Goal: Use online tool/utility: Utilize a website feature to perform a specific function

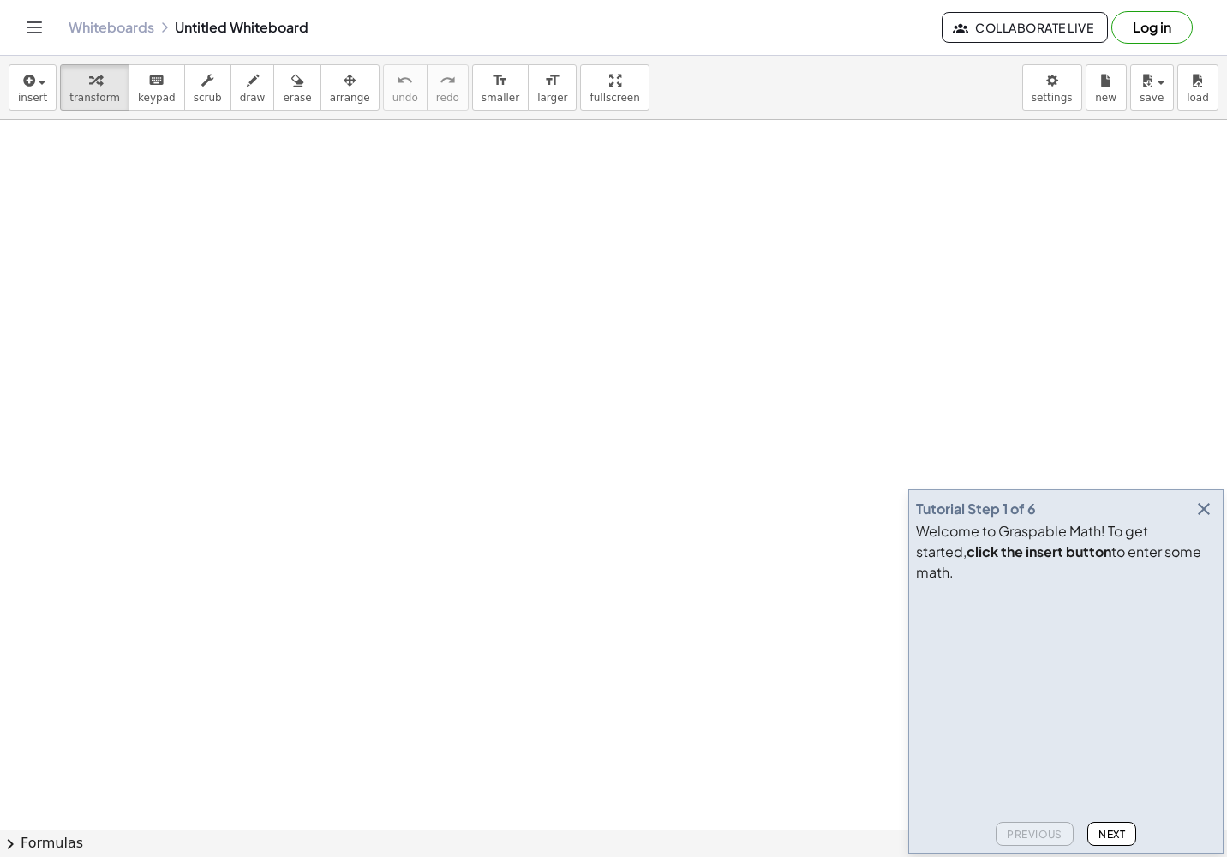
click at [778, 519] on icon "button" at bounding box center [1204, 509] width 21 height 21
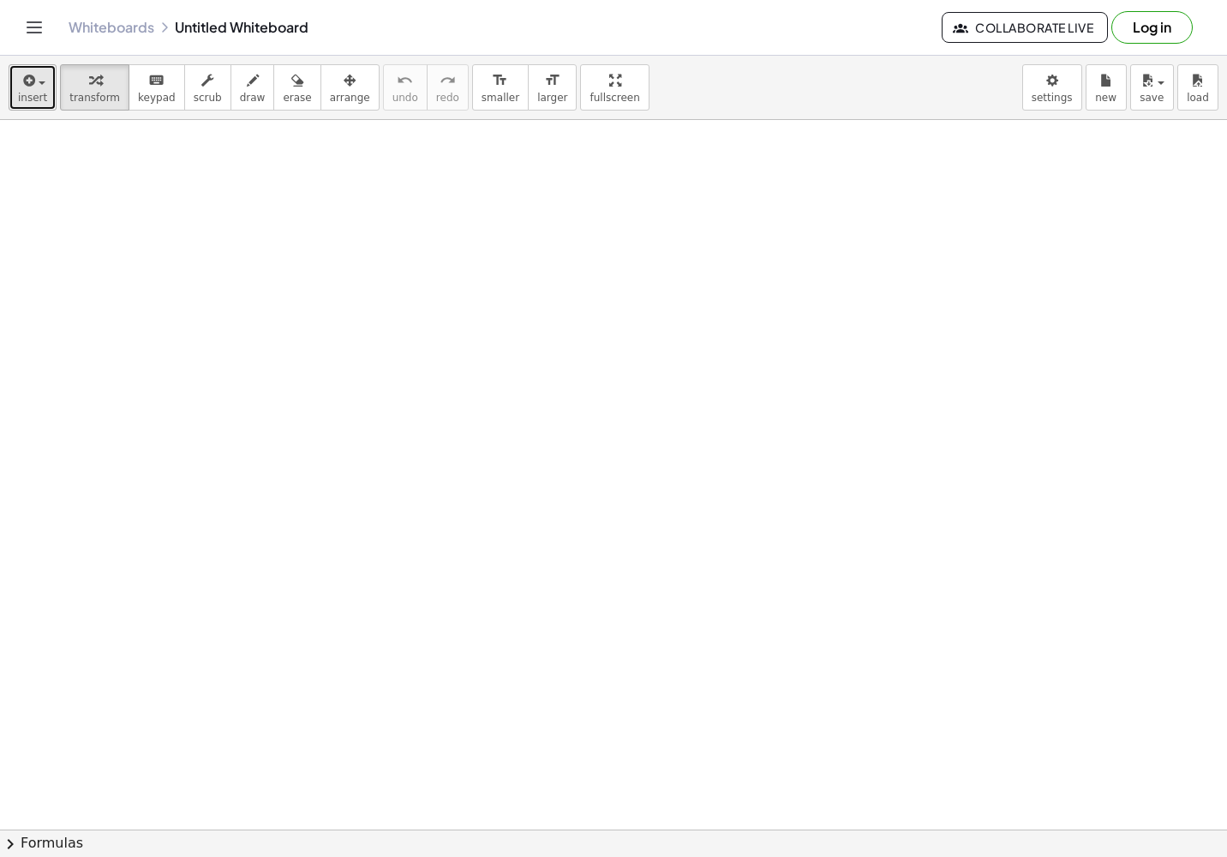
click at [35, 76] on span "button" at bounding box center [36, 82] width 3 height 12
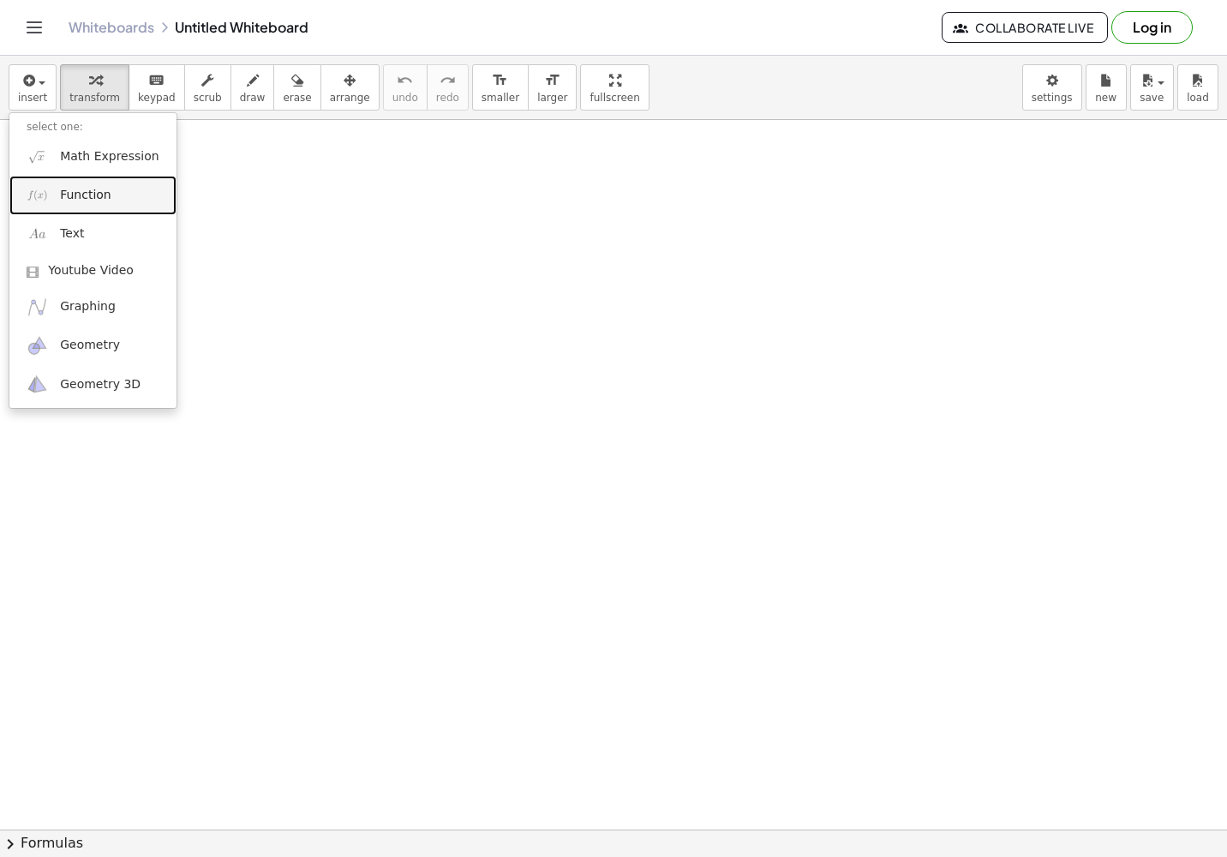
click at [87, 194] on span "Function" at bounding box center [85, 195] width 51 height 17
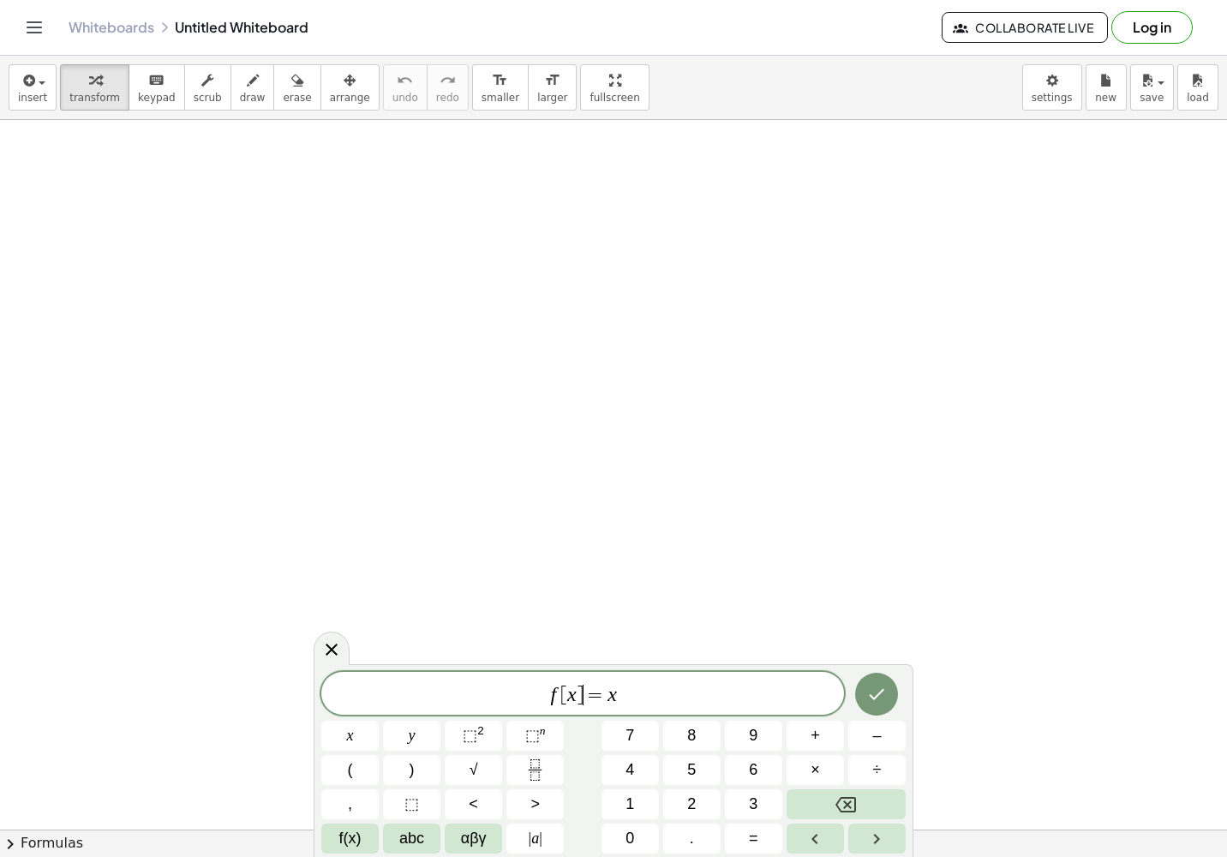
click at [587, 697] on span "=" at bounding box center [595, 695] width 25 height 21
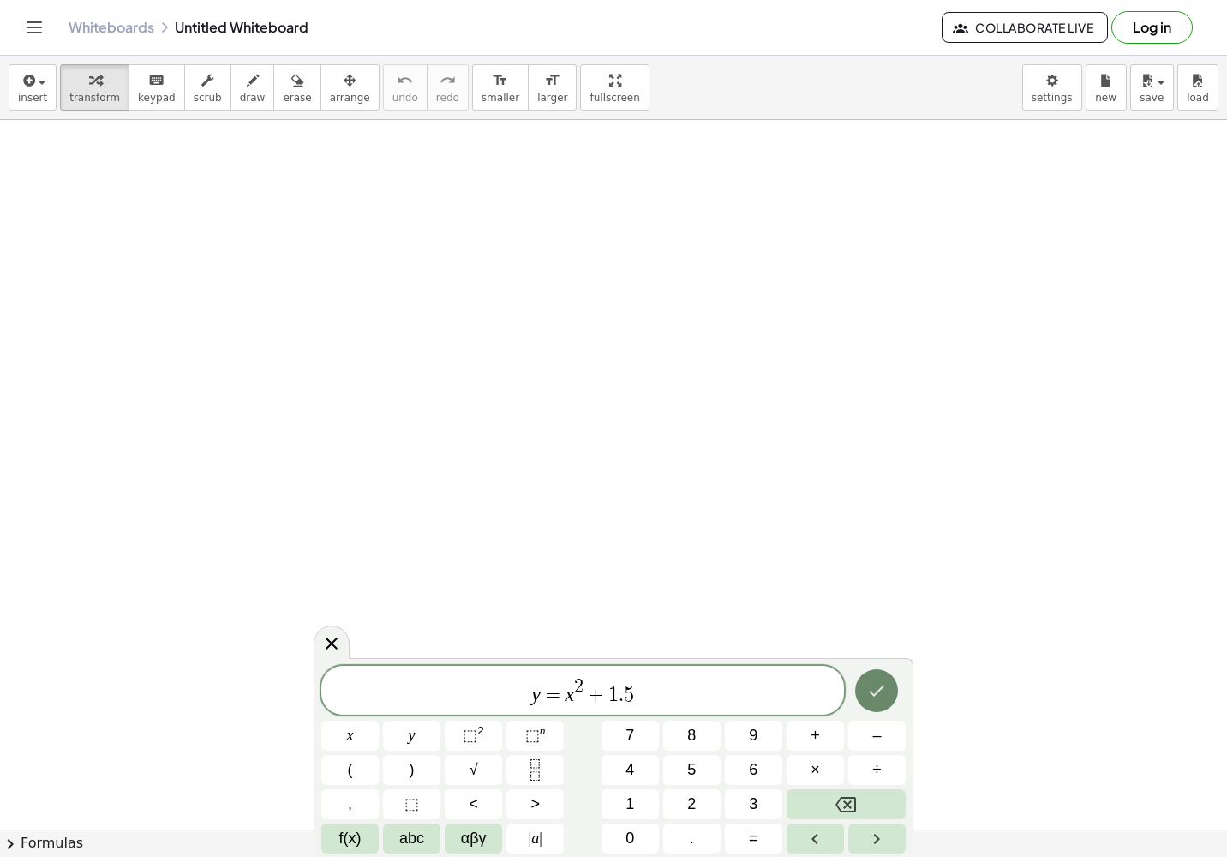
click at [778, 682] on icon "Done" at bounding box center [876, 690] width 21 height 21
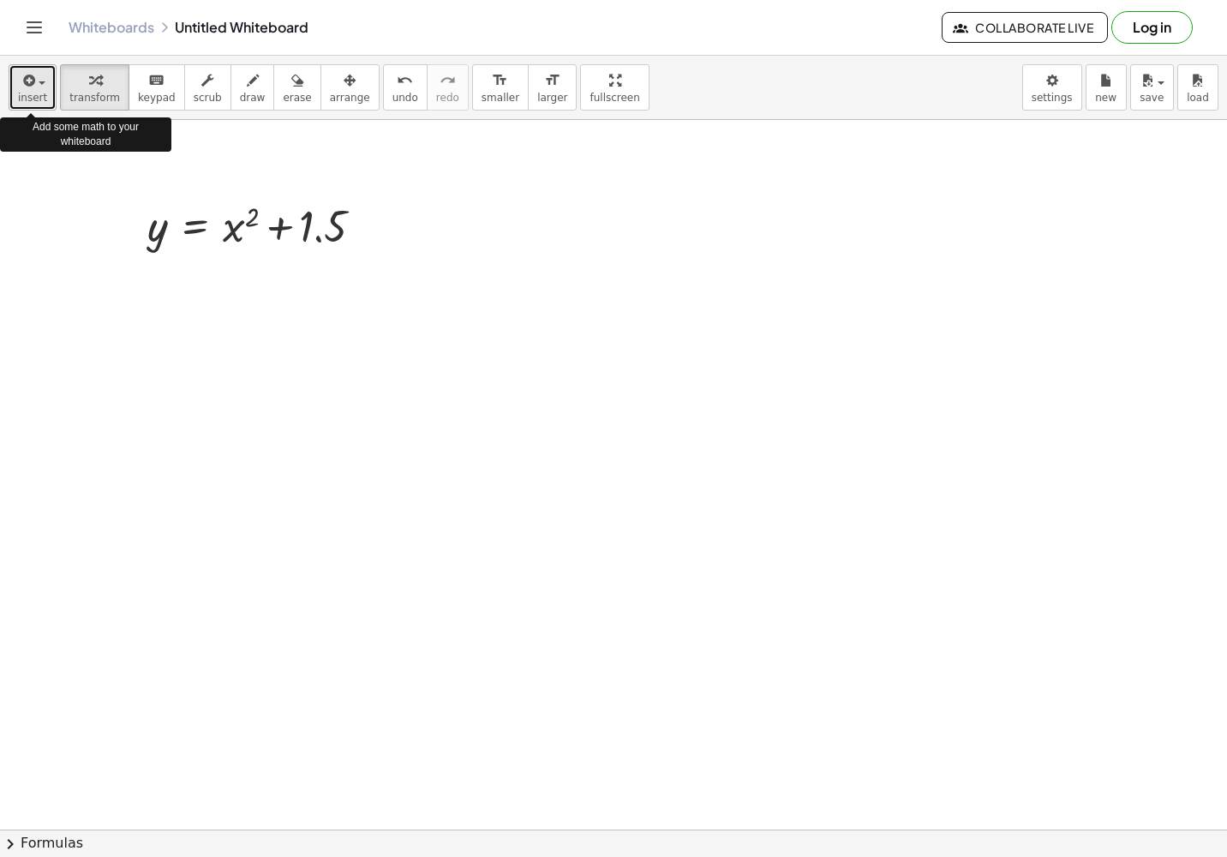
click at [28, 84] on icon "button" at bounding box center [27, 80] width 15 height 21
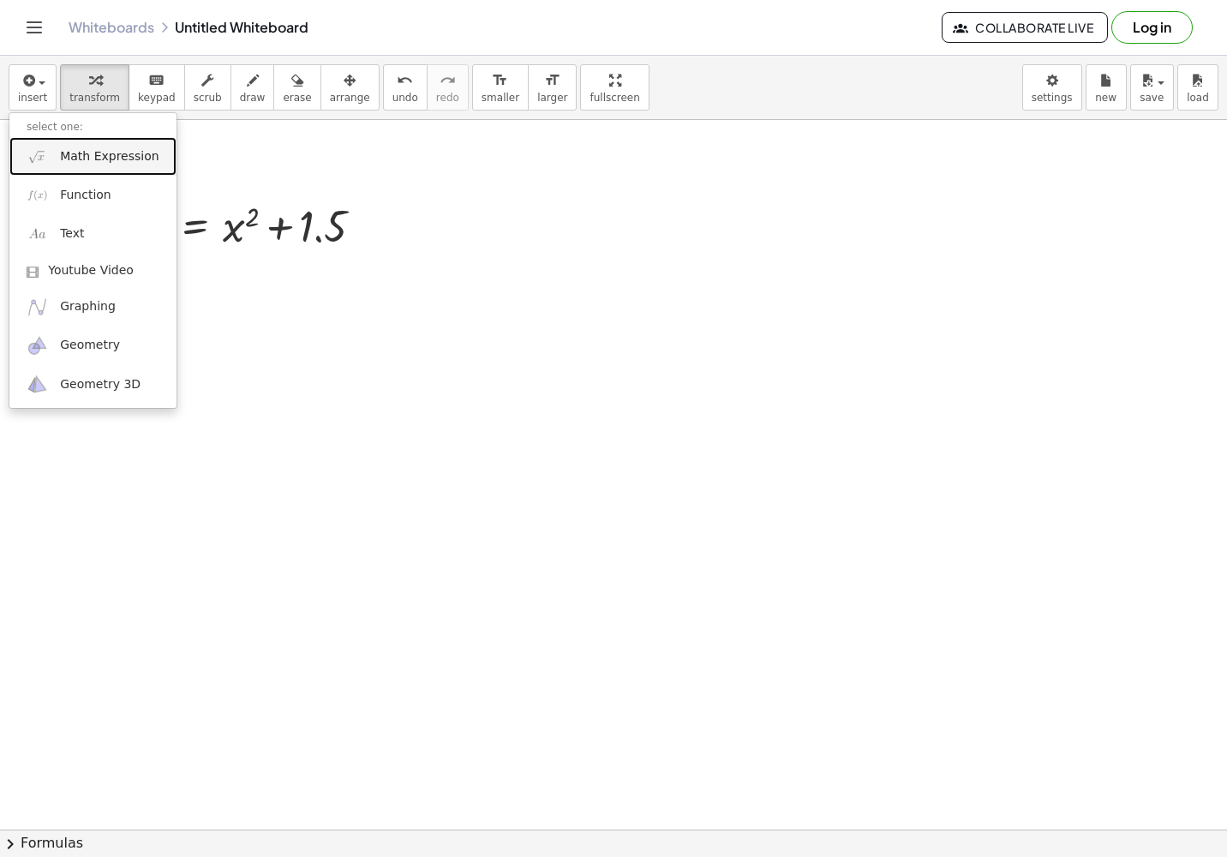
click at [73, 160] on span "Math Expression" at bounding box center [109, 156] width 99 height 17
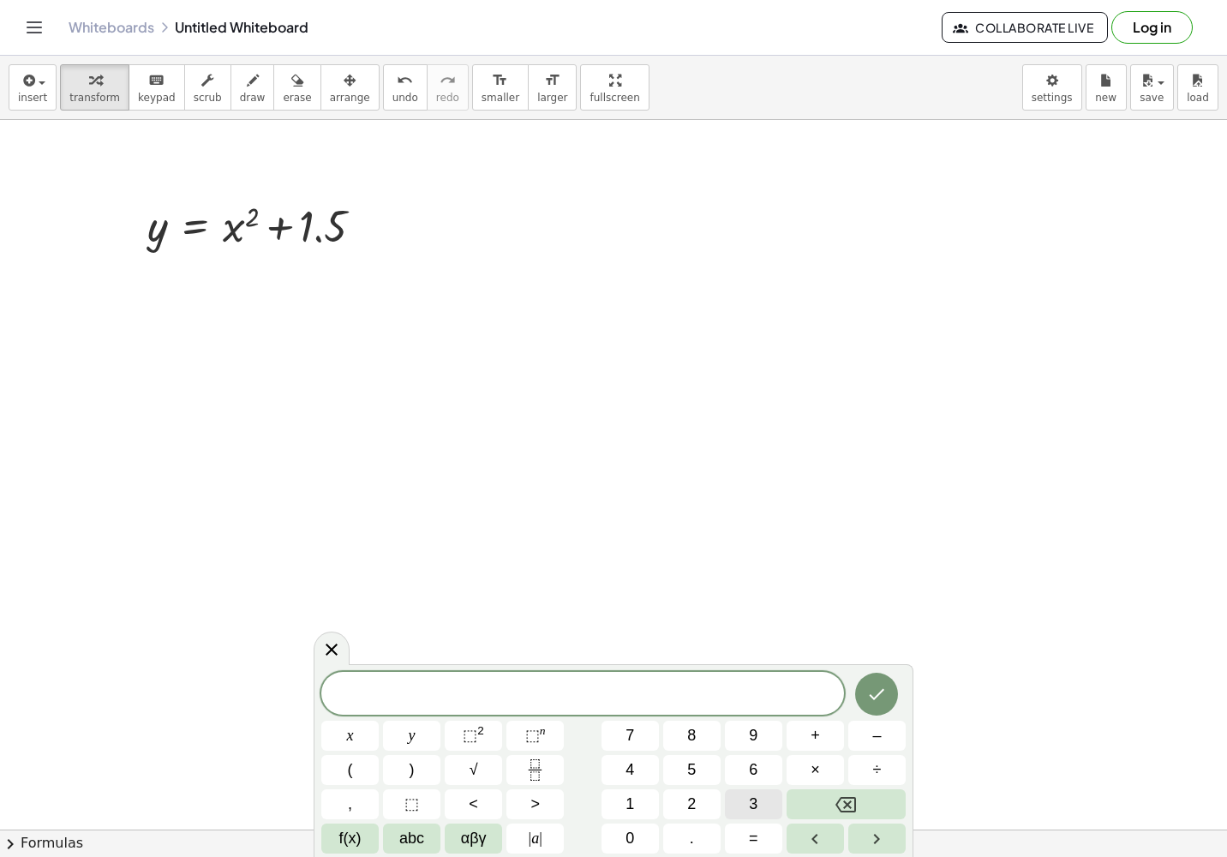
click at [762, 697] on button "3" at bounding box center [753, 804] width 57 height 30
click at [379, 697] on div at bounding box center [349, 736] width 57 height 30
click at [778, 688] on icon "Done" at bounding box center [876, 694] width 21 height 21
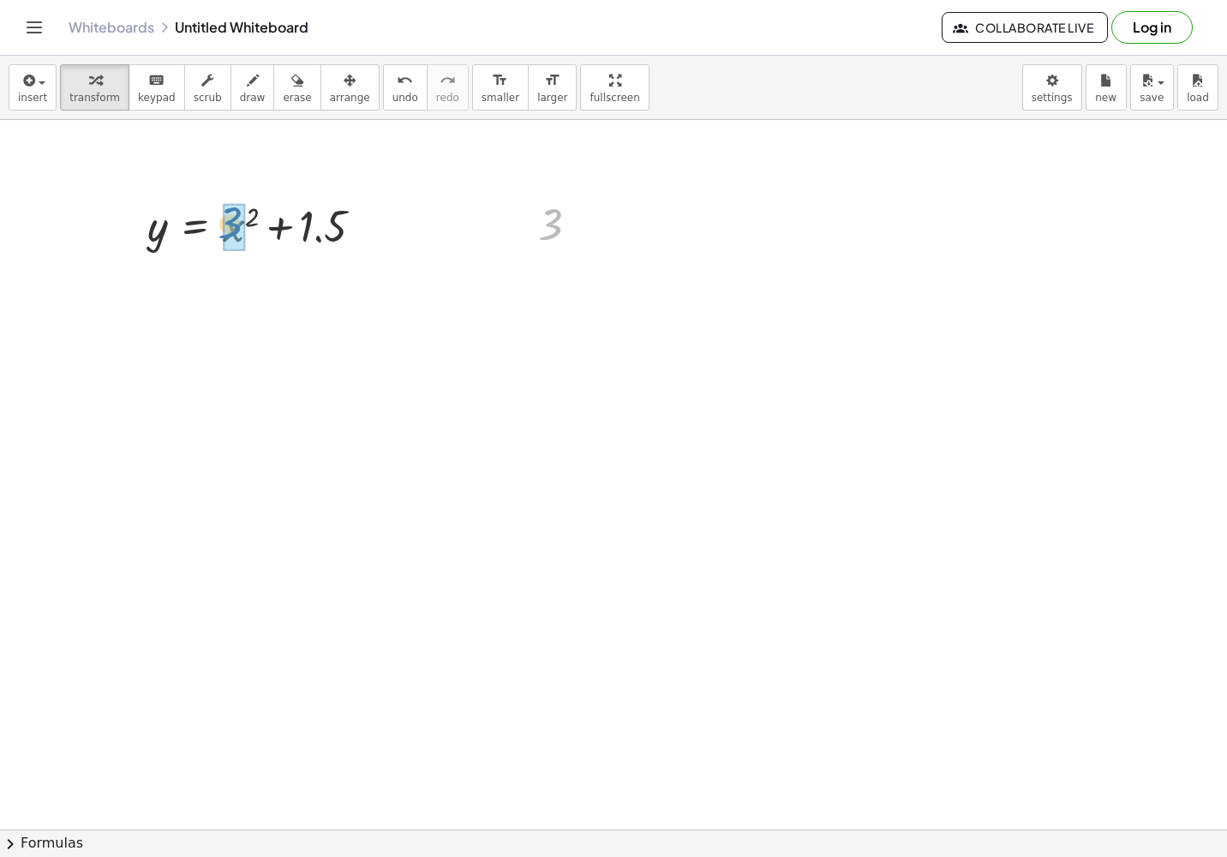
drag, startPoint x: 555, startPoint y: 218, endPoint x: 236, endPoint y: 218, distance: 318.7
click at [257, 279] on div at bounding box center [263, 283] width 249 height 58
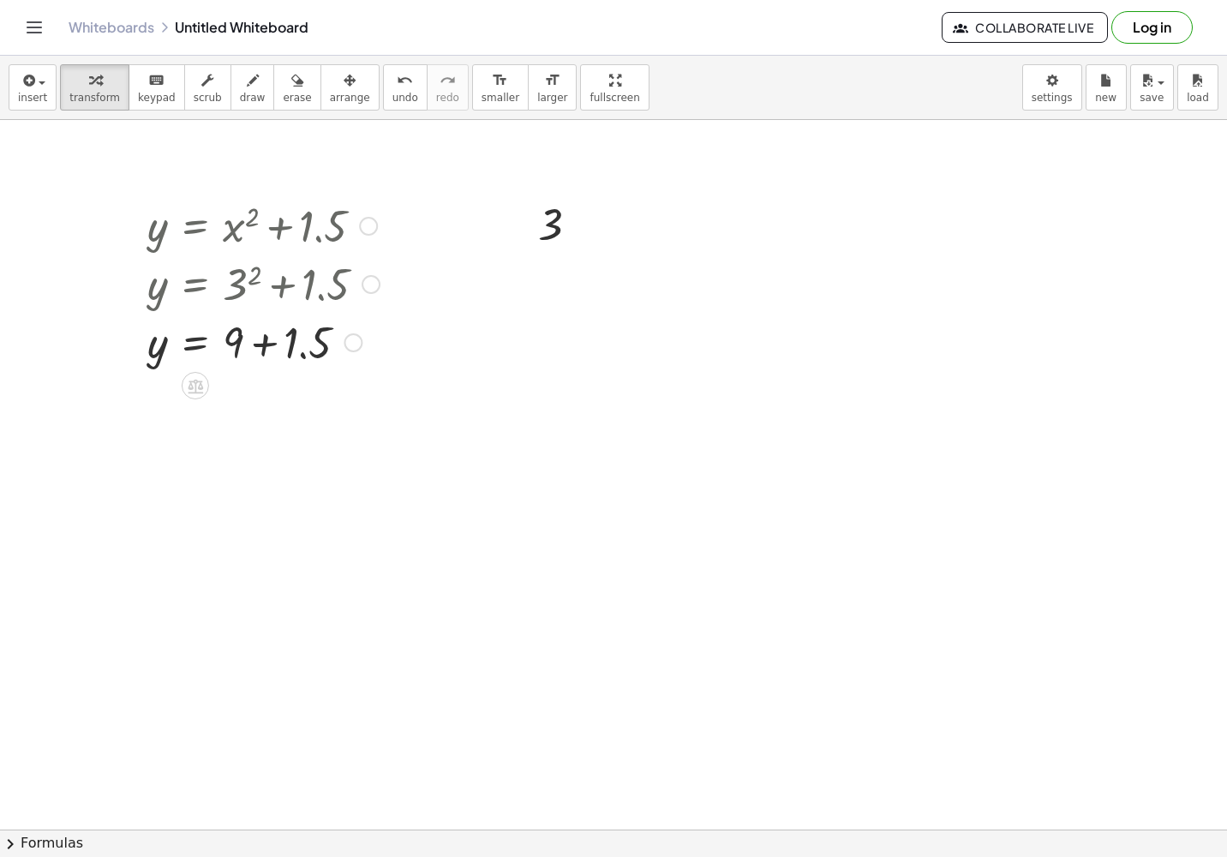
click at [266, 344] on div at bounding box center [263, 341] width 249 height 58
click at [373, 224] on div at bounding box center [368, 226] width 19 height 19
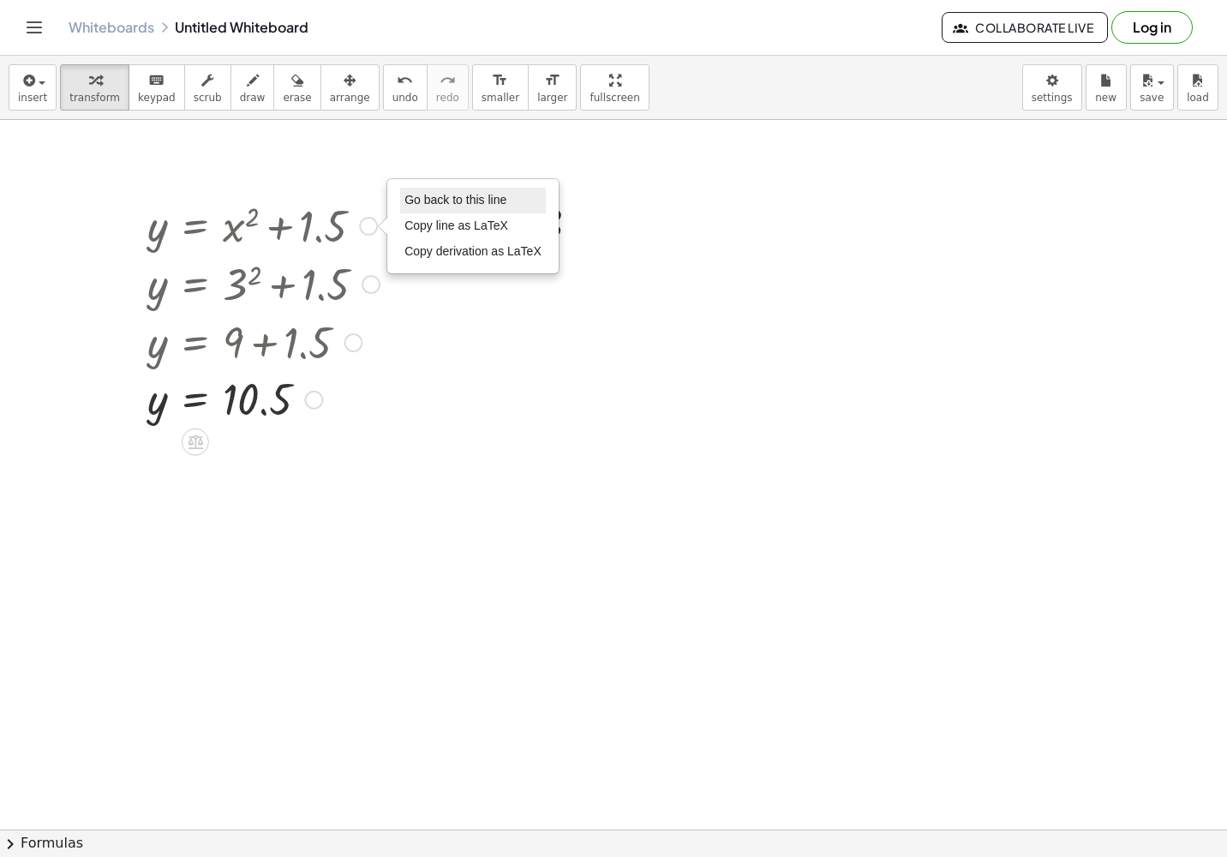
click at [475, 202] on span "Go back to this line" at bounding box center [455, 200] width 102 height 14
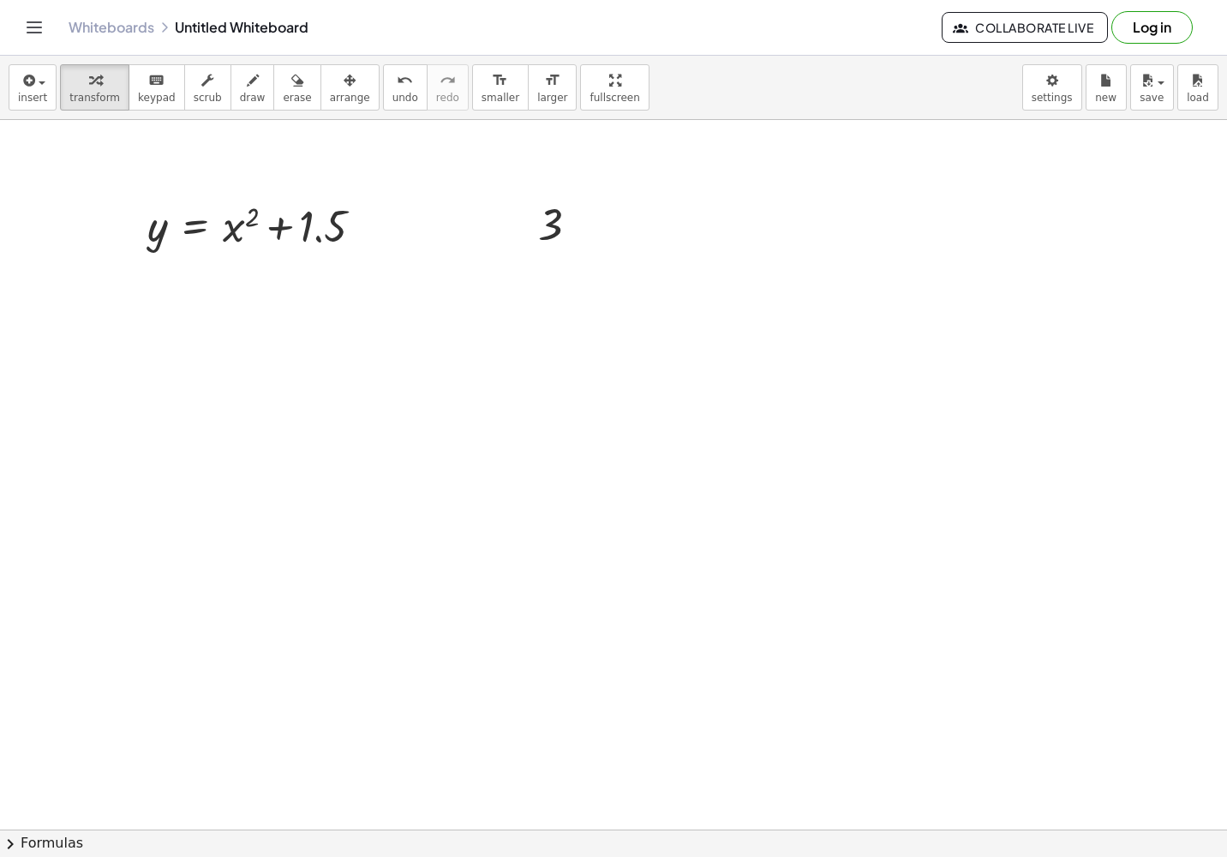
drag, startPoint x: 156, startPoint y: 228, endPoint x: 26, endPoint y: 305, distance: 151.4
click at [25, 307] on div at bounding box center [613, 829] width 1227 height 1419
click at [158, 234] on div at bounding box center [262, 224] width 247 height 58
click at [148, 82] on icon "keyboard" at bounding box center [156, 80] width 16 height 21
click at [158, 234] on div at bounding box center [262, 224] width 247 height 58
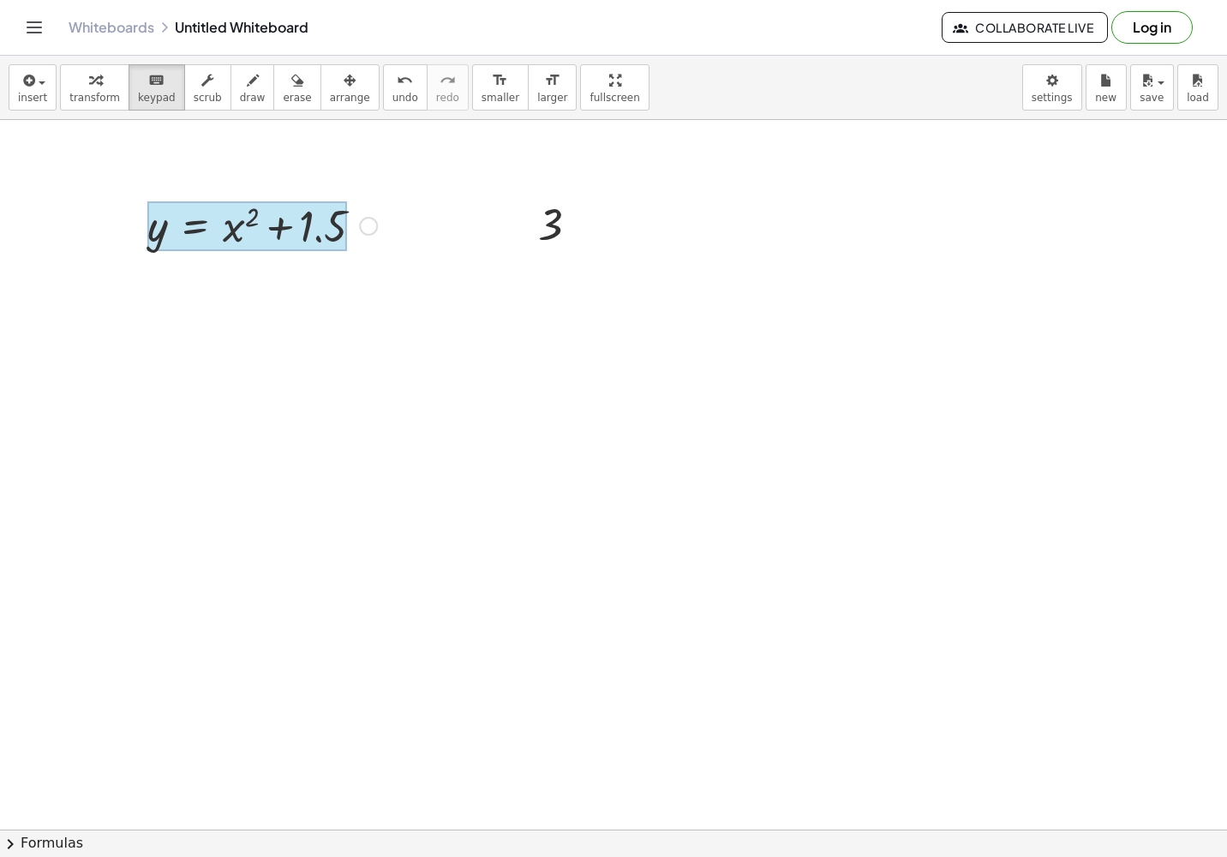
click at [207, 218] on div at bounding box center [247, 226] width 200 height 50
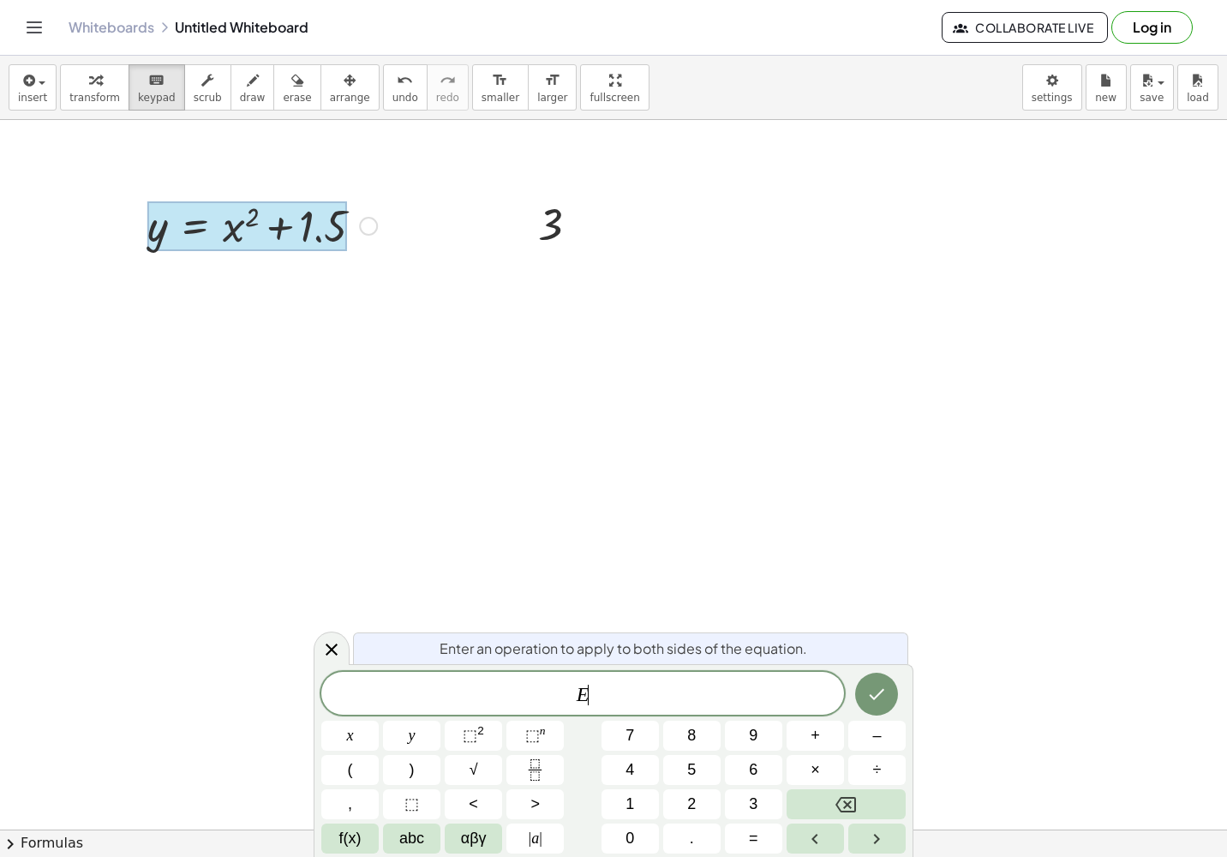
click at [599, 694] on span "E ​" at bounding box center [582, 695] width 523 height 24
click at [331, 643] on icon at bounding box center [331, 649] width 21 height 21
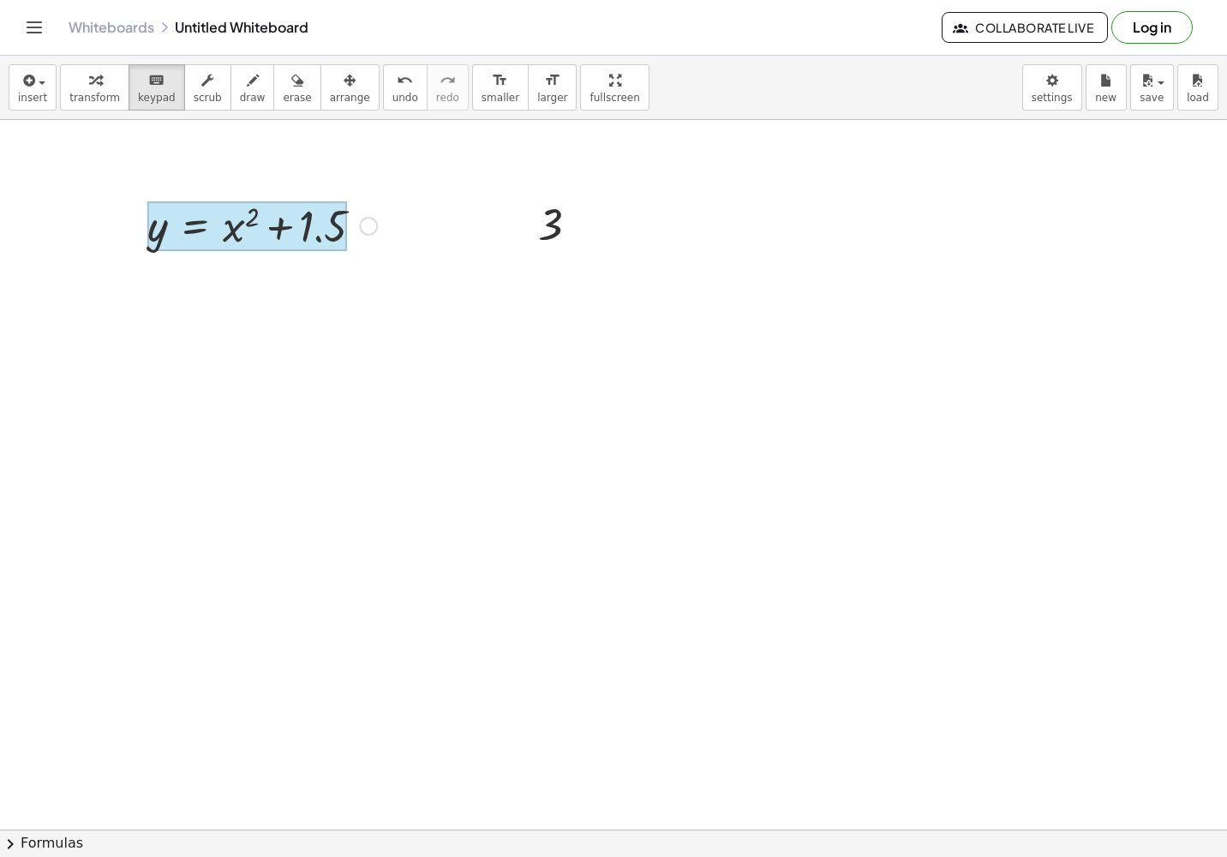
click at [198, 219] on div at bounding box center [247, 226] width 200 height 50
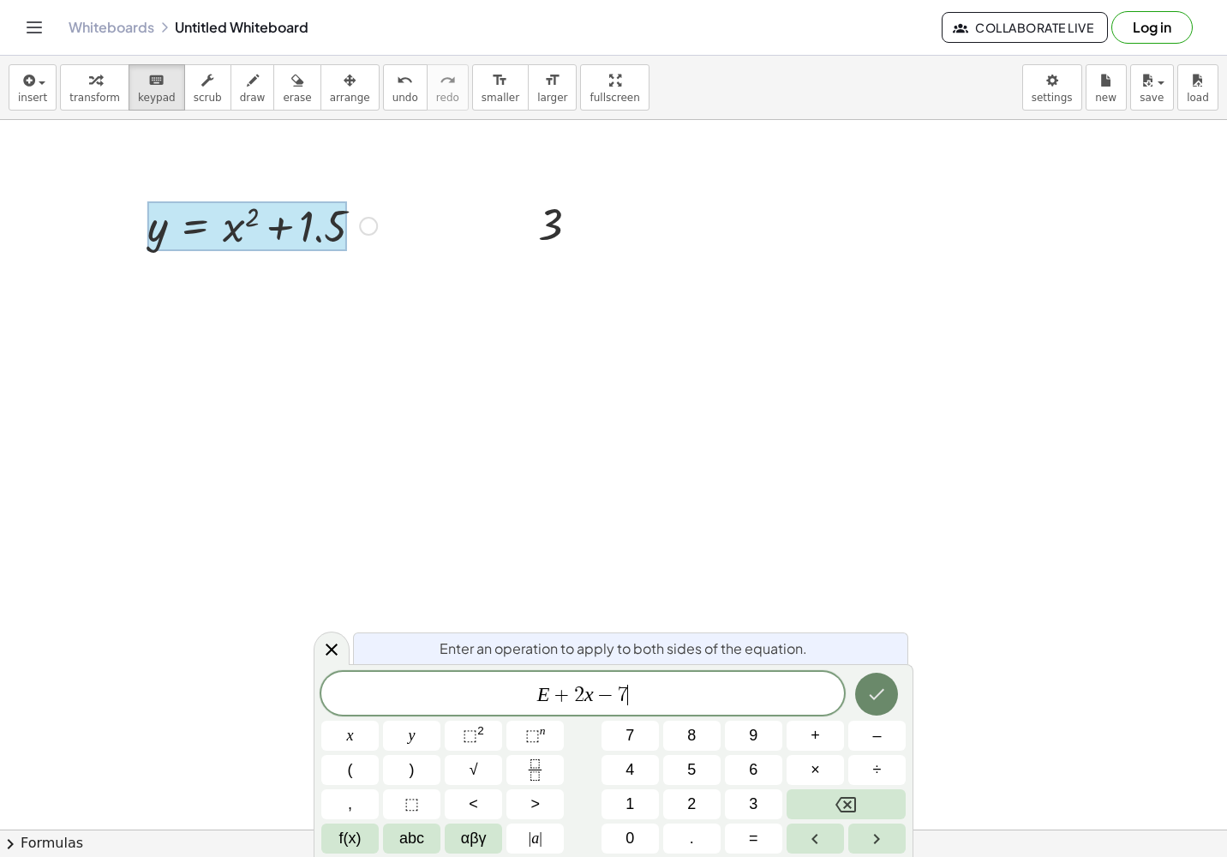
click at [778, 687] on button "Done" at bounding box center [876, 694] width 43 height 43
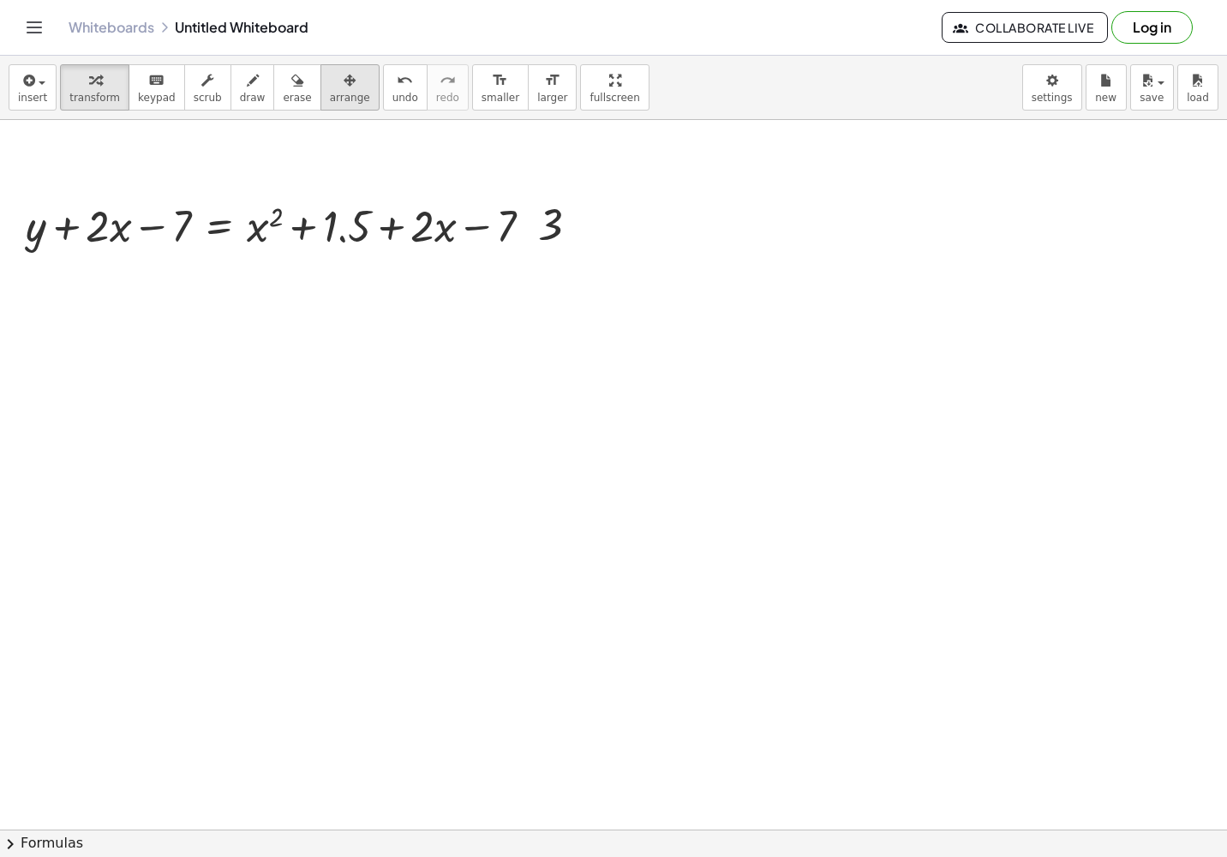
click at [330, 93] on span "arrange" at bounding box center [350, 98] width 40 height 12
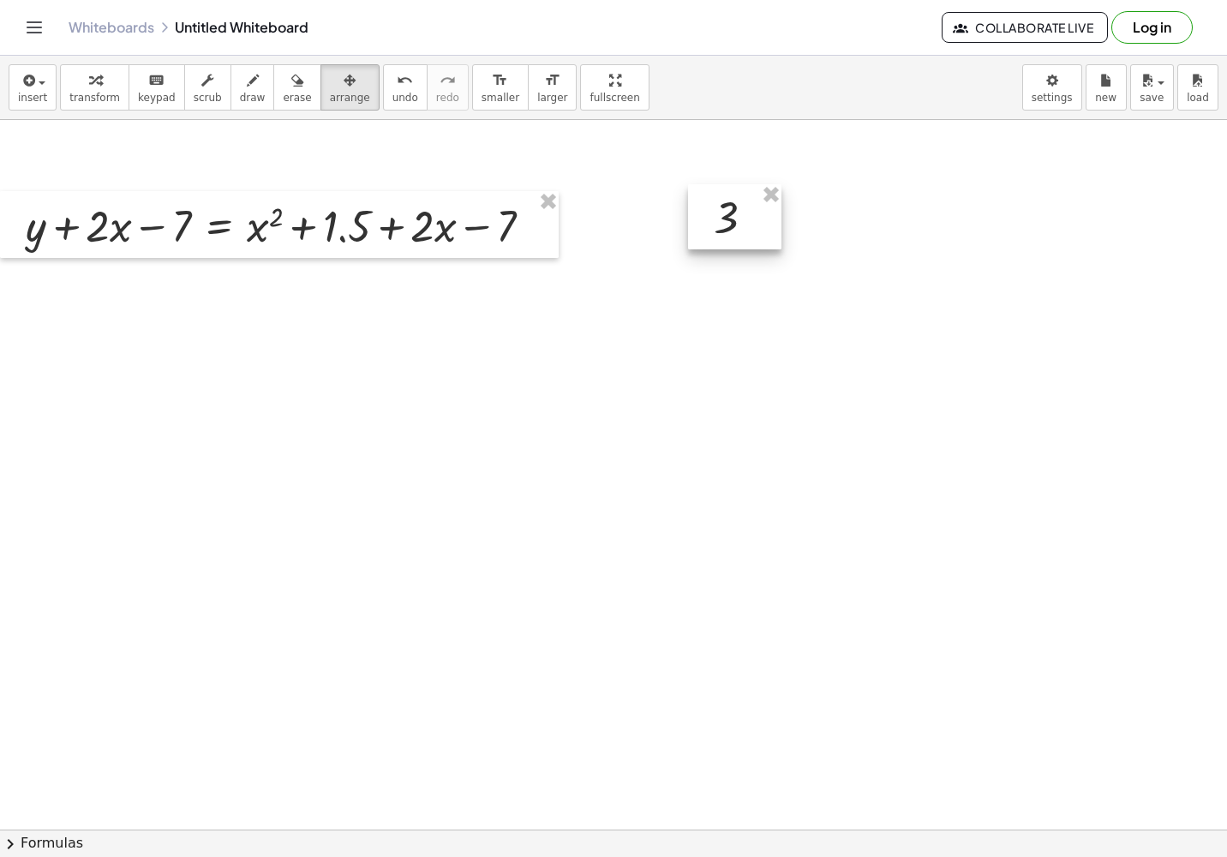
drag, startPoint x: 566, startPoint y: 219, endPoint x: 741, endPoint y: 212, distance: 175.8
click at [741, 212] on div at bounding box center [734, 216] width 93 height 65
drag, startPoint x: 726, startPoint y: 221, endPoint x: 314, endPoint y: 451, distance: 471.8
click at [314, 451] on div at bounding box center [322, 447] width 93 height 65
drag, startPoint x: 309, startPoint y: 444, endPoint x: 211, endPoint y: 308, distance: 167.4
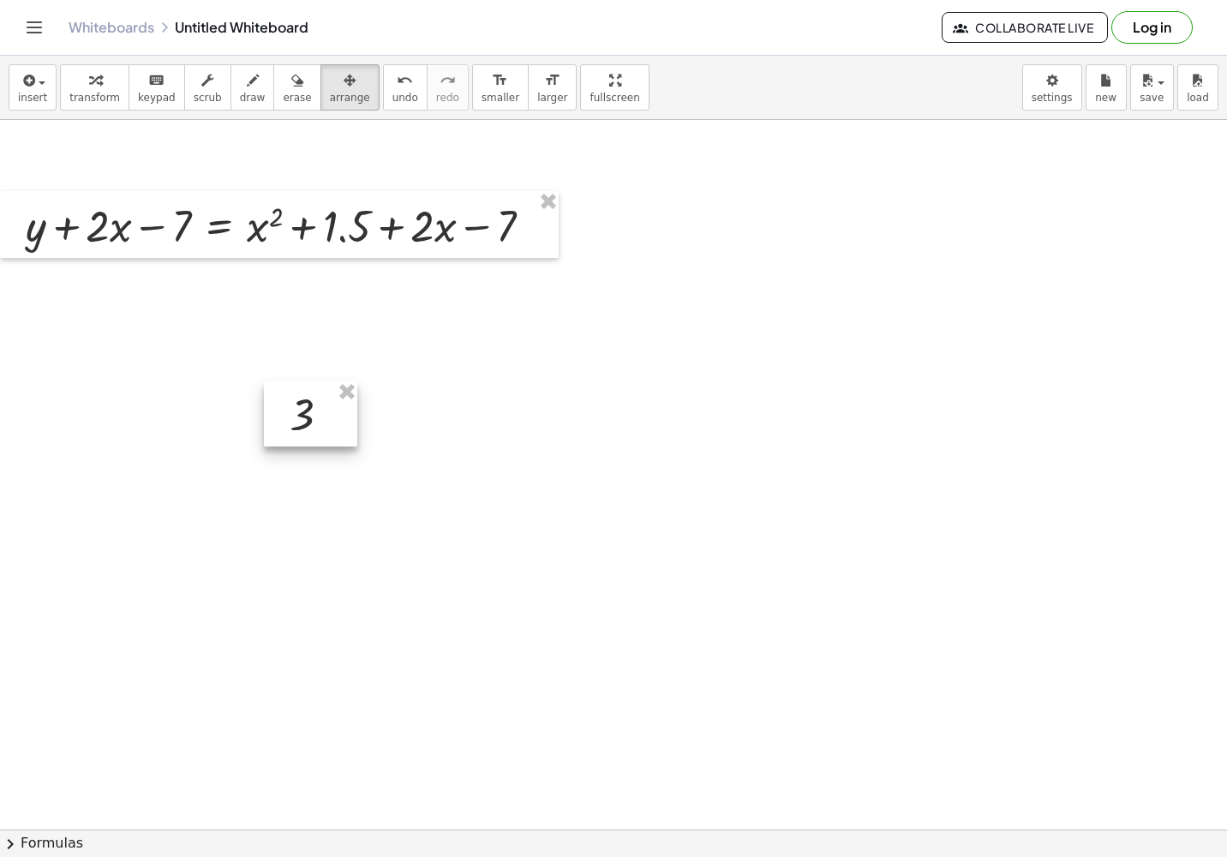
click at [297, 408] on div at bounding box center [310, 413] width 93 height 65
click at [148, 88] on icon "keyboard" at bounding box center [156, 80] width 16 height 21
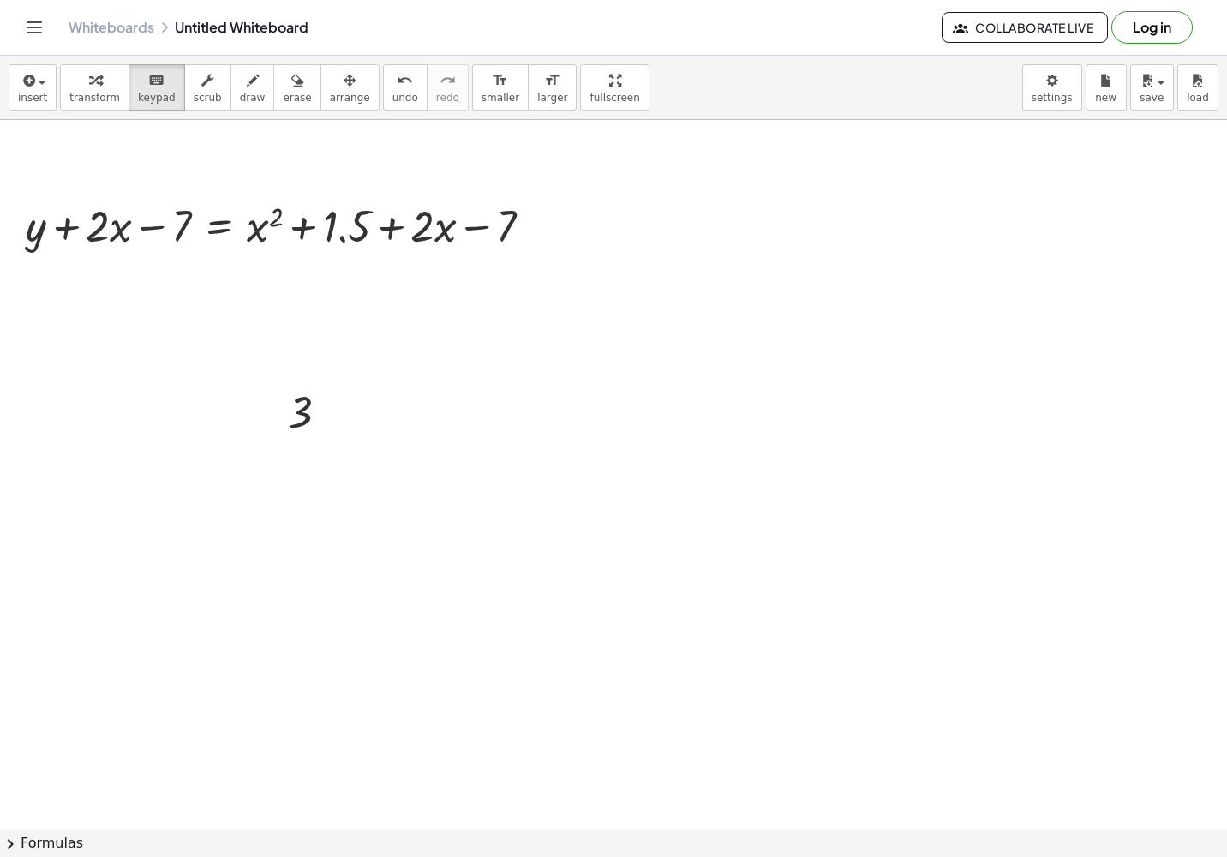
drag, startPoint x: 294, startPoint y: 411, endPoint x: 278, endPoint y: 334, distance: 78.6
click at [89, 93] on span "transform" at bounding box center [94, 98] width 51 height 12
click at [292, 388] on div at bounding box center [315, 411] width 72 height 57
drag, startPoint x: 300, startPoint y: 411, endPoint x: 253, endPoint y: 235, distance: 182.7
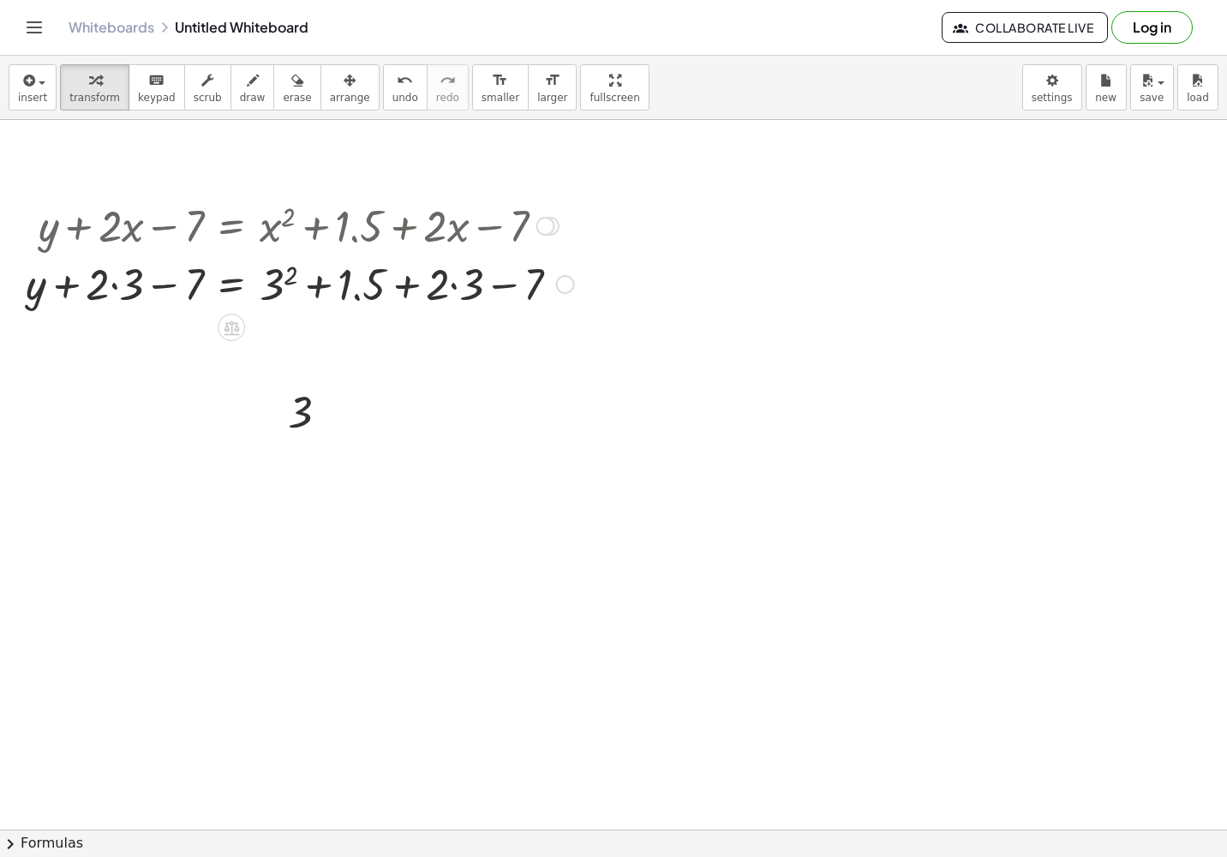
click at [114, 285] on div at bounding box center [300, 283] width 566 height 58
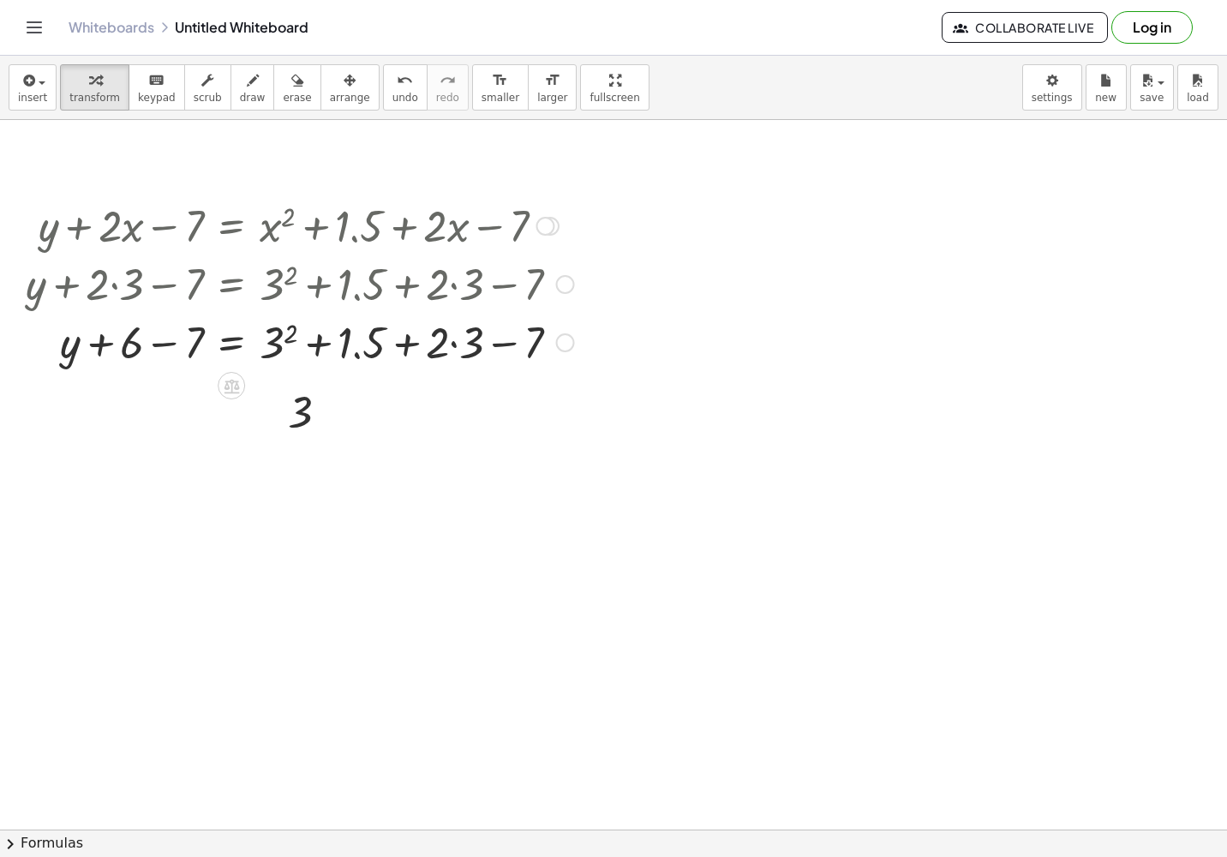
click at [455, 344] on div at bounding box center [300, 341] width 566 height 58
click at [171, 343] on div at bounding box center [300, 341] width 566 height 58
click at [470, 343] on div at bounding box center [300, 341] width 566 height 58
click at [197, 340] on div at bounding box center [300, 341] width 566 height 58
drag, startPoint x: 196, startPoint y: 335, endPoint x: 430, endPoint y: 336, distance: 233.9
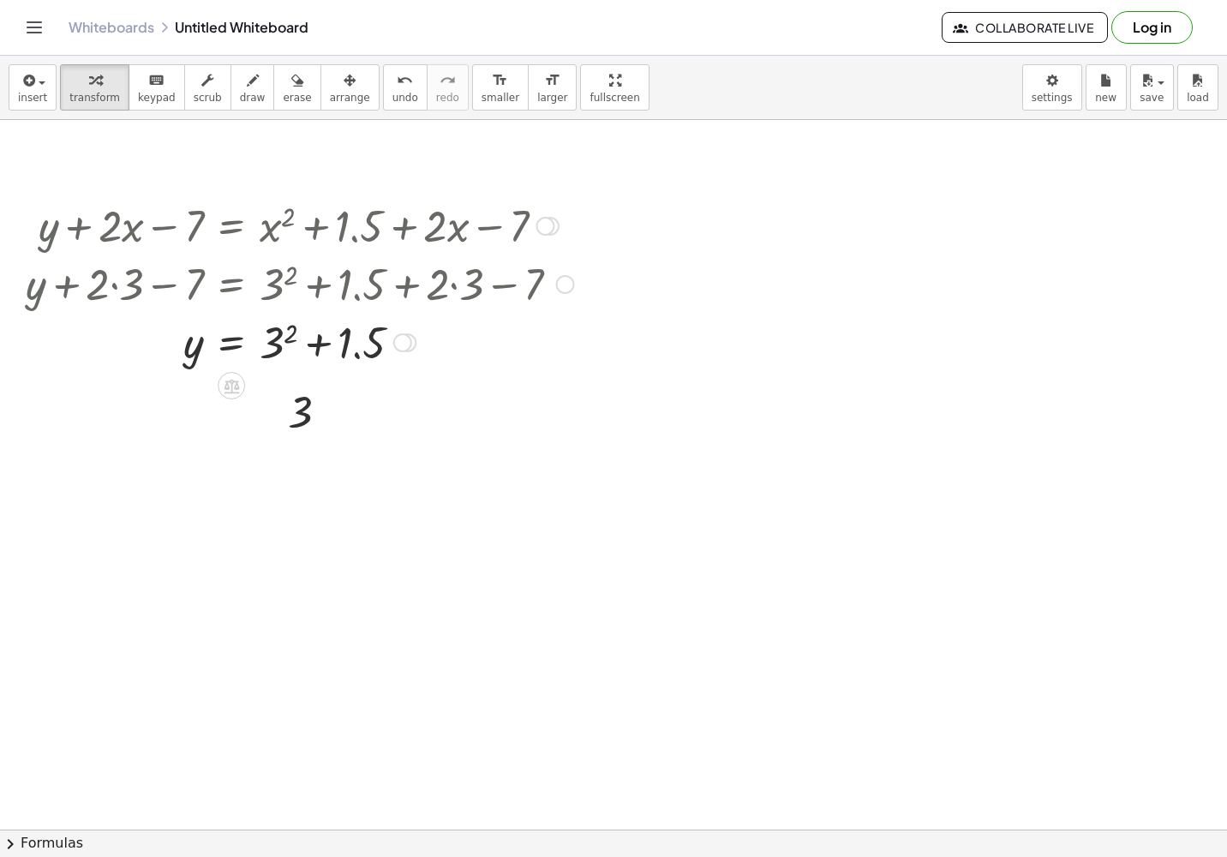
click at [287, 330] on div at bounding box center [300, 341] width 566 height 58
click at [301, 342] on div at bounding box center [300, 341] width 566 height 58
click at [542, 222] on div at bounding box center [545, 226] width 19 height 19
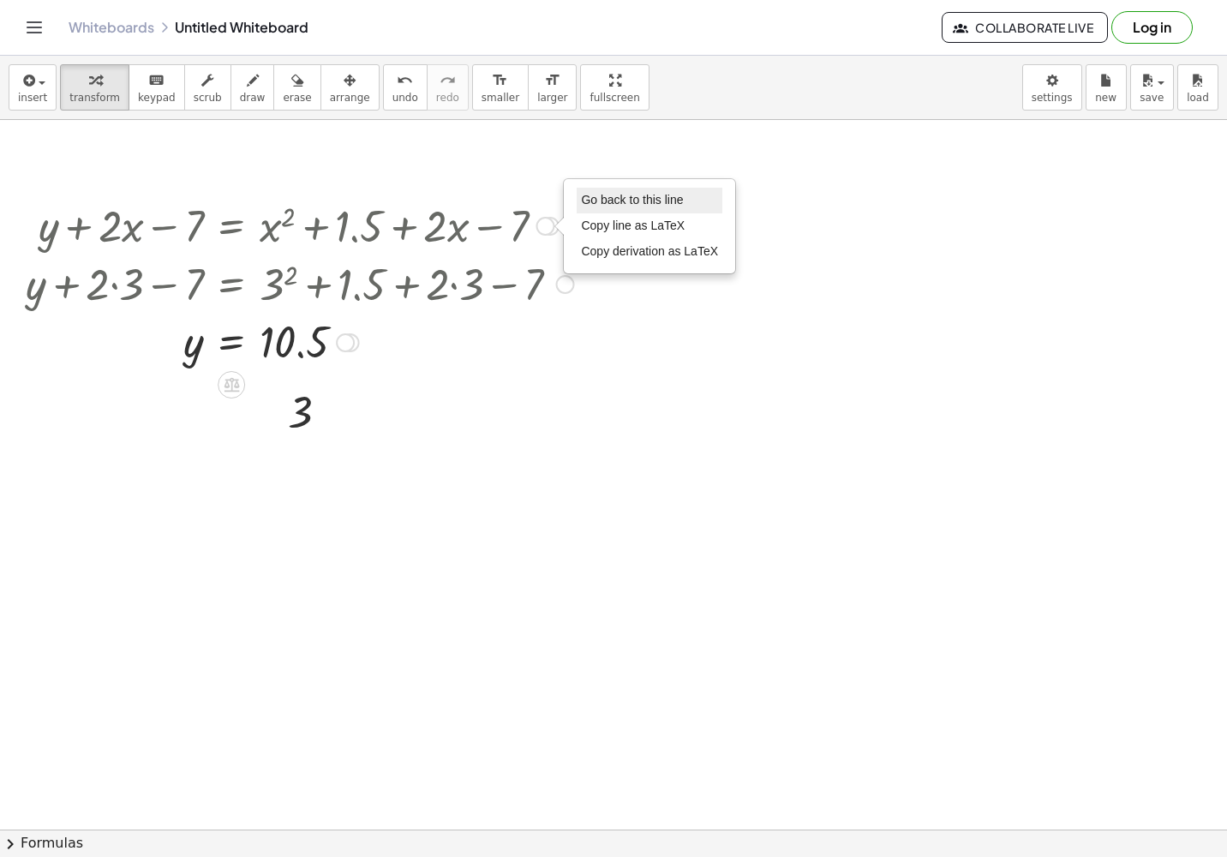
click at [597, 200] on span "Go back to this line" at bounding box center [632, 200] width 102 height 14
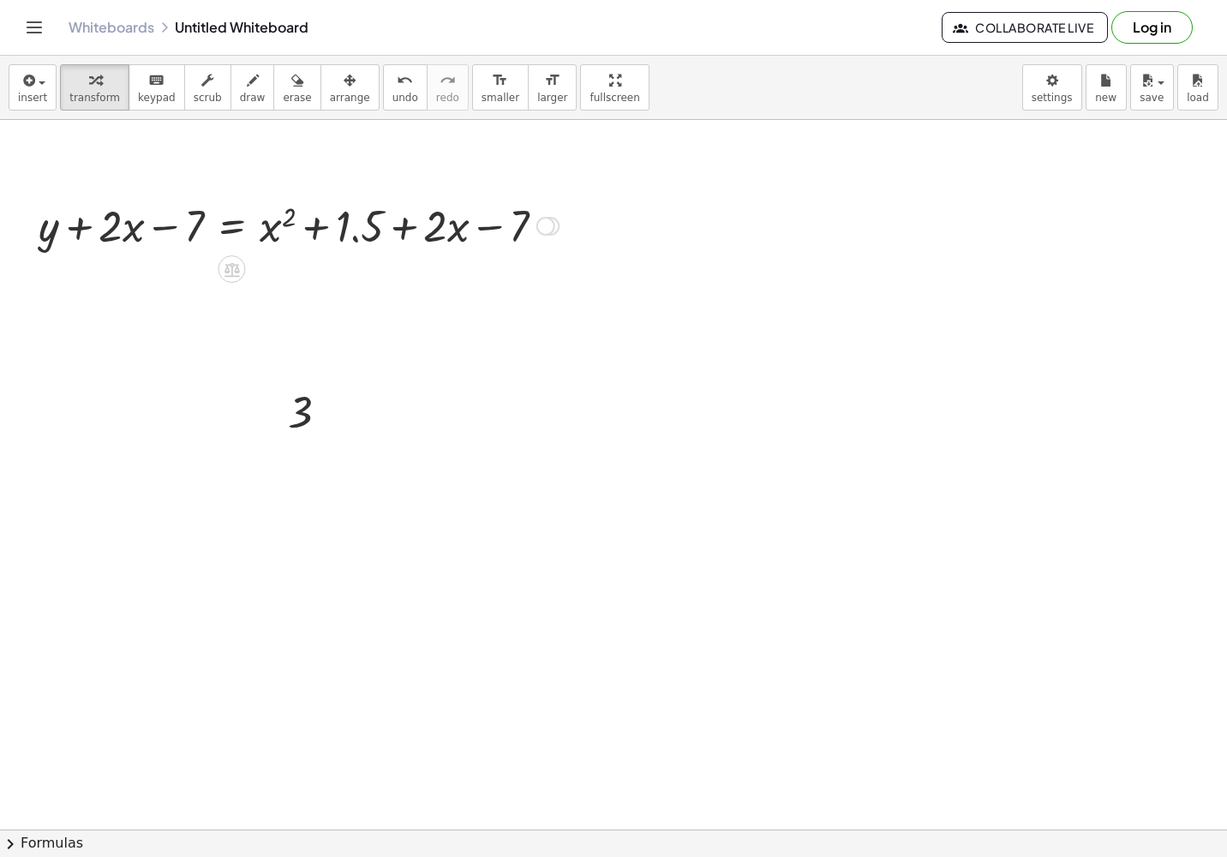
click at [291, 217] on div at bounding box center [298, 224] width 537 height 58
drag, startPoint x: 291, startPoint y: 212, endPoint x: 191, endPoint y: 284, distance: 123.4
click at [189, 286] on div at bounding box center [613, 829] width 1227 height 1419
click at [141, 100] on span "keypad" at bounding box center [157, 98] width 38 height 12
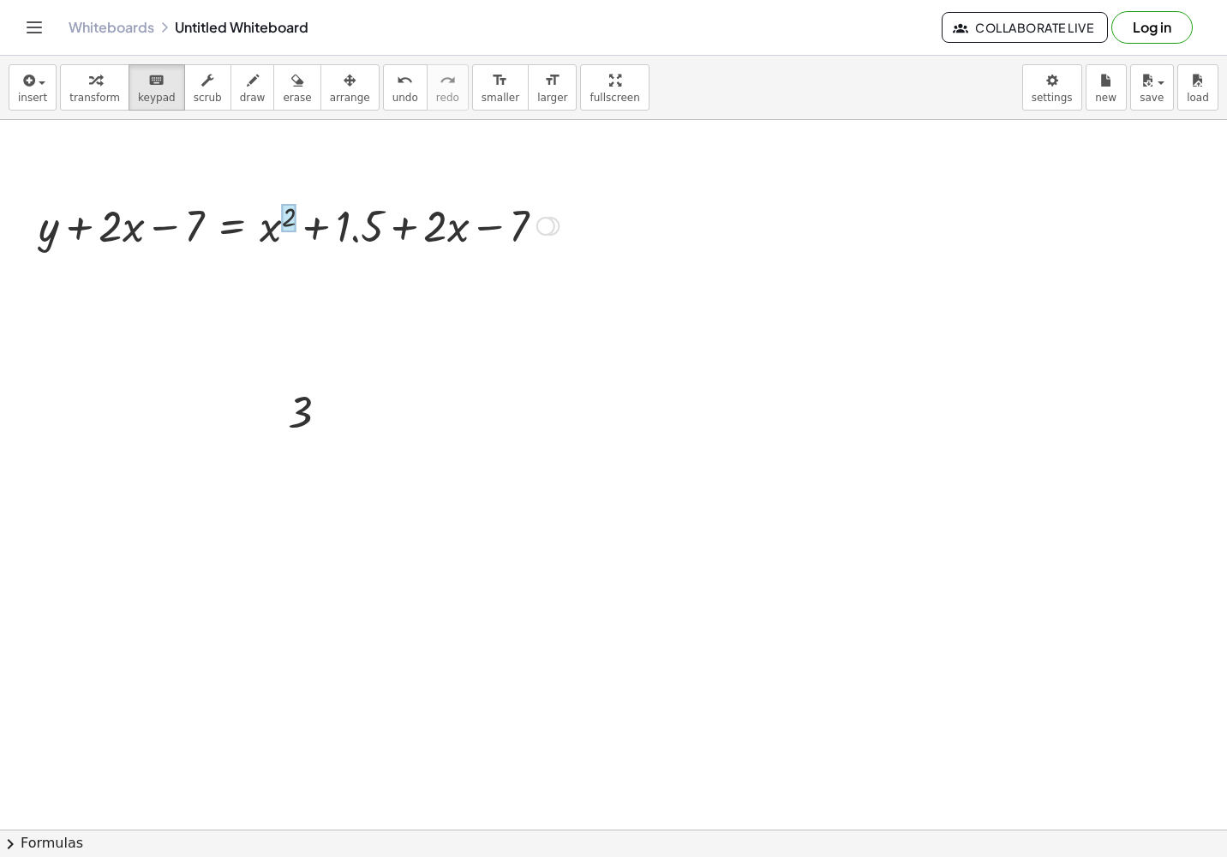
click at [290, 209] on div at bounding box center [289, 218] width 14 height 28
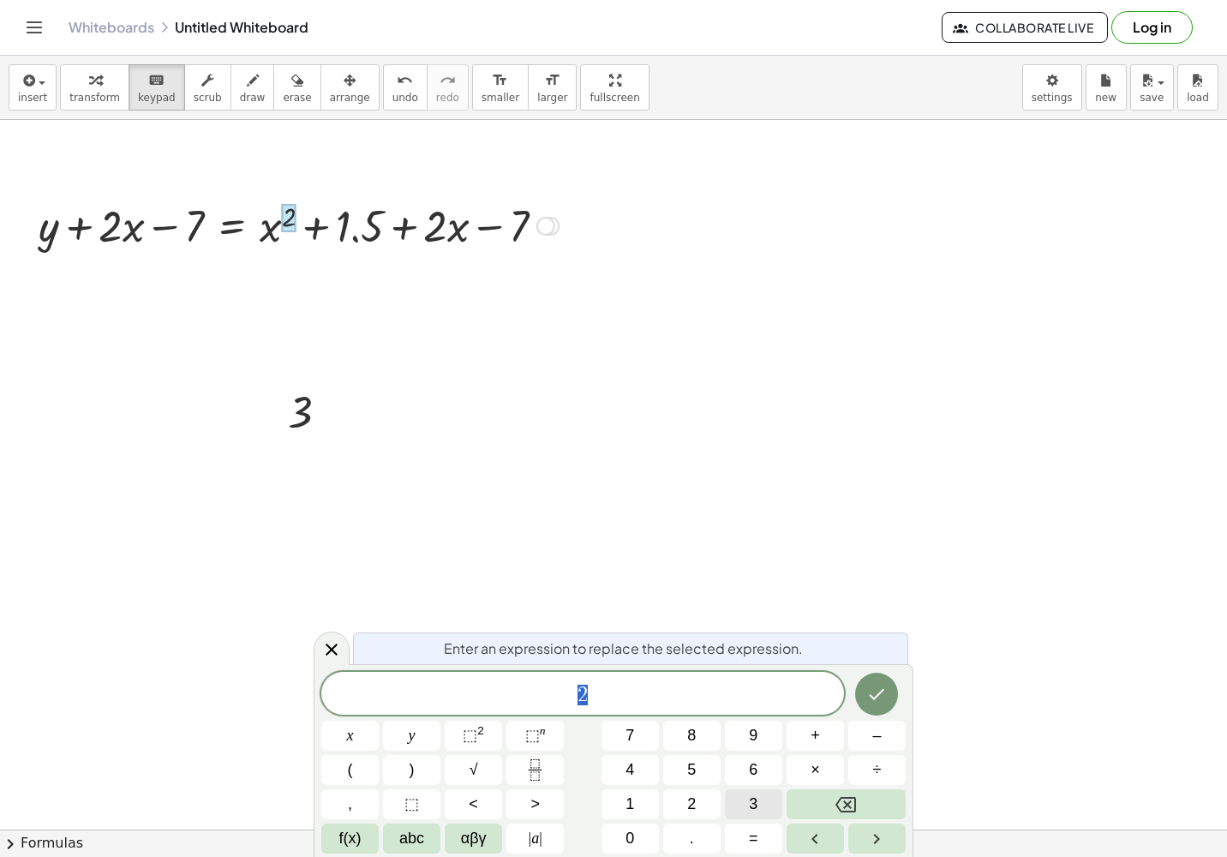
click at [745, 697] on button "3" at bounding box center [753, 804] width 57 height 30
click at [778, 687] on icon "Done" at bounding box center [876, 694] width 21 height 21
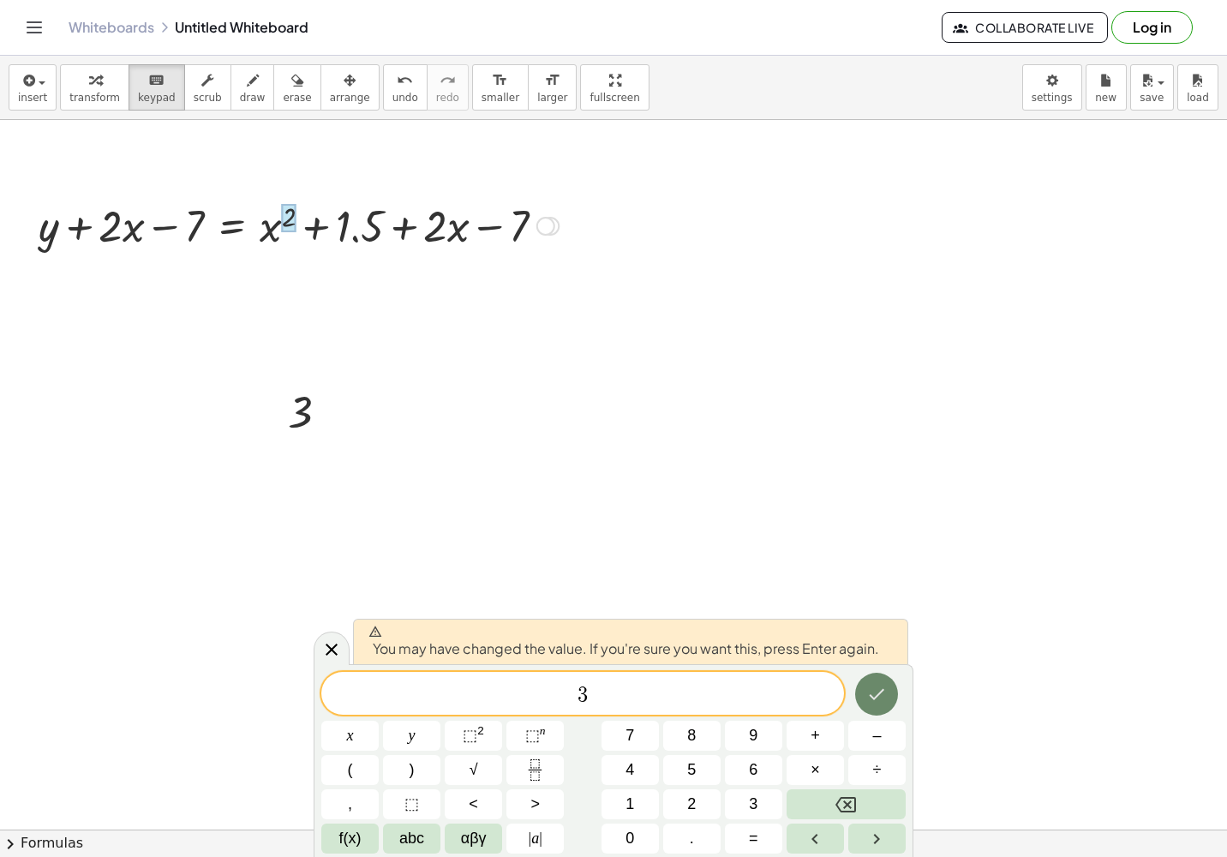
click at [778, 687] on icon "Done" at bounding box center [876, 694] width 21 height 21
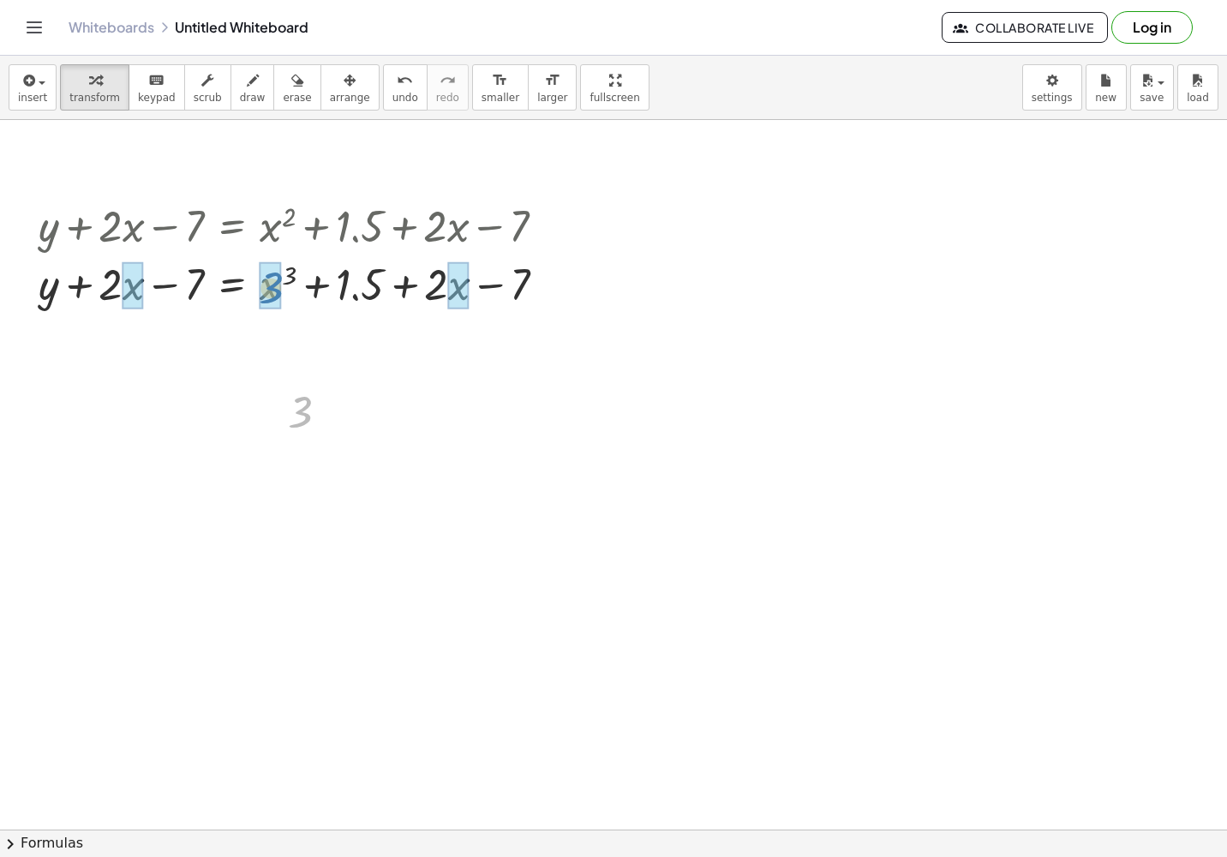
drag, startPoint x: 303, startPoint y: 411, endPoint x: 274, endPoint y: 288, distance: 126.8
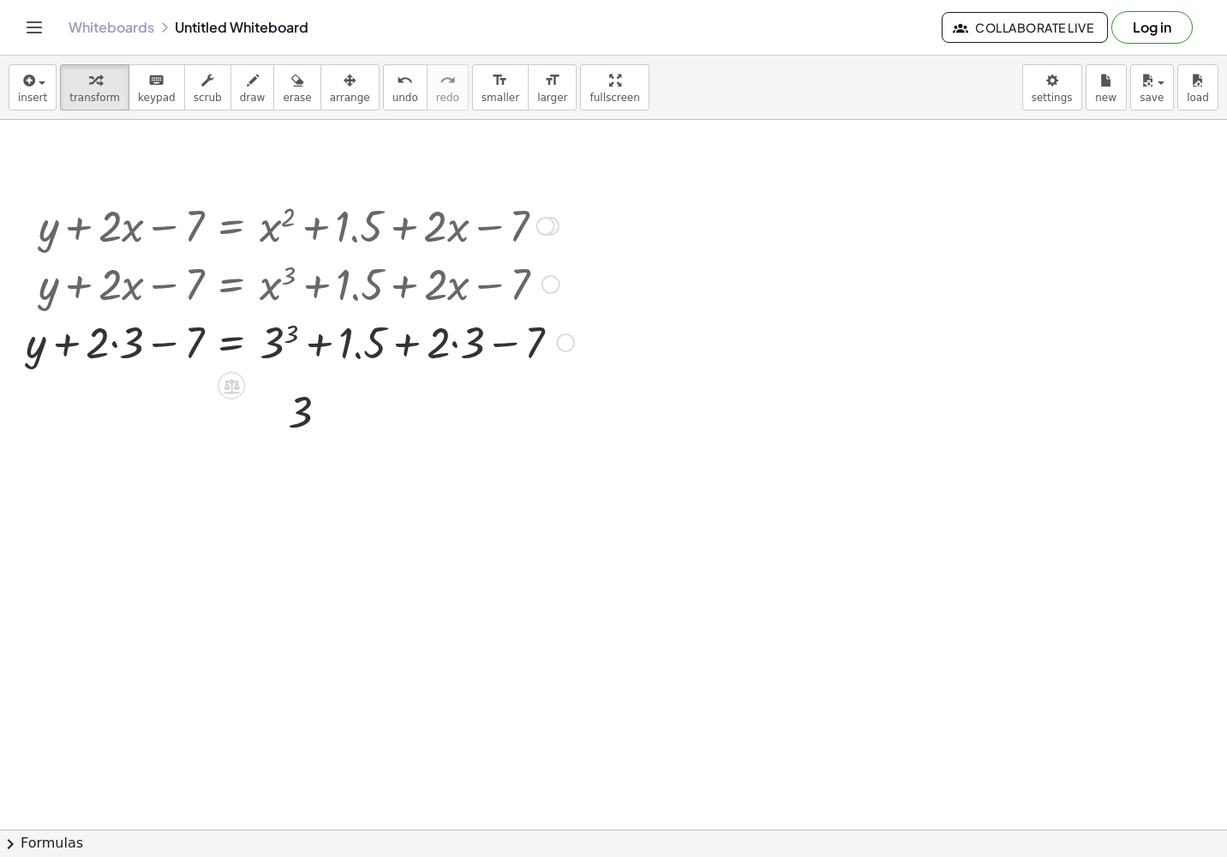
click at [280, 338] on div at bounding box center [300, 341] width 566 height 58
click at [111, 344] on div at bounding box center [302, 341] width 570 height 58
click at [458, 344] on div at bounding box center [308, 341] width 557 height 58
click at [100, 344] on div at bounding box center [299, 341] width 538 height 58
click at [161, 344] on div at bounding box center [299, 341] width 538 height 58
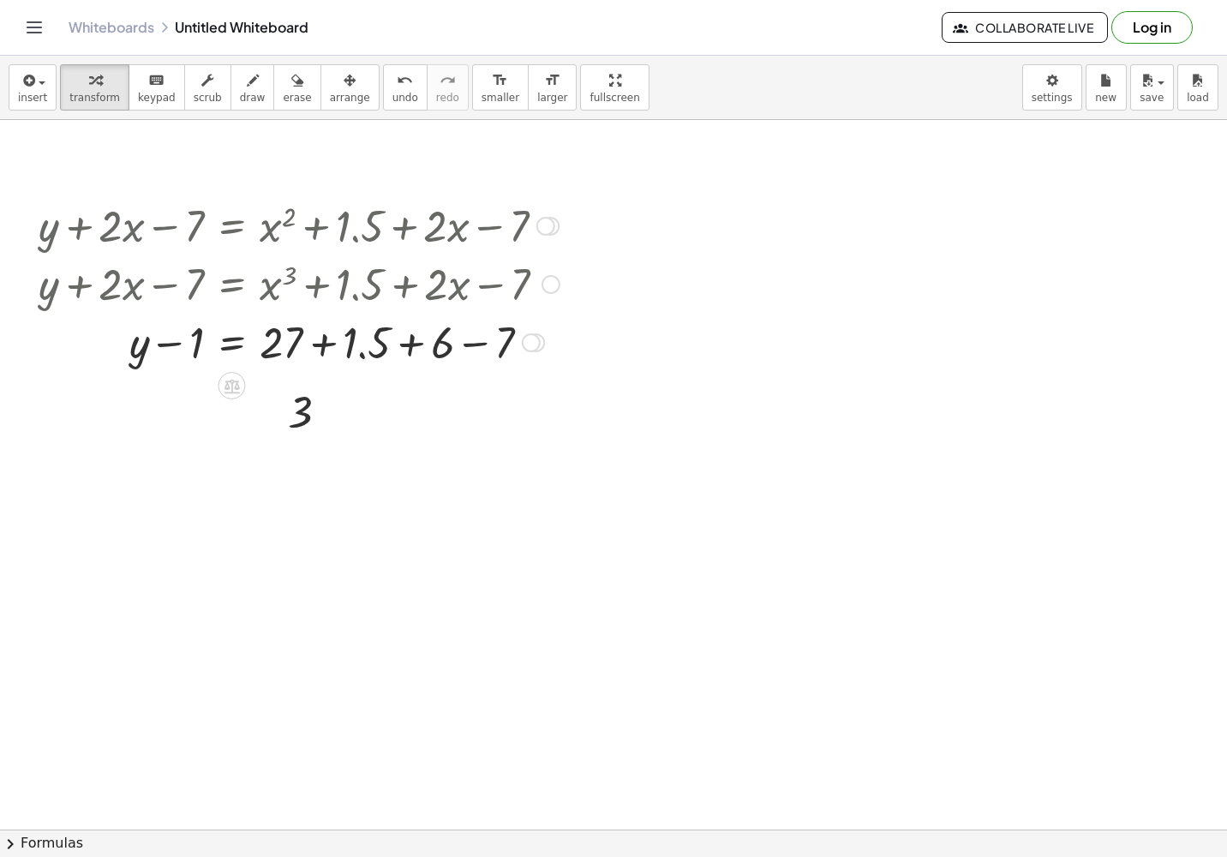
click at [469, 341] on div at bounding box center [299, 341] width 538 height 58
click at [320, 343] on div at bounding box center [299, 341] width 538 height 58
drag, startPoint x: 304, startPoint y: 408, endPoint x: 746, endPoint y: 343, distance: 446.9
click at [344, 88] on icon "button" at bounding box center [350, 80] width 12 height 21
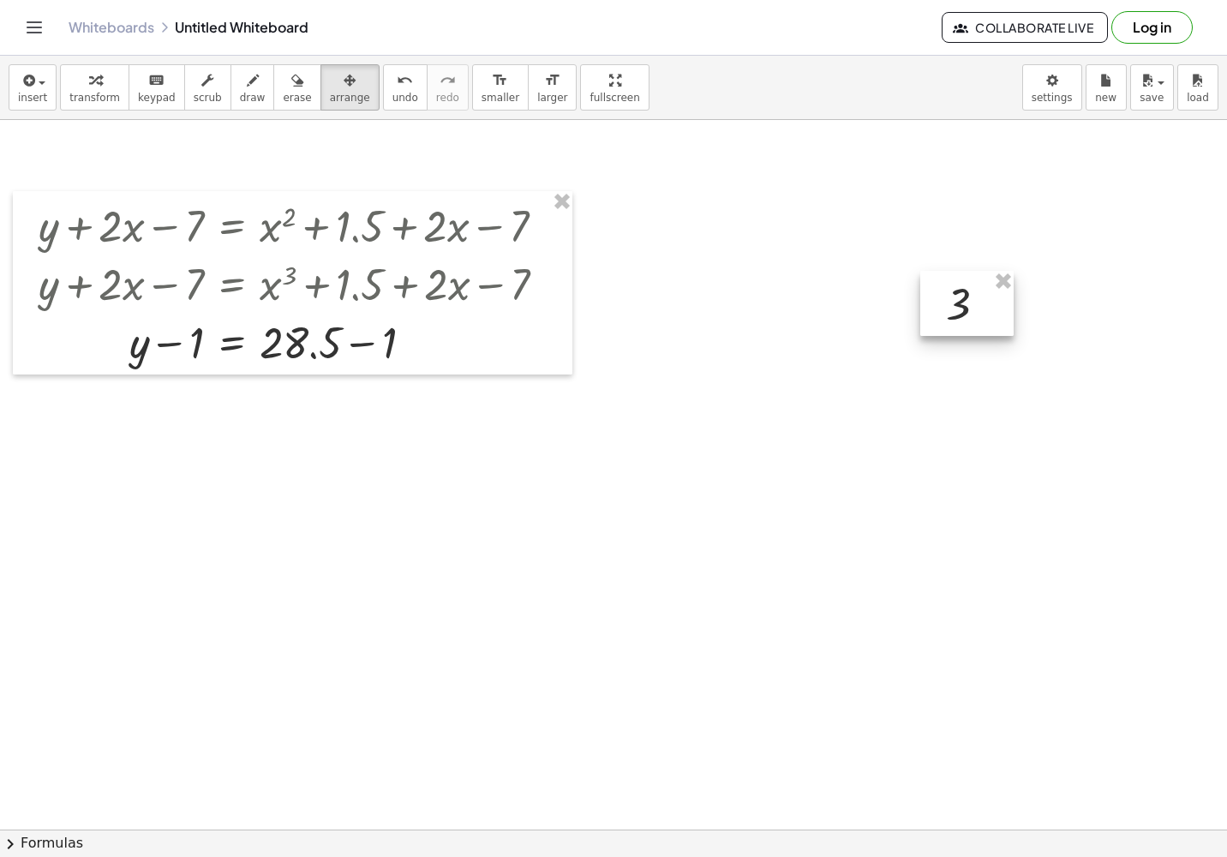
drag, startPoint x: 306, startPoint y: 405, endPoint x: 947, endPoint y: 299, distance: 649.6
click at [778, 299] on div at bounding box center [966, 303] width 93 height 65
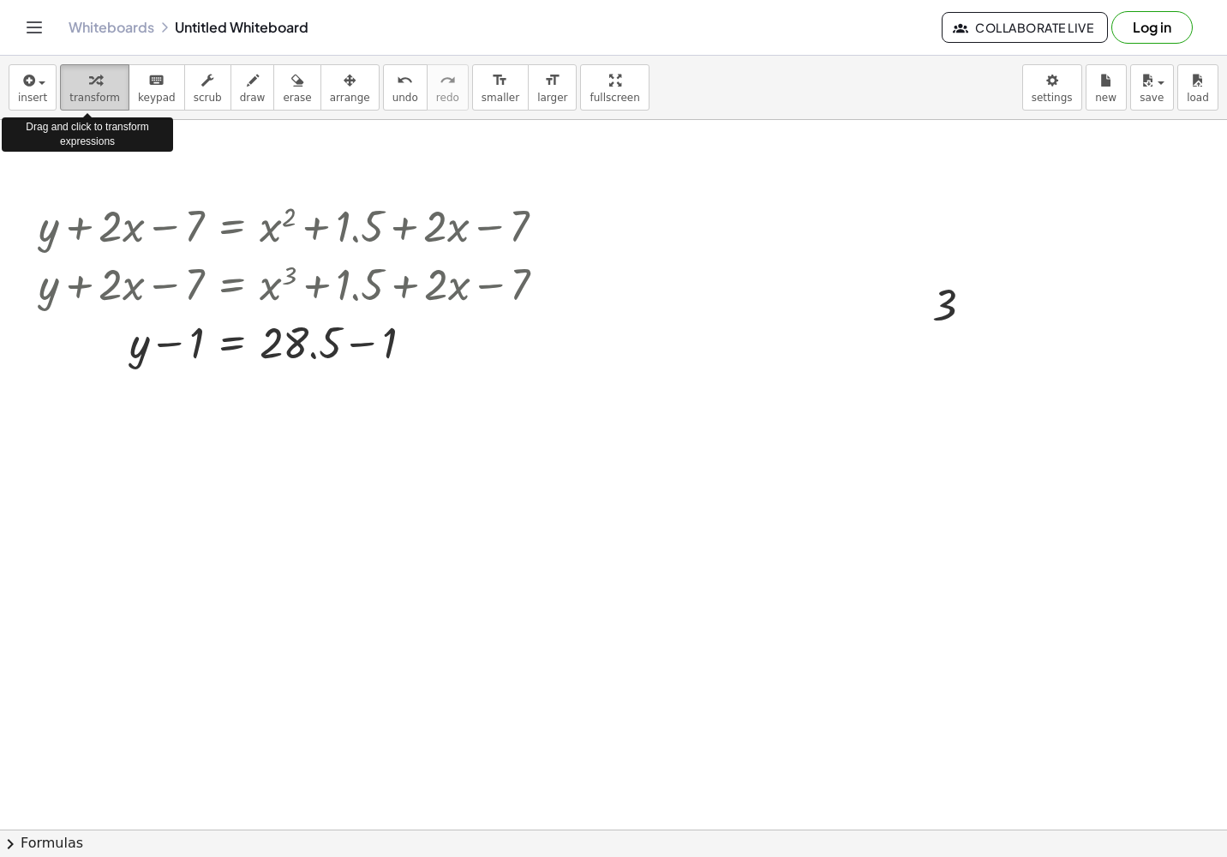
click at [91, 88] on icon "button" at bounding box center [95, 80] width 12 height 21
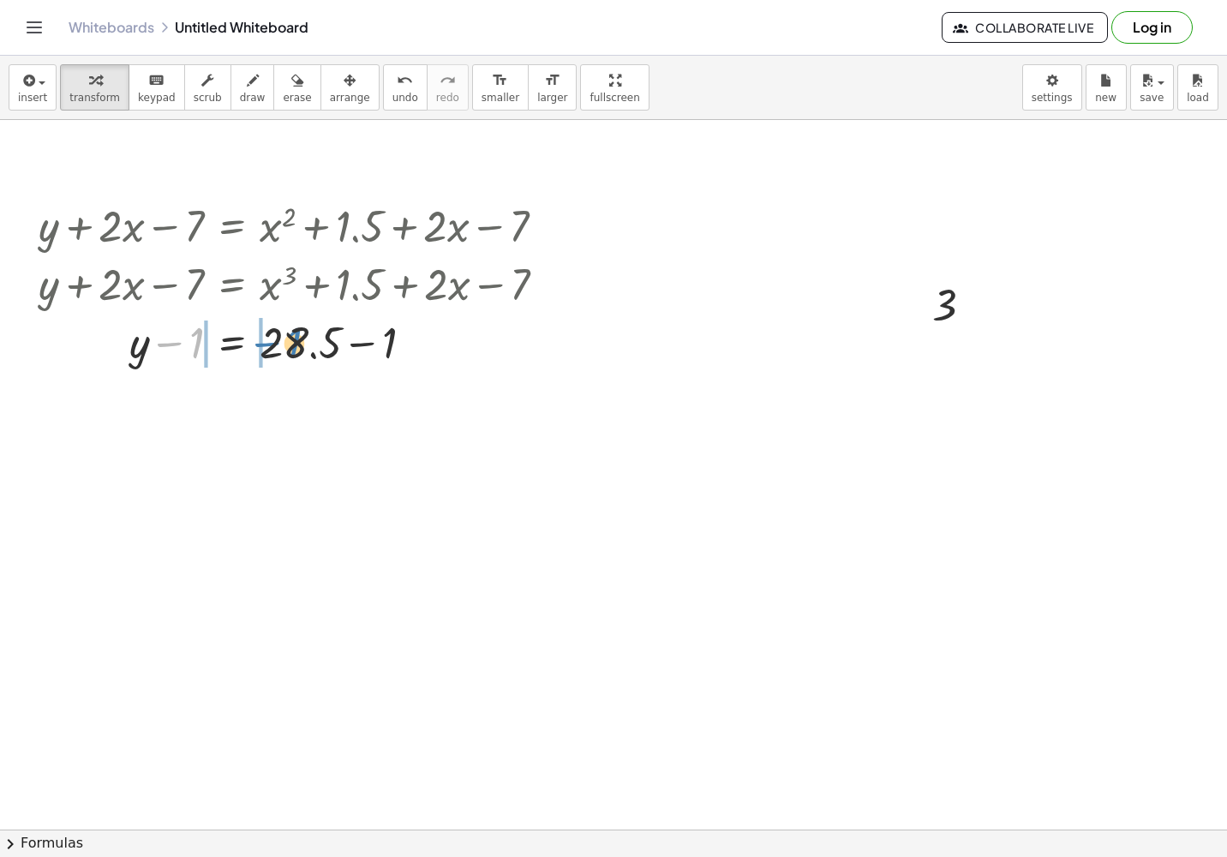
drag, startPoint x: 192, startPoint y: 338, endPoint x: 290, endPoint y: 338, distance: 97.7
click at [290, 338] on div at bounding box center [299, 341] width 538 height 58
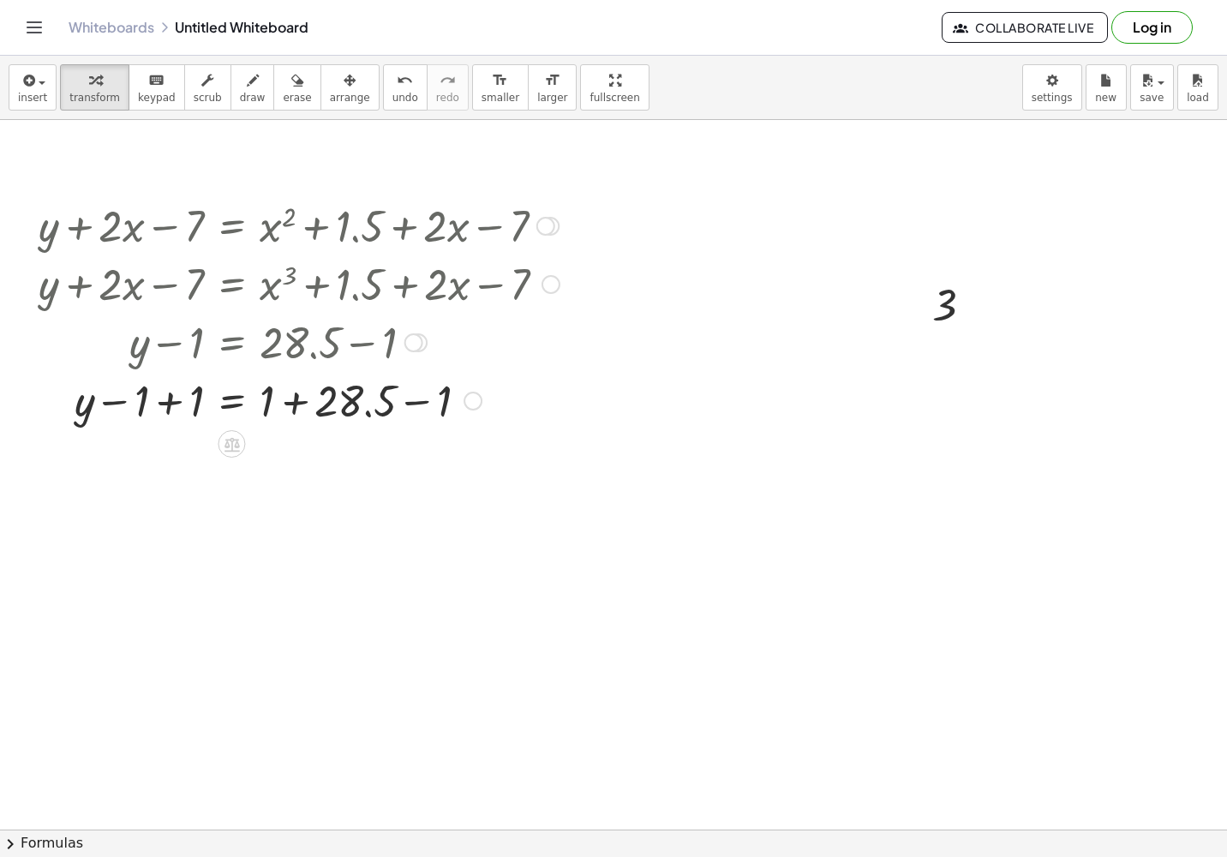
click at [171, 401] on div at bounding box center [299, 399] width 538 height 58
drag, startPoint x: 267, startPoint y: 456, endPoint x: 446, endPoint y: 456, distance: 178.2
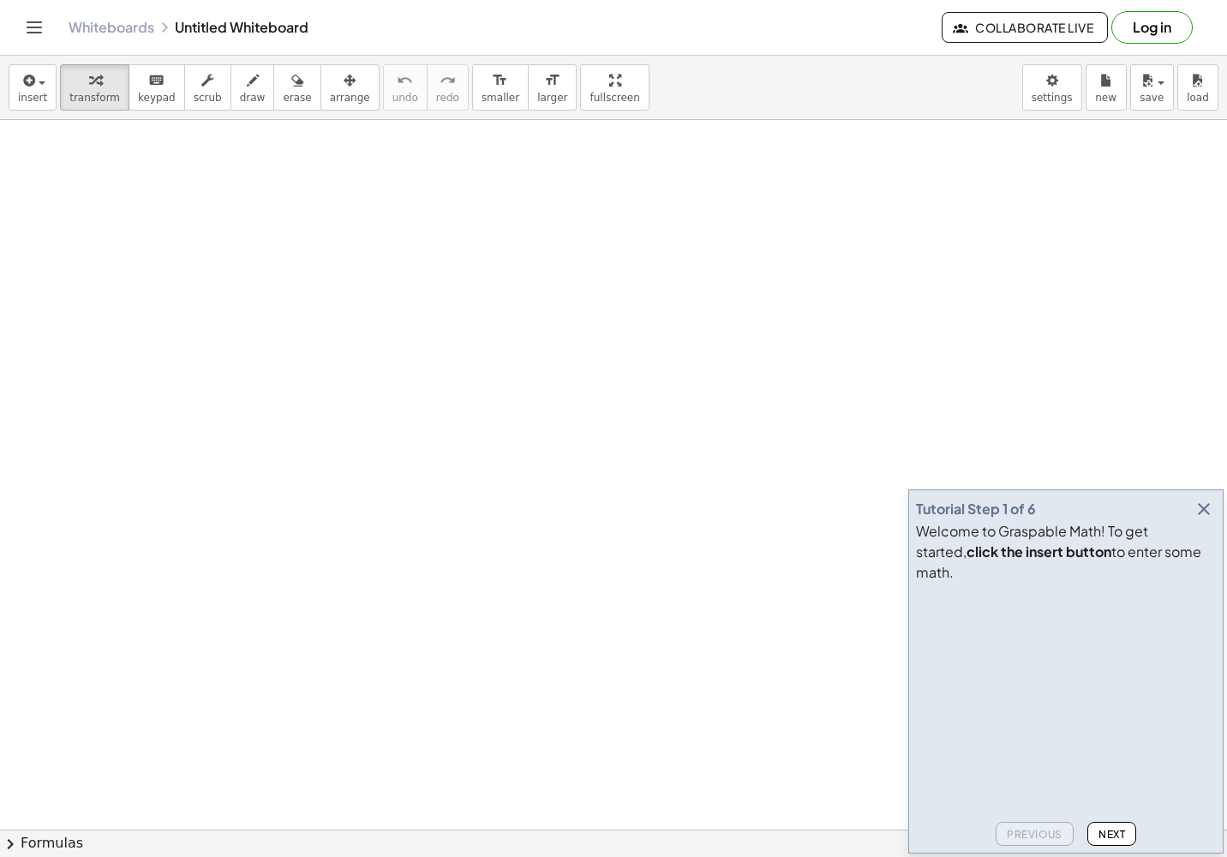
click at [1206, 519] on icon "button" at bounding box center [1204, 509] width 21 height 21
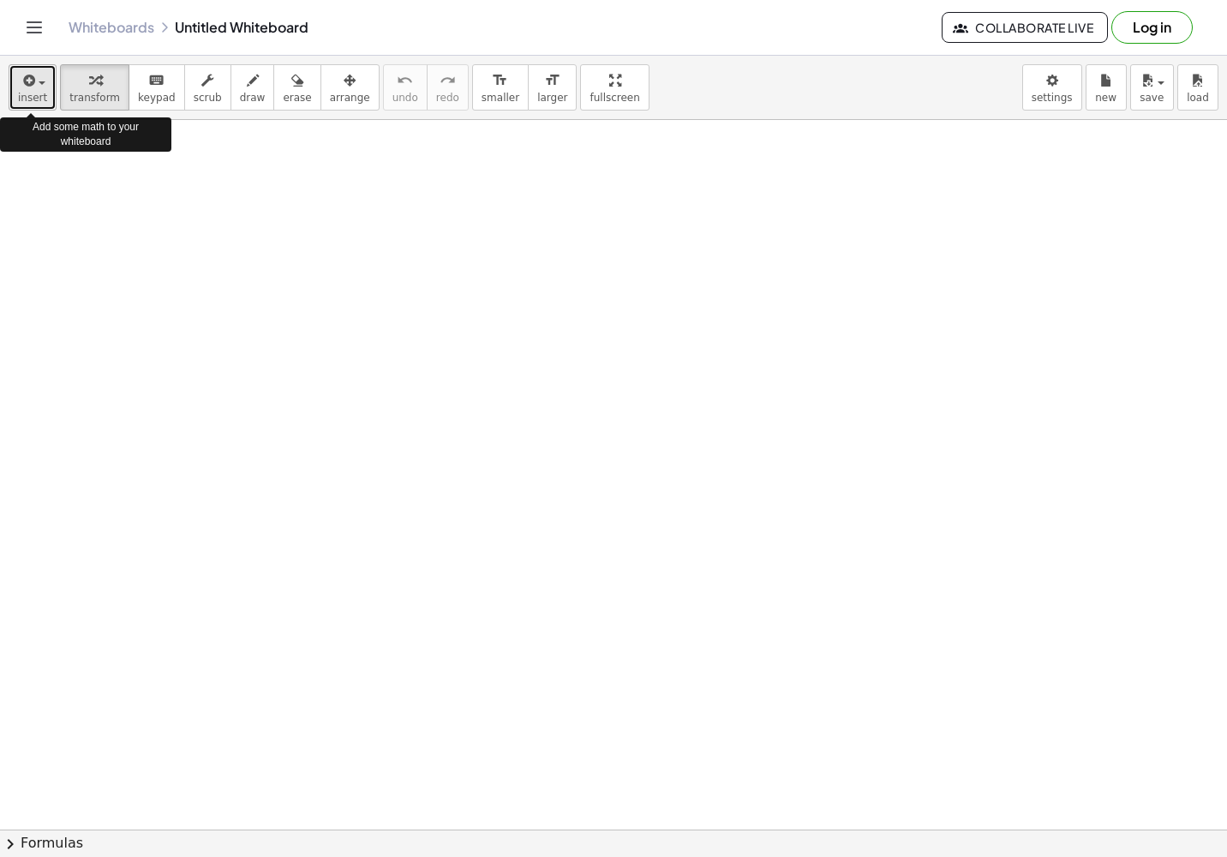
click at [24, 83] on icon "button" at bounding box center [27, 80] width 15 height 21
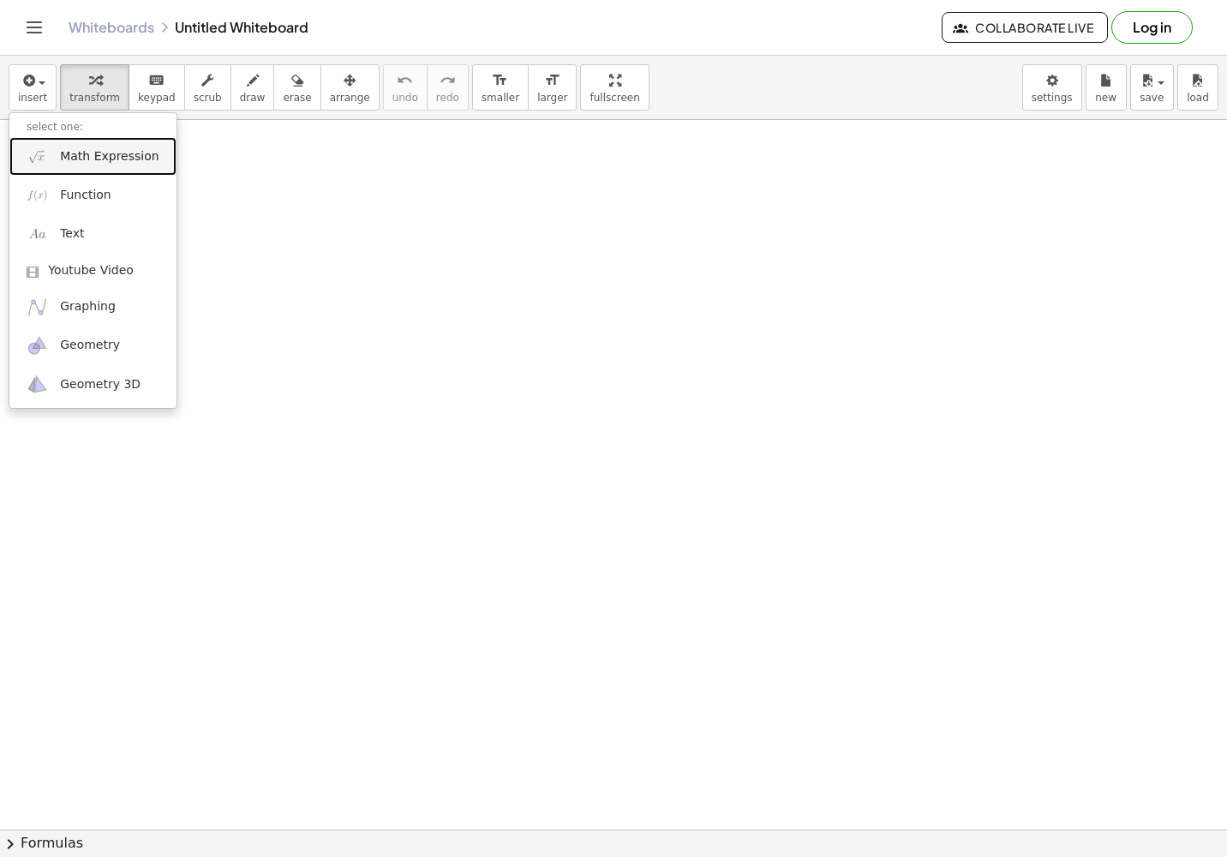
click at [96, 158] on span "Math Expression" at bounding box center [109, 156] width 99 height 17
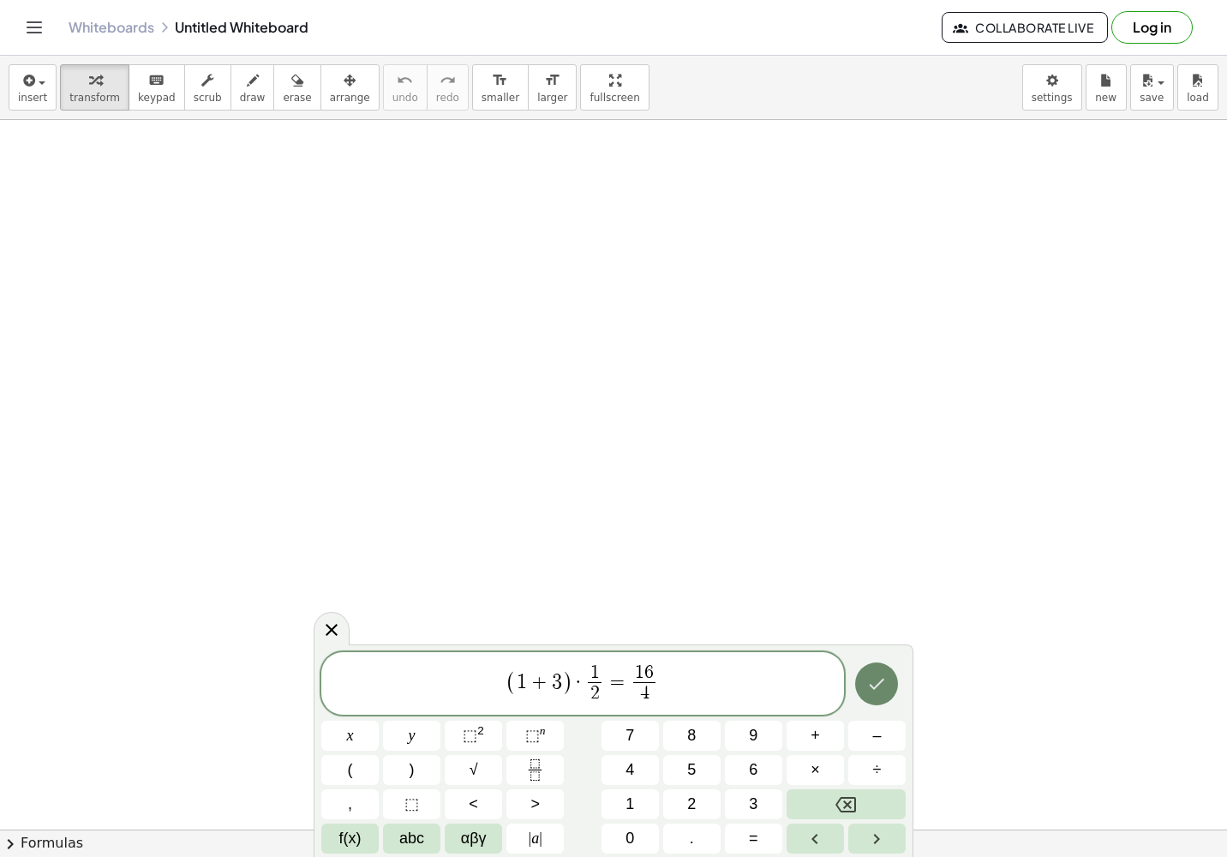
click at [889, 688] on button "Done" at bounding box center [876, 683] width 43 height 43
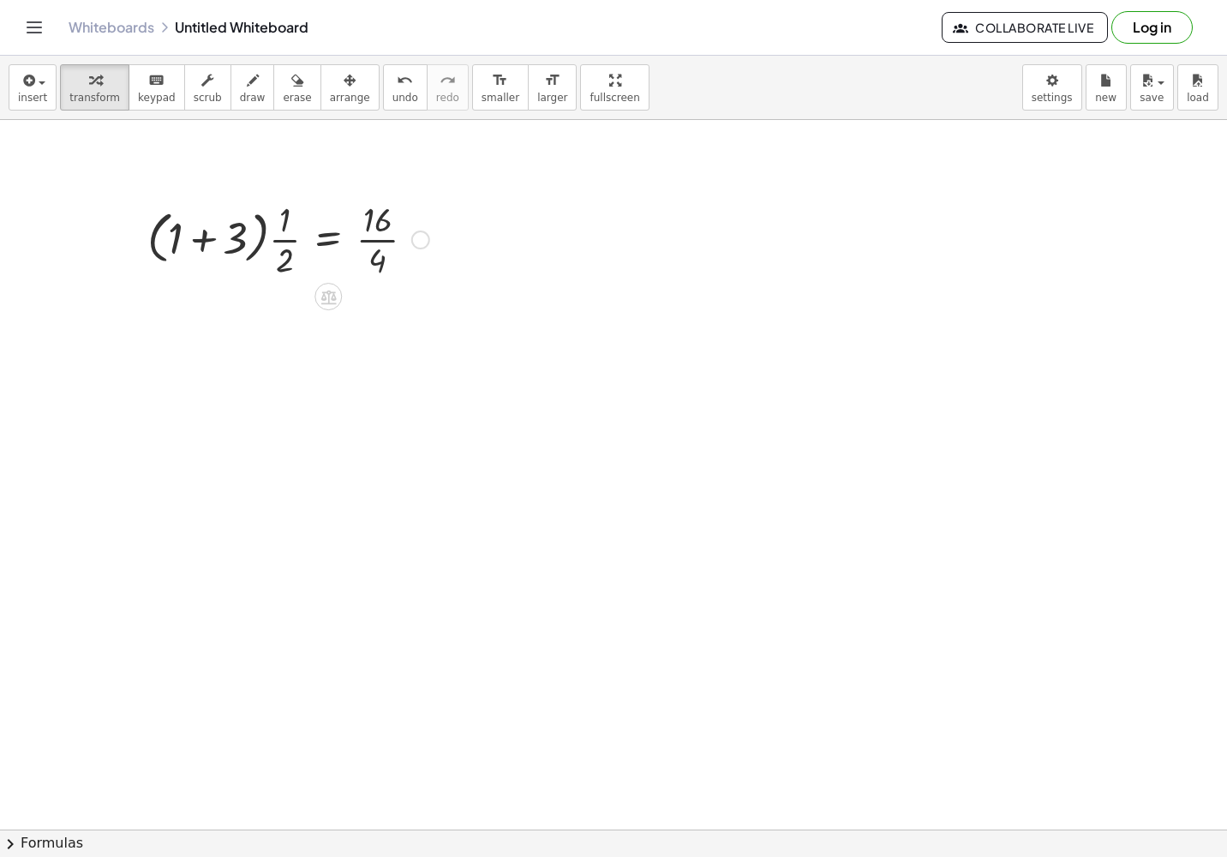
click at [203, 238] on div at bounding box center [288, 238] width 299 height 86
click at [261, 322] on div at bounding box center [288, 324] width 299 height 86
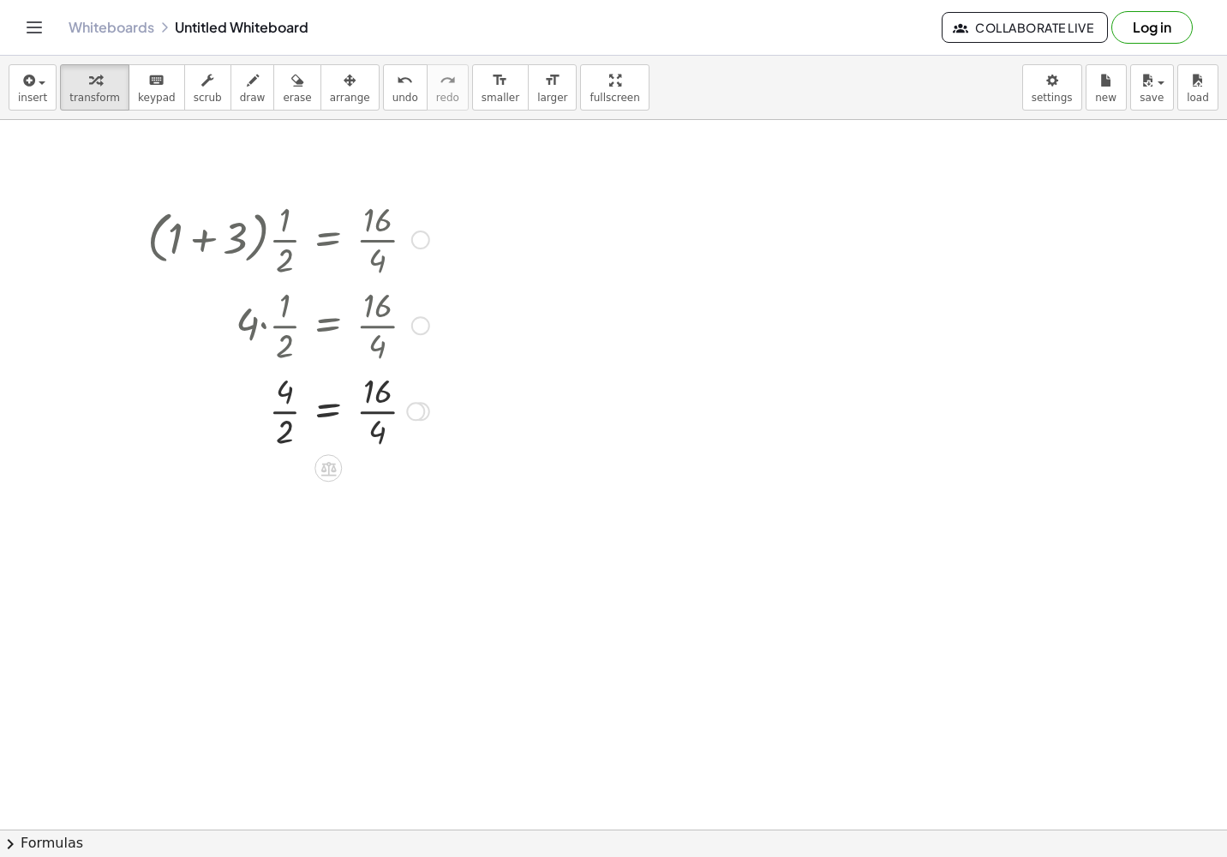
click at [286, 411] on div at bounding box center [288, 410] width 299 height 86
click at [385, 495] on div at bounding box center [288, 495] width 299 height 86
click at [418, 240] on div at bounding box center [420, 239] width 19 height 19
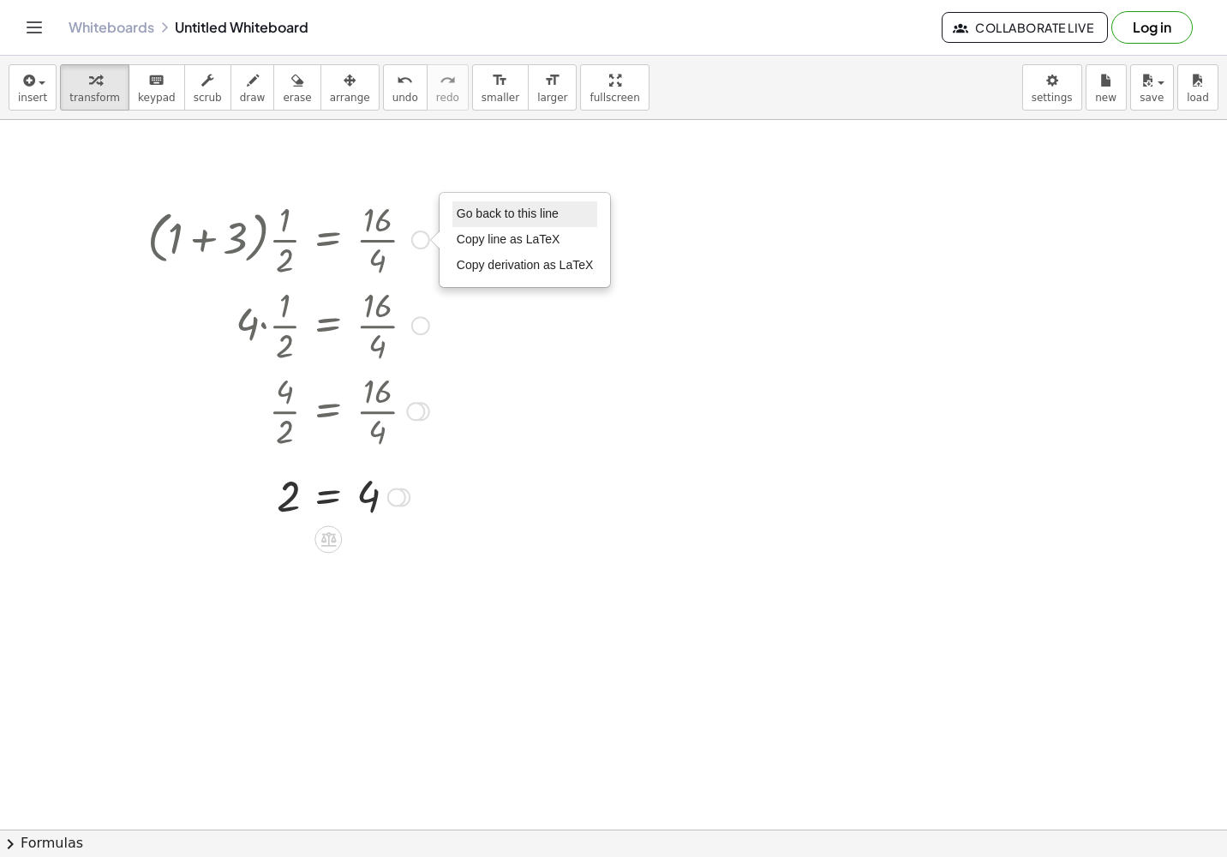
click at [509, 207] on span "Go back to this line" at bounding box center [508, 213] width 102 height 14
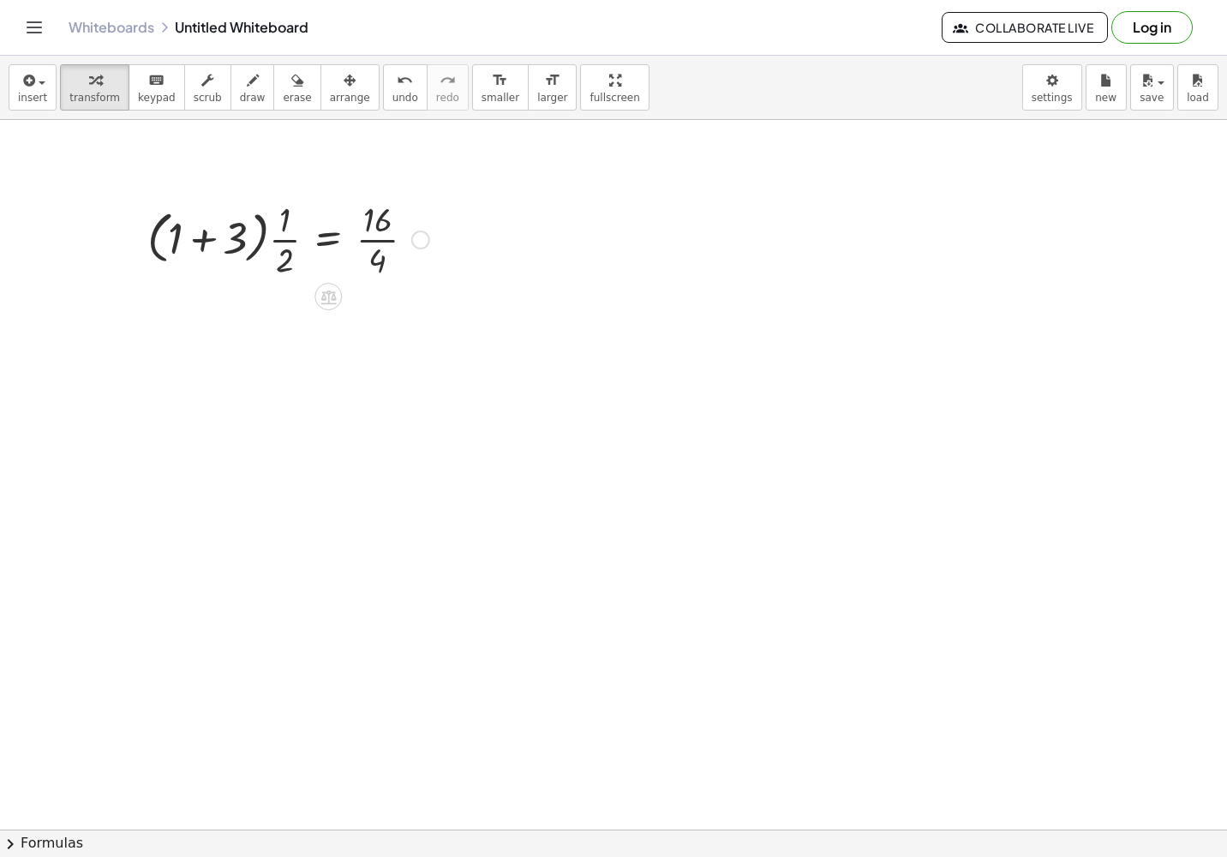
click at [380, 261] on div at bounding box center [288, 238] width 299 height 86
click at [407, 321] on div "Go back to this line Copy line as LaTeX Copy derivation as LaTeX" at bounding box center [401, 325] width 19 height 19
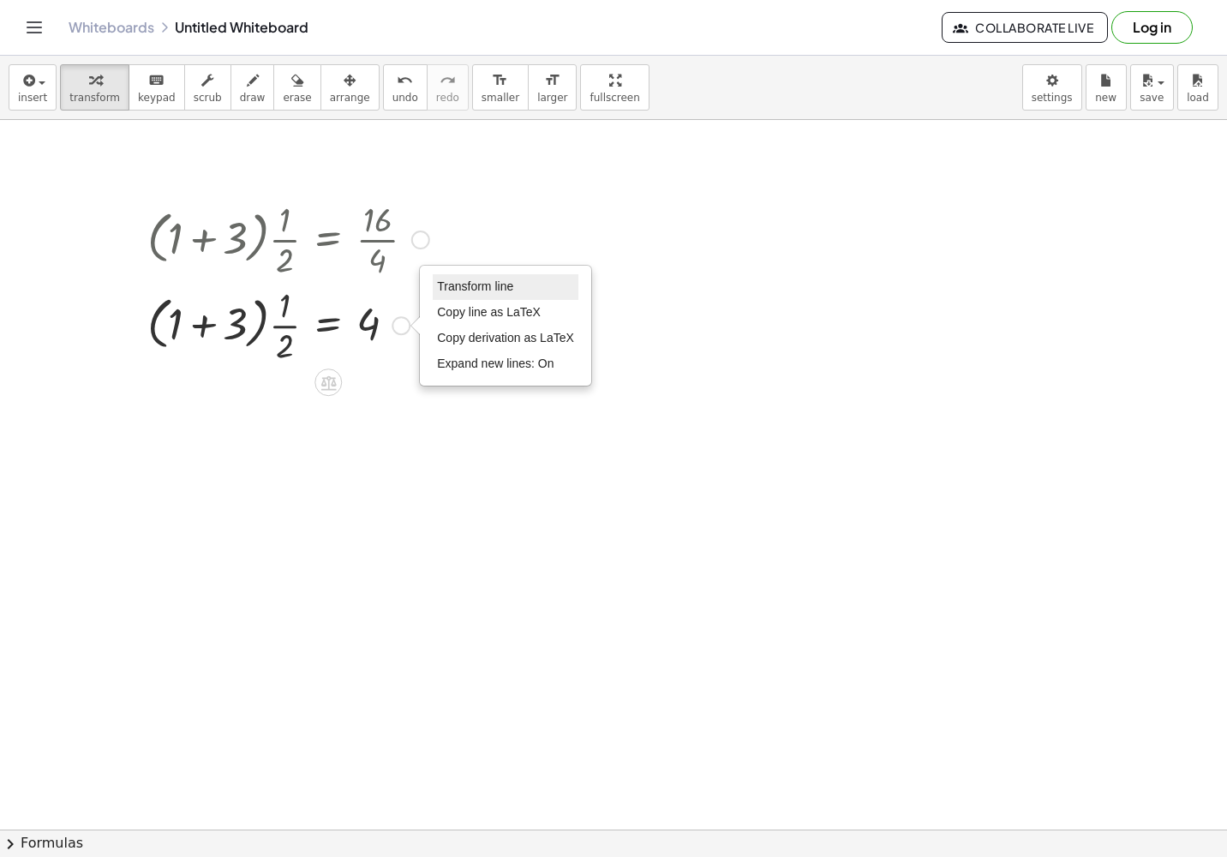
click at [470, 284] on span "Transform line" at bounding box center [475, 286] width 76 height 14
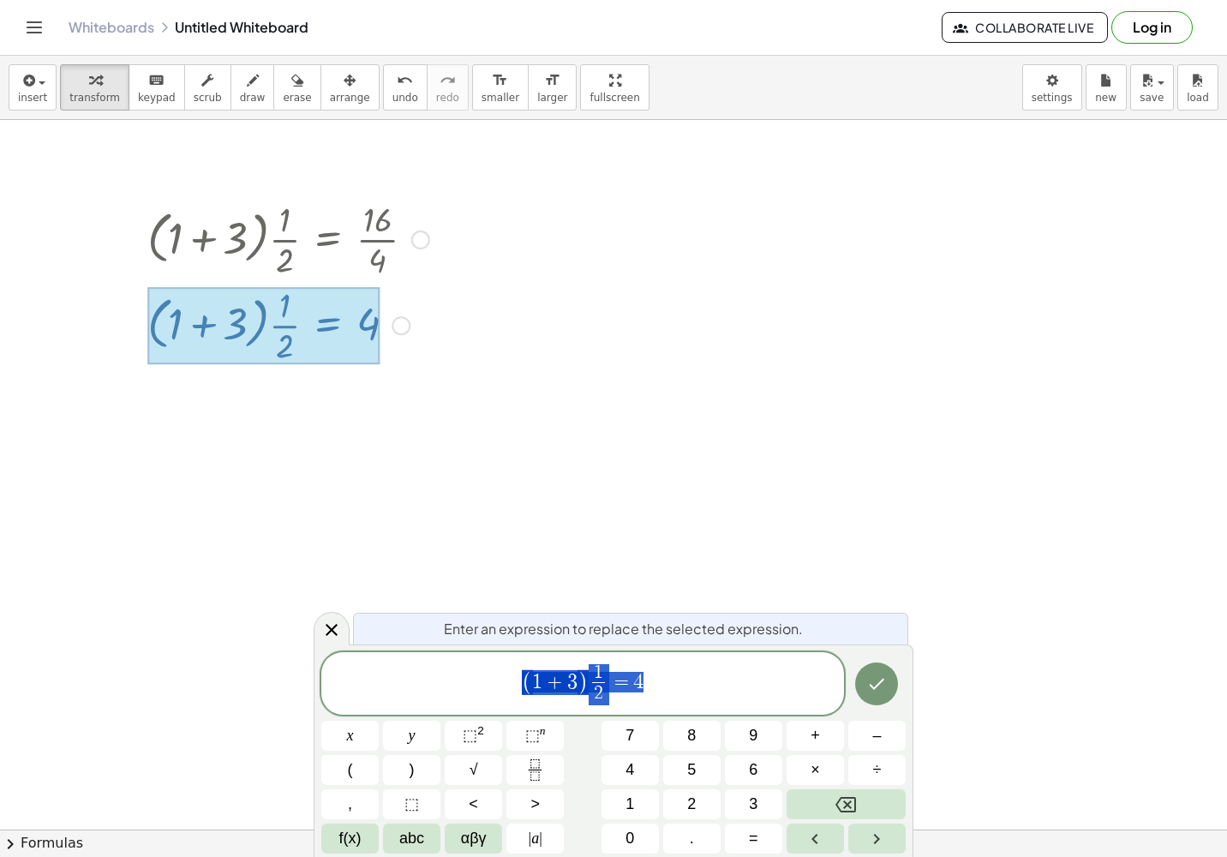
click at [419, 240] on div at bounding box center [420, 239] width 19 height 19
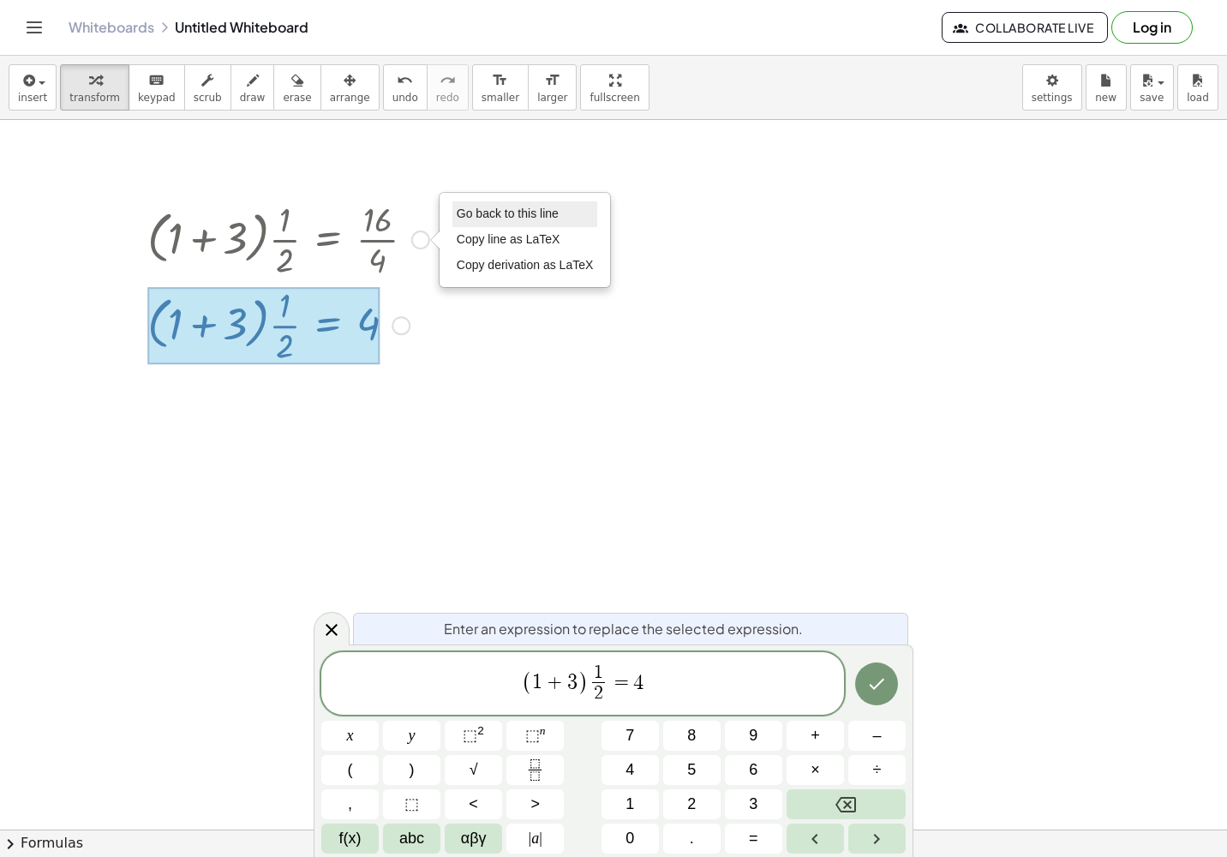
click at [494, 216] on span "Go back to this line" at bounding box center [508, 213] width 102 height 14
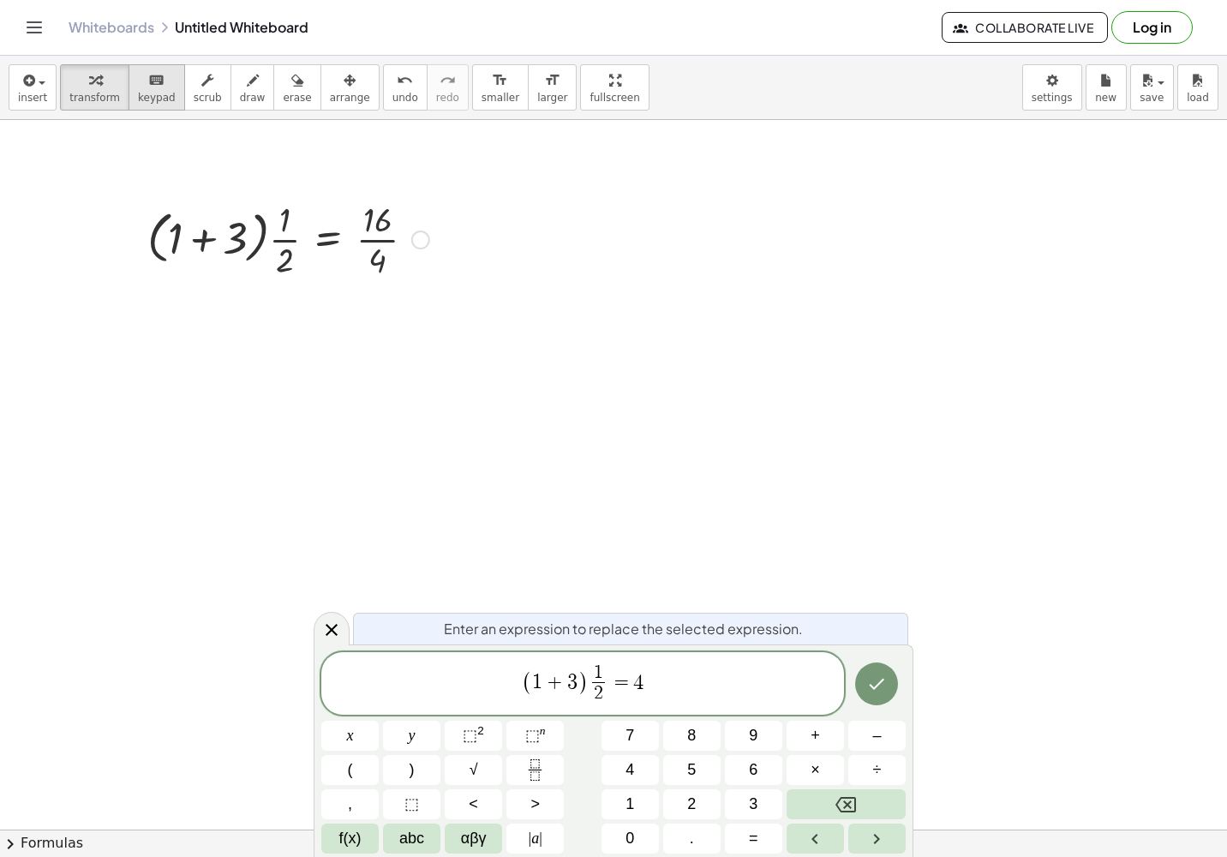
click at [138, 88] on div "keyboard" at bounding box center [157, 79] width 38 height 21
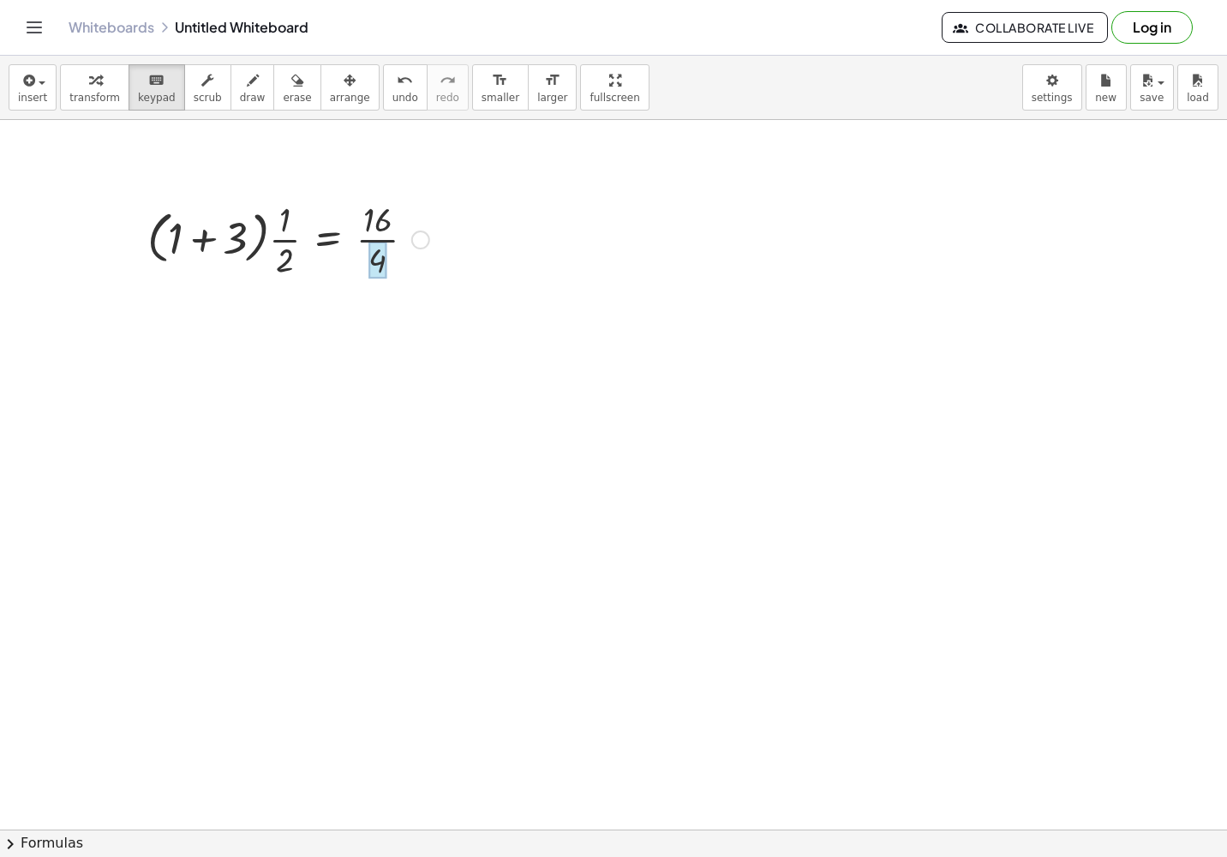
click at [380, 260] on div at bounding box center [377, 261] width 18 height 38
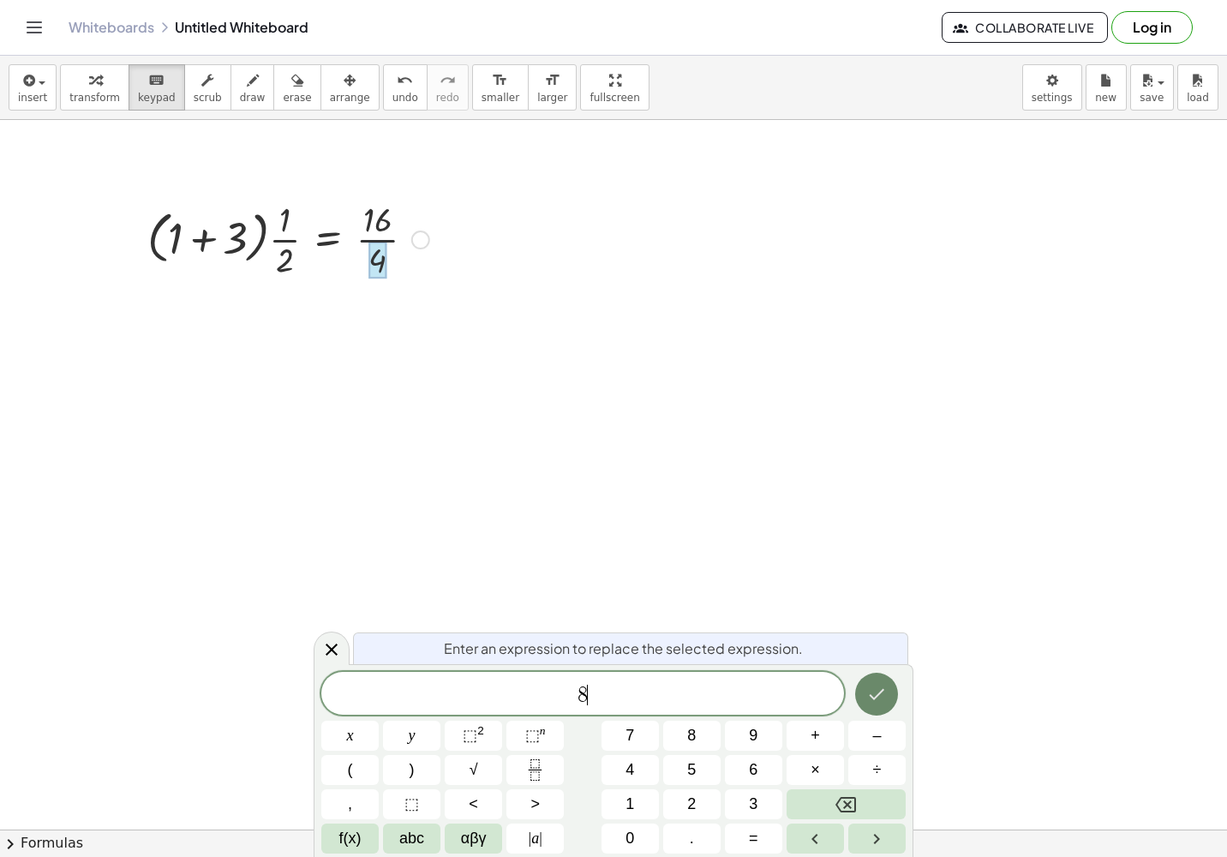
click at [885, 687] on icon "Done" at bounding box center [876, 694] width 21 height 21
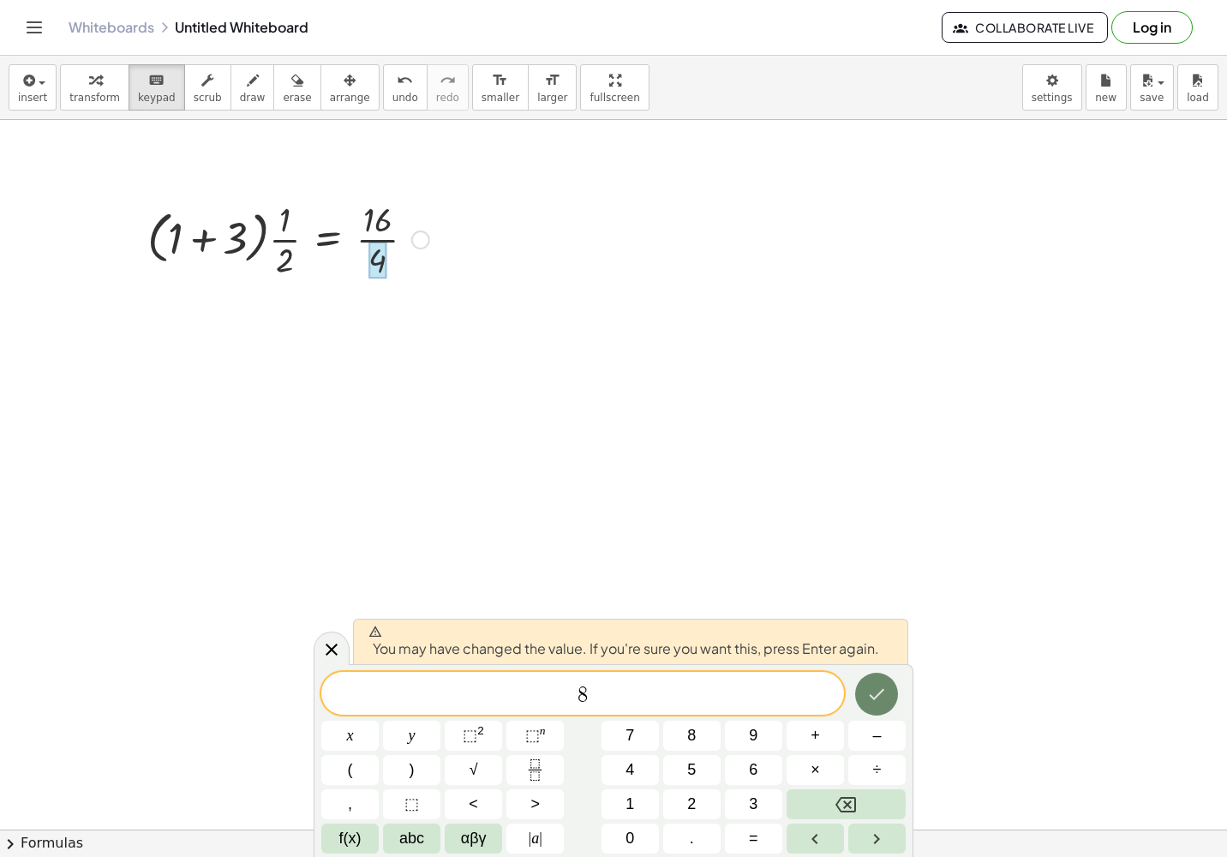
click at [885, 687] on icon "Done" at bounding box center [876, 694] width 21 height 21
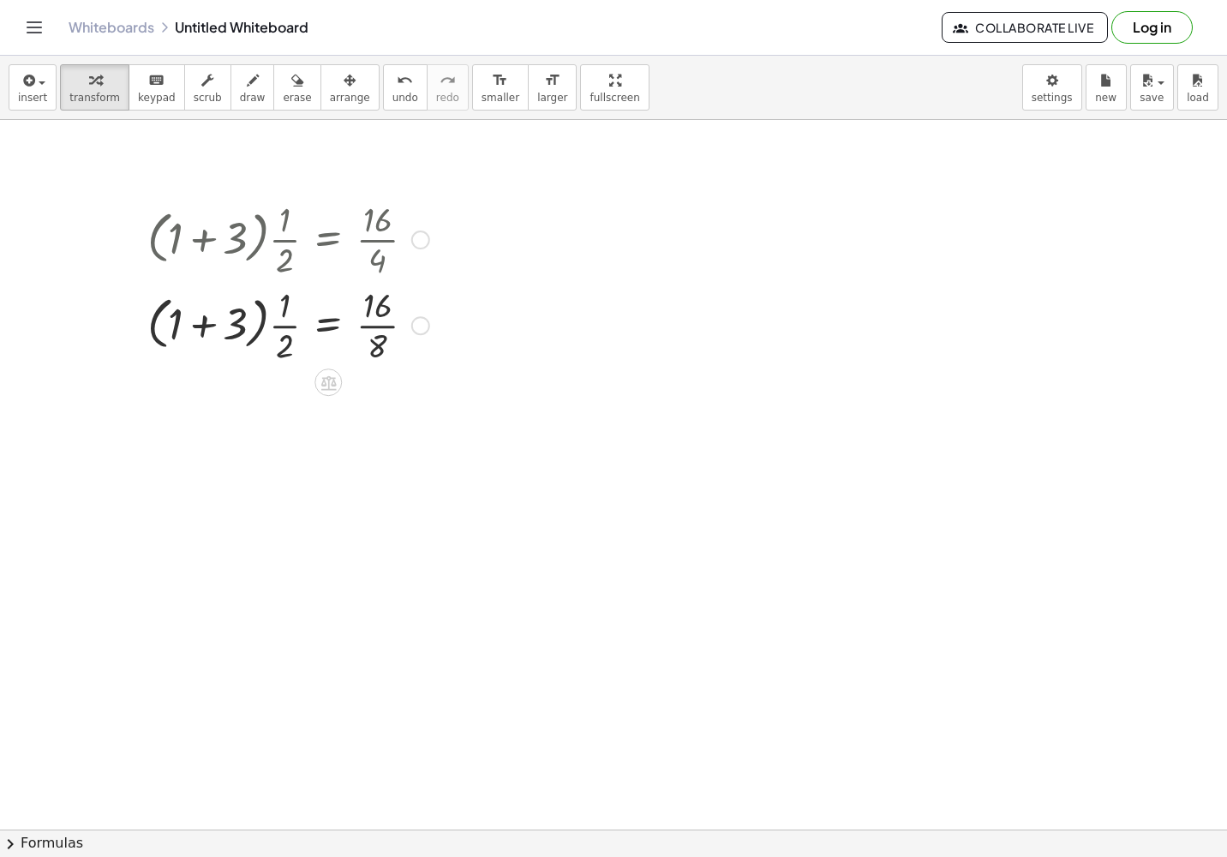
click at [373, 320] on div at bounding box center [288, 324] width 299 height 86
click at [207, 414] on div at bounding box center [288, 410] width 299 height 86
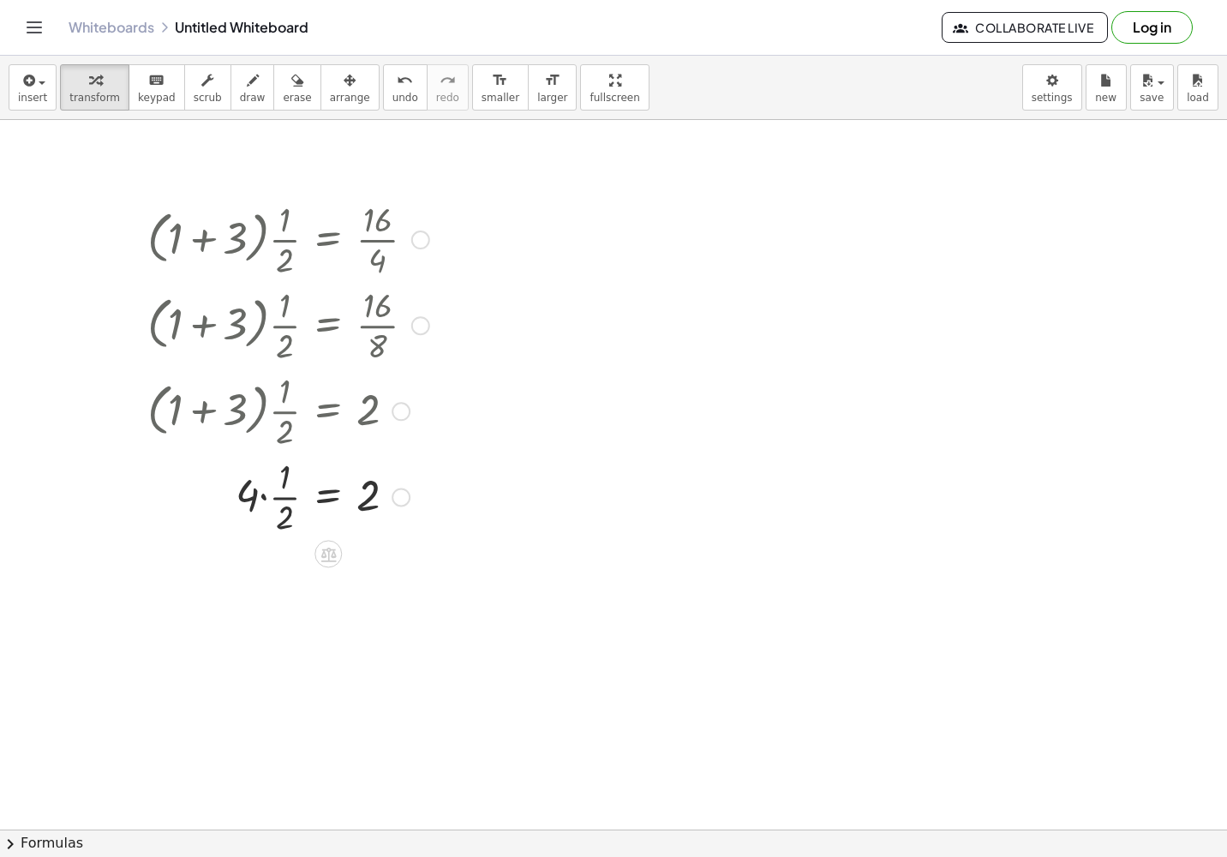
click at [264, 492] on div at bounding box center [288, 495] width 299 height 86
click at [284, 583] on div at bounding box center [288, 582] width 299 height 86
click at [421, 237] on div at bounding box center [420, 239] width 19 height 19
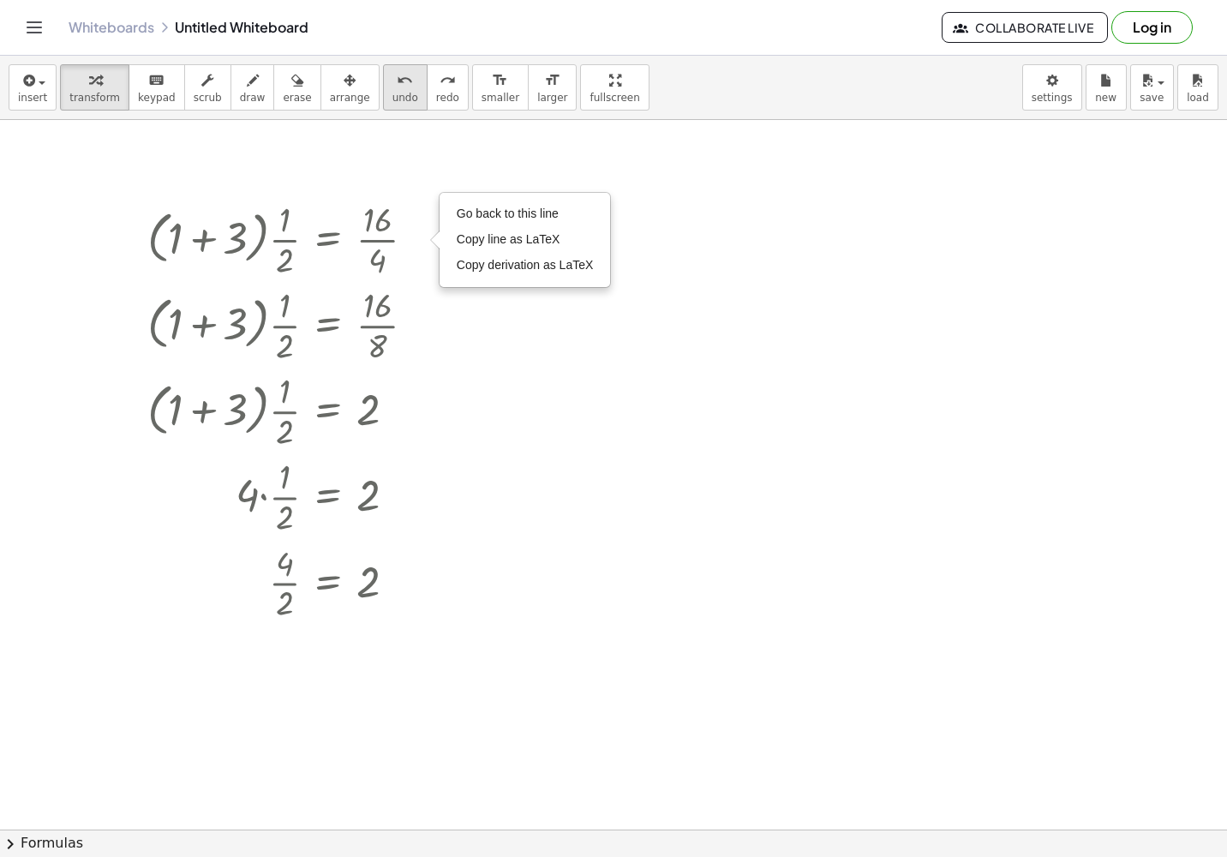
click at [392, 92] on span "undo" at bounding box center [405, 98] width 26 height 12
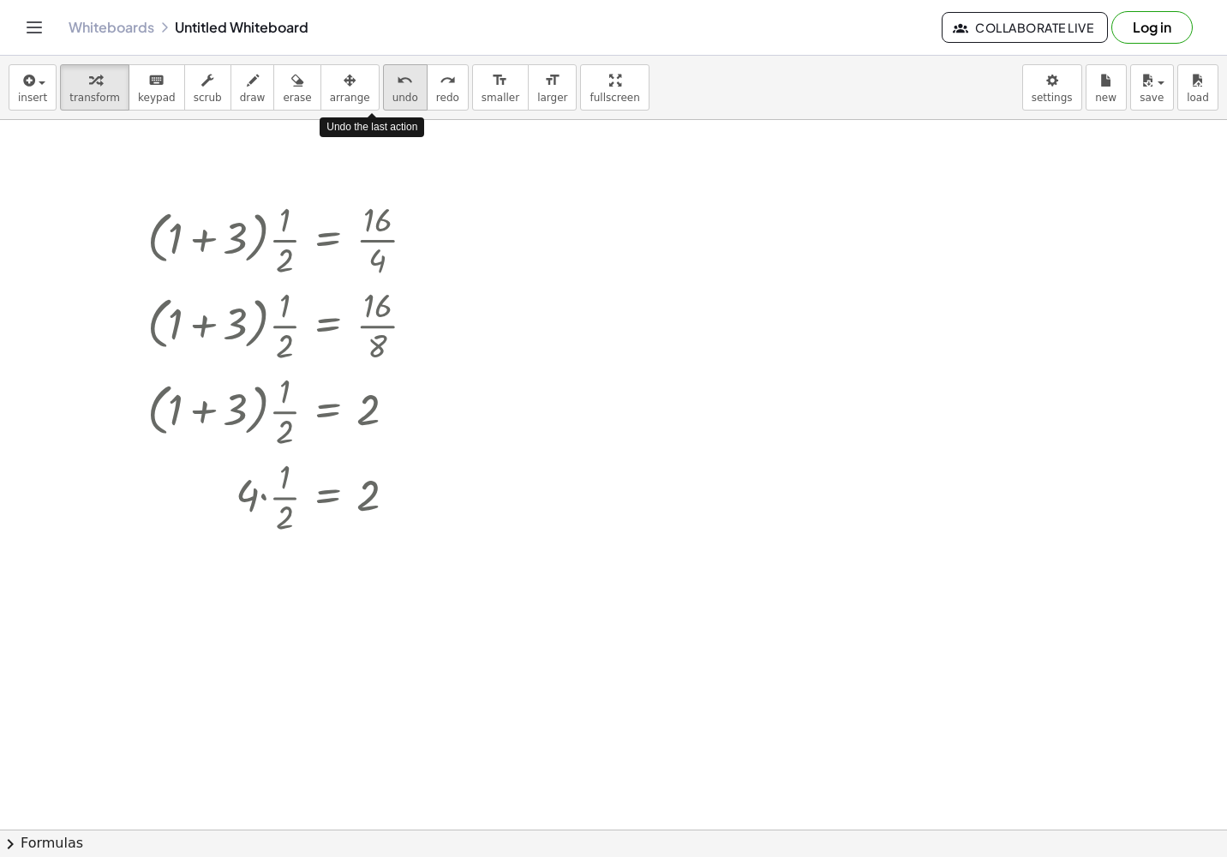
click at [392, 92] on span "undo" at bounding box center [405, 98] width 26 height 12
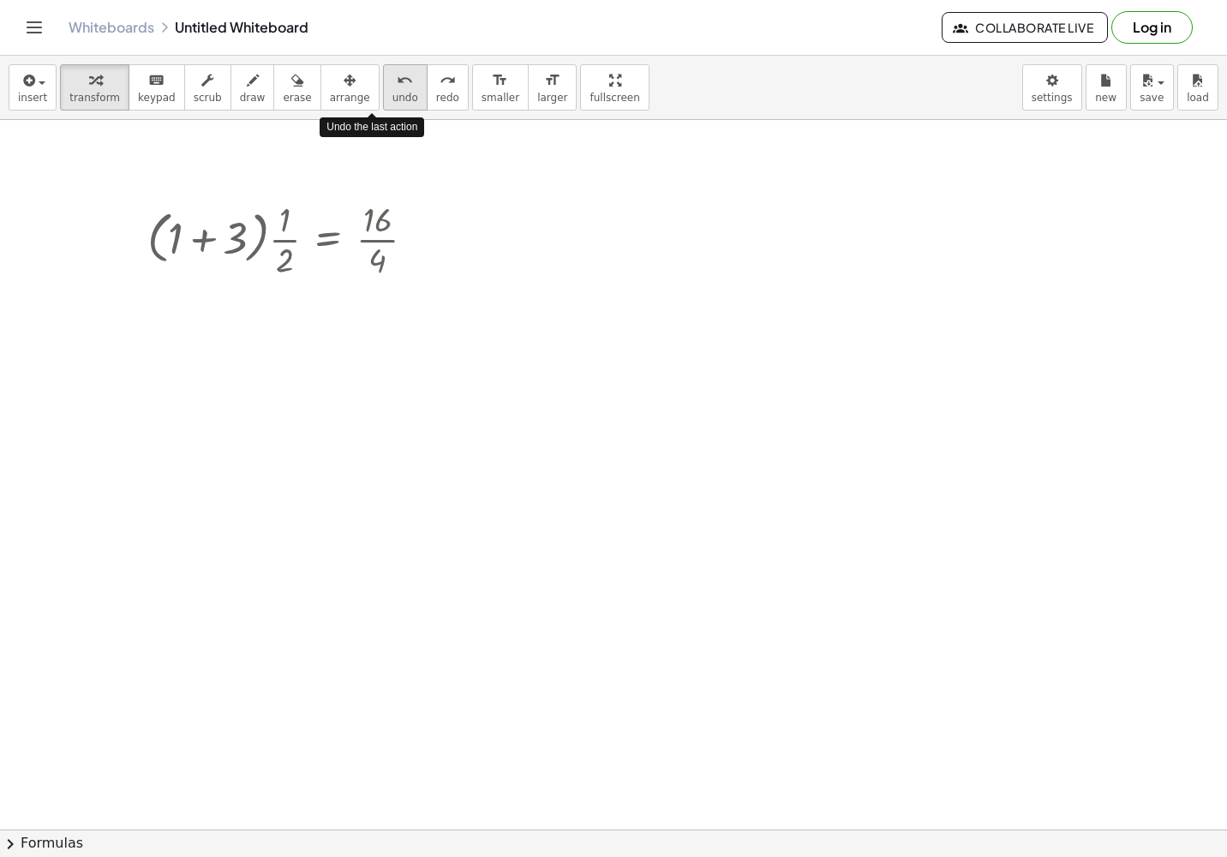
click at [392, 92] on span "undo" at bounding box center [405, 98] width 26 height 12
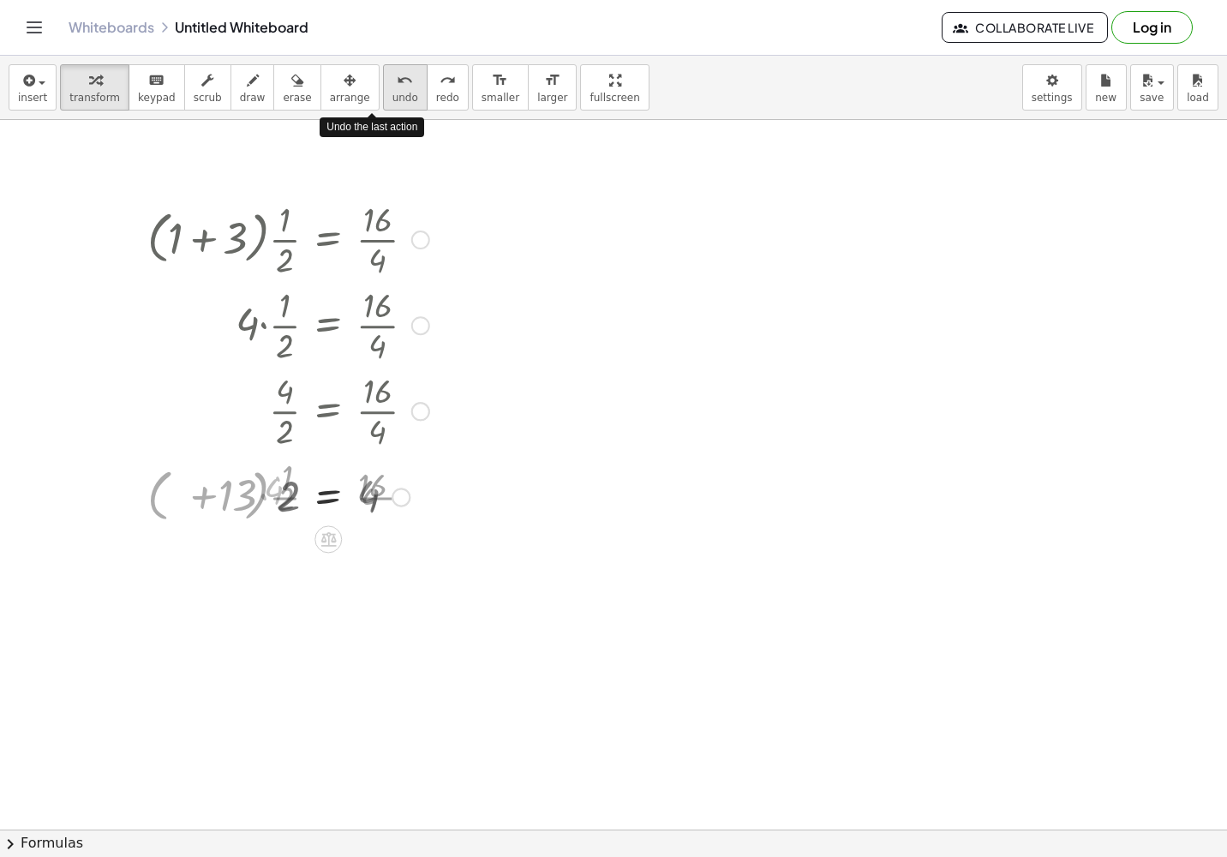
click at [392, 92] on span "undo" at bounding box center [405, 98] width 26 height 12
click at [383, 90] on button "undo undo" at bounding box center [405, 87] width 45 height 46
click at [397, 89] on icon "undo" at bounding box center [405, 80] width 16 height 21
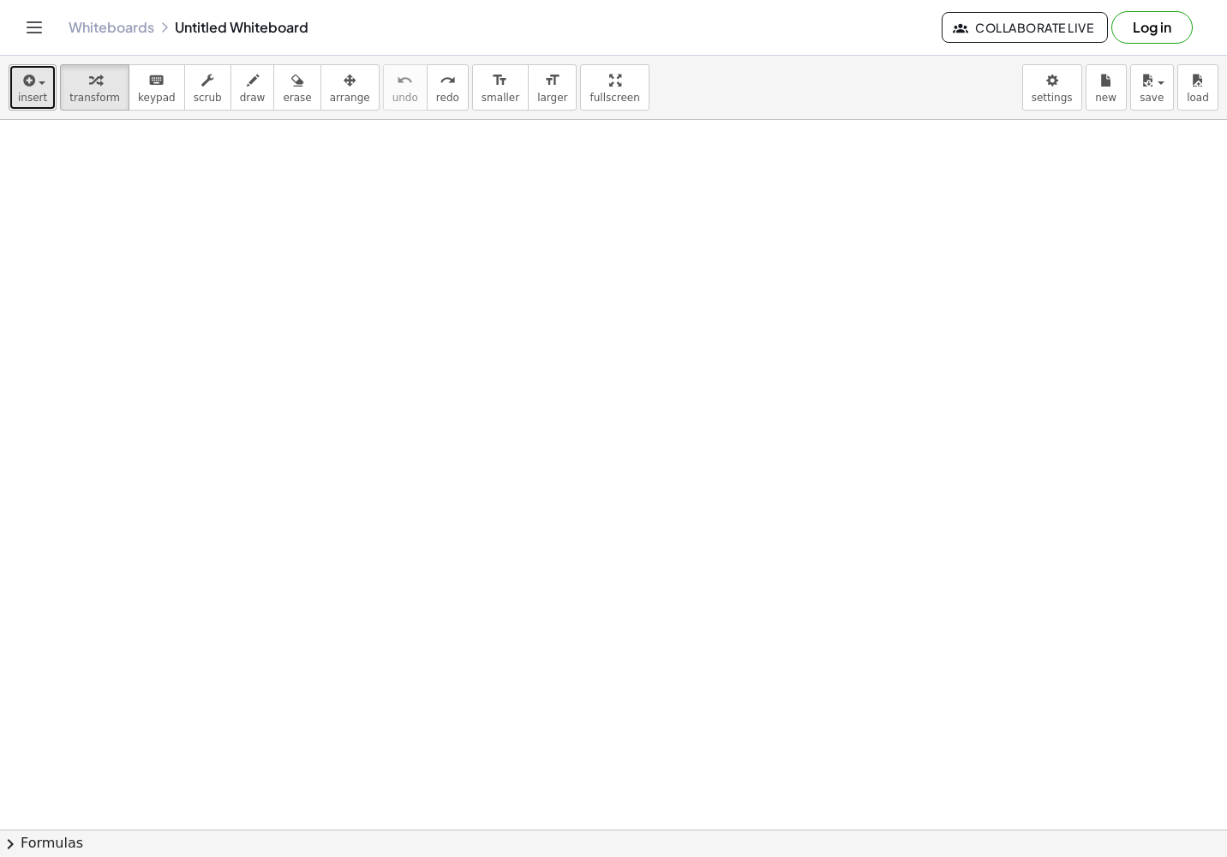
click at [20, 74] on icon "button" at bounding box center [27, 80] width 15 height 21
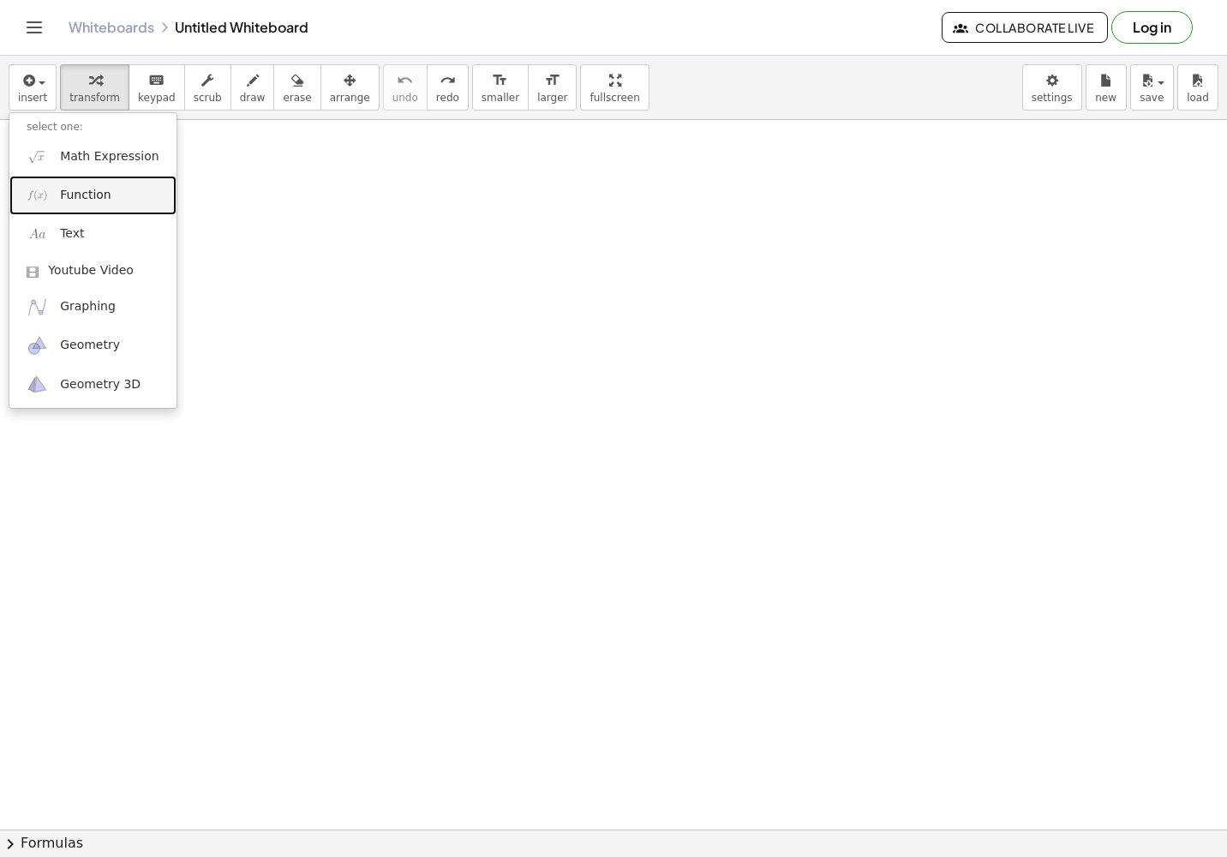
click at [80, 189] on span "Function" at bounding box center [85, 195] width 51 height 17
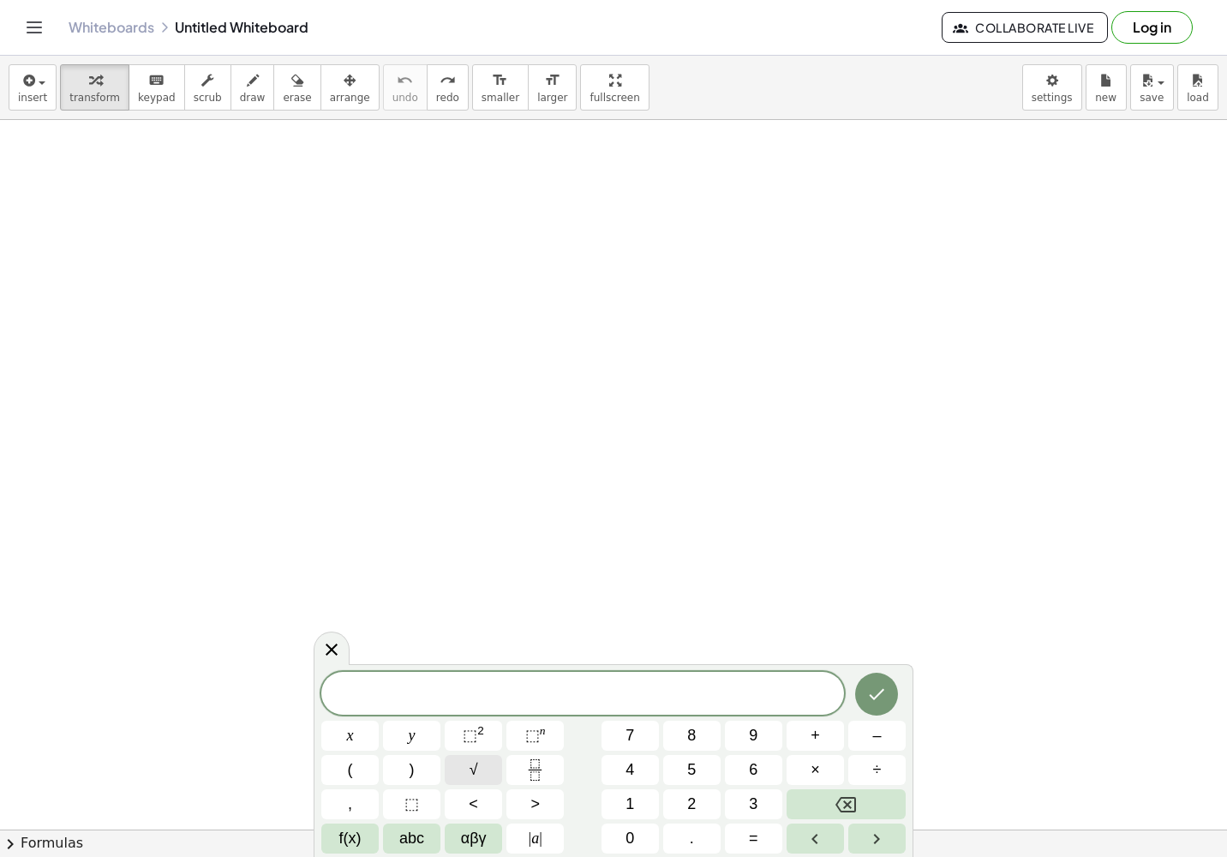
click at [471, 767] on span "√" at bounding box center [474, 769] width 9 height 23
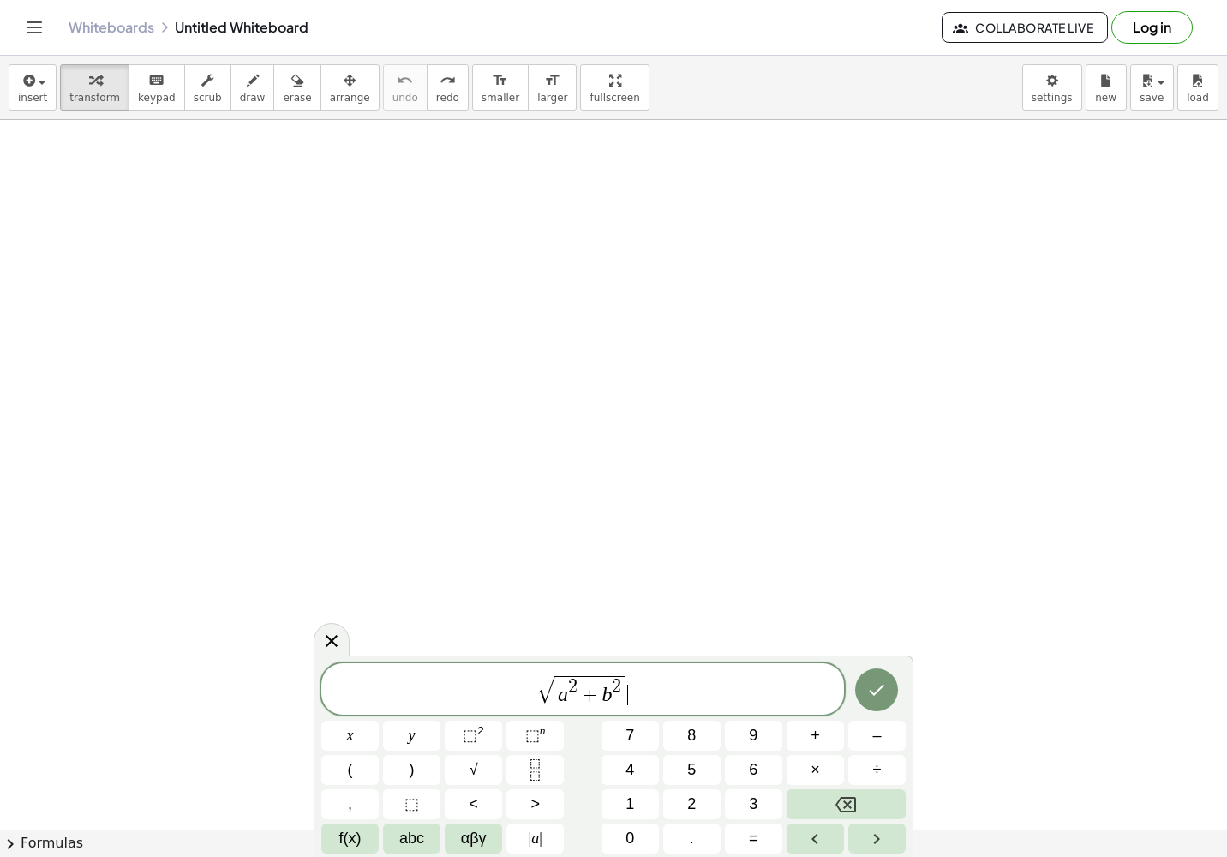
click at [697, 689] on span "√ a 2 + b 2 ​" at bounding box center [582, 689] width 523 height 33
click at [872, 682] on icon "Done" at bounding box center [876, 689] width 21 height 21
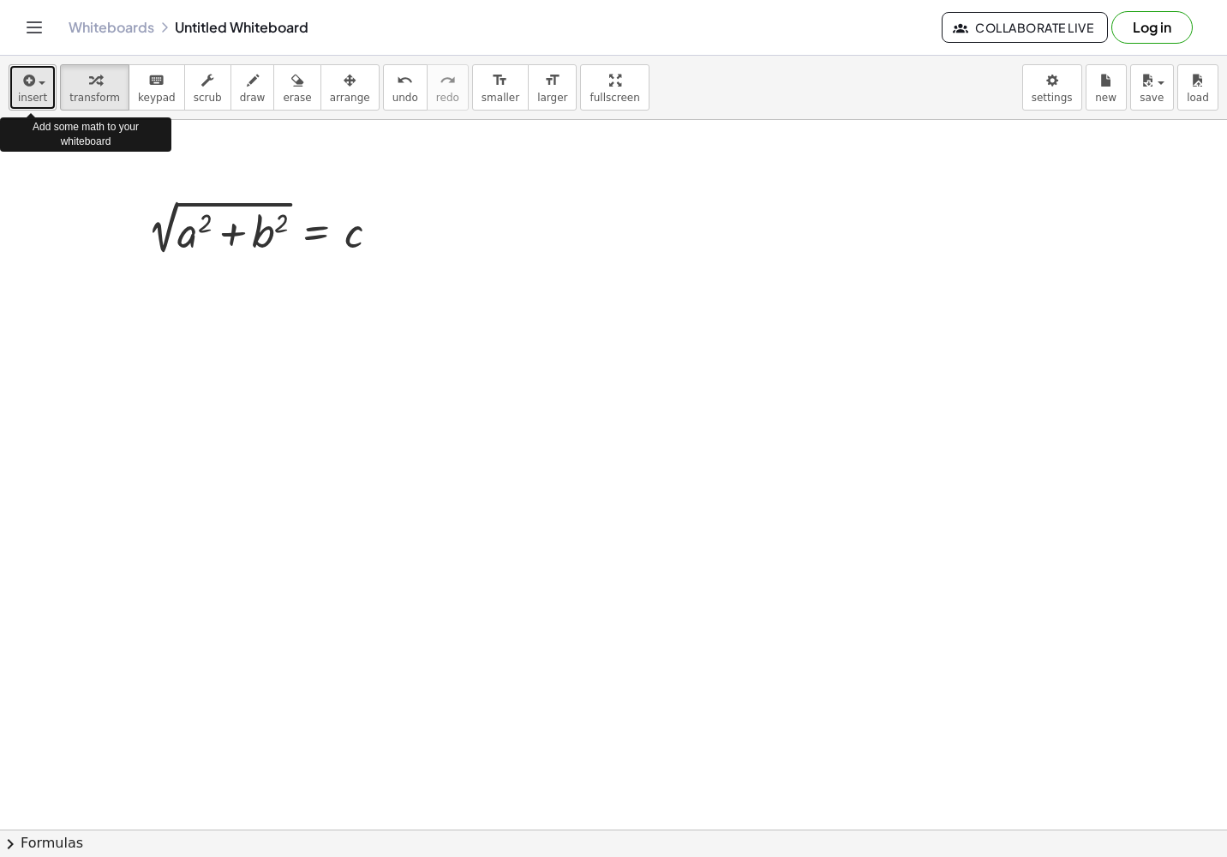
click at [21, 73] on icon "button" at bounding box center [27, 80] width 15 height 21
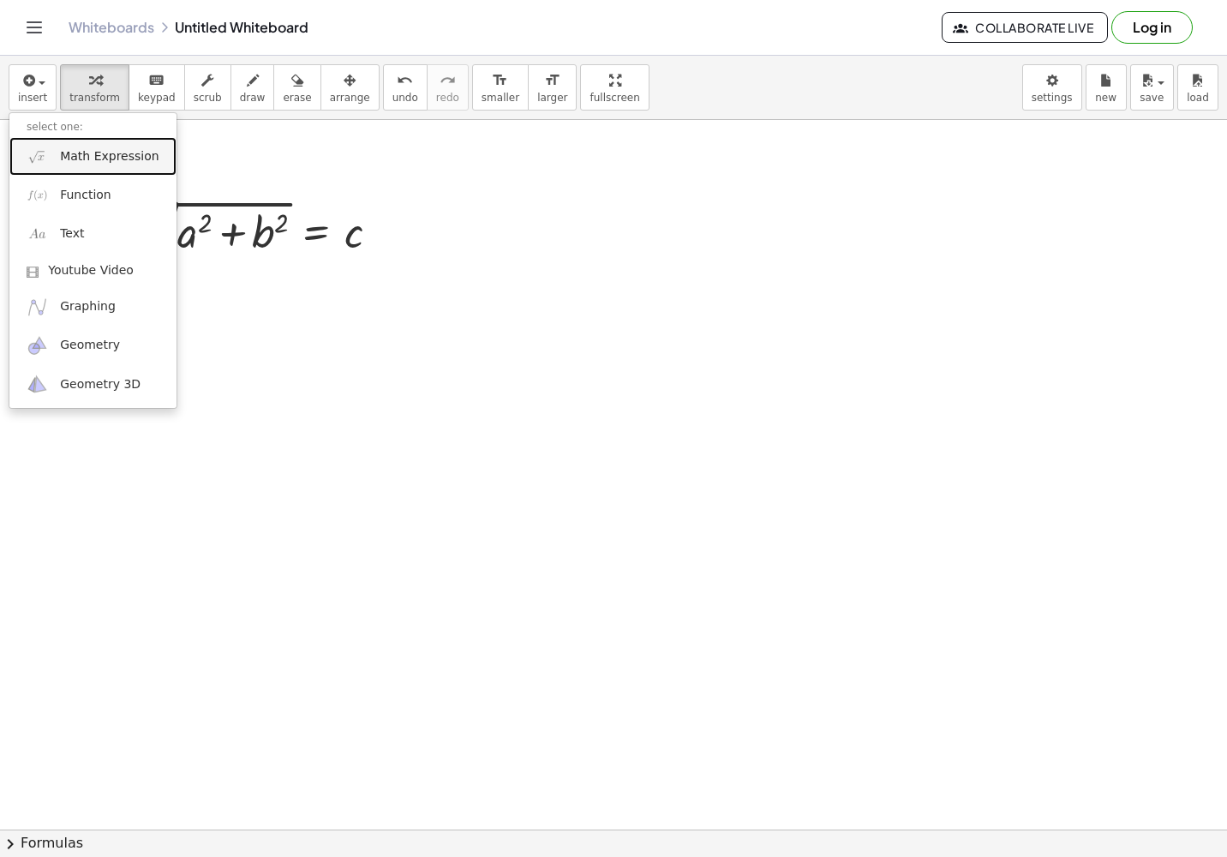
click at [72, 156] on span "Math Expression" at bounding box center [109, 156] width 99 height 17
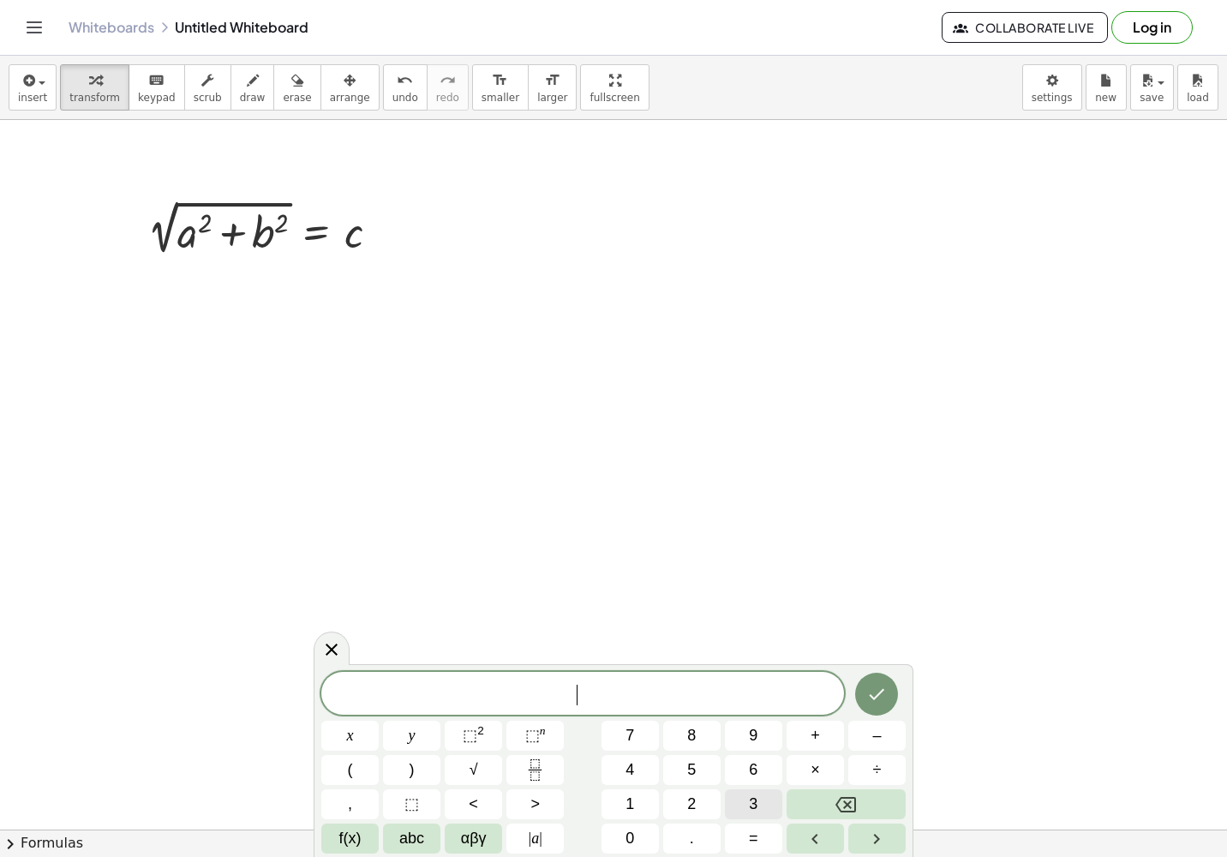
click at [741, 799] on button "3" at bounding box center [753, 804] width 57 height 30
click at [871, 695] on icon "Done" at bounding box center [877, 694] width 15 height 11
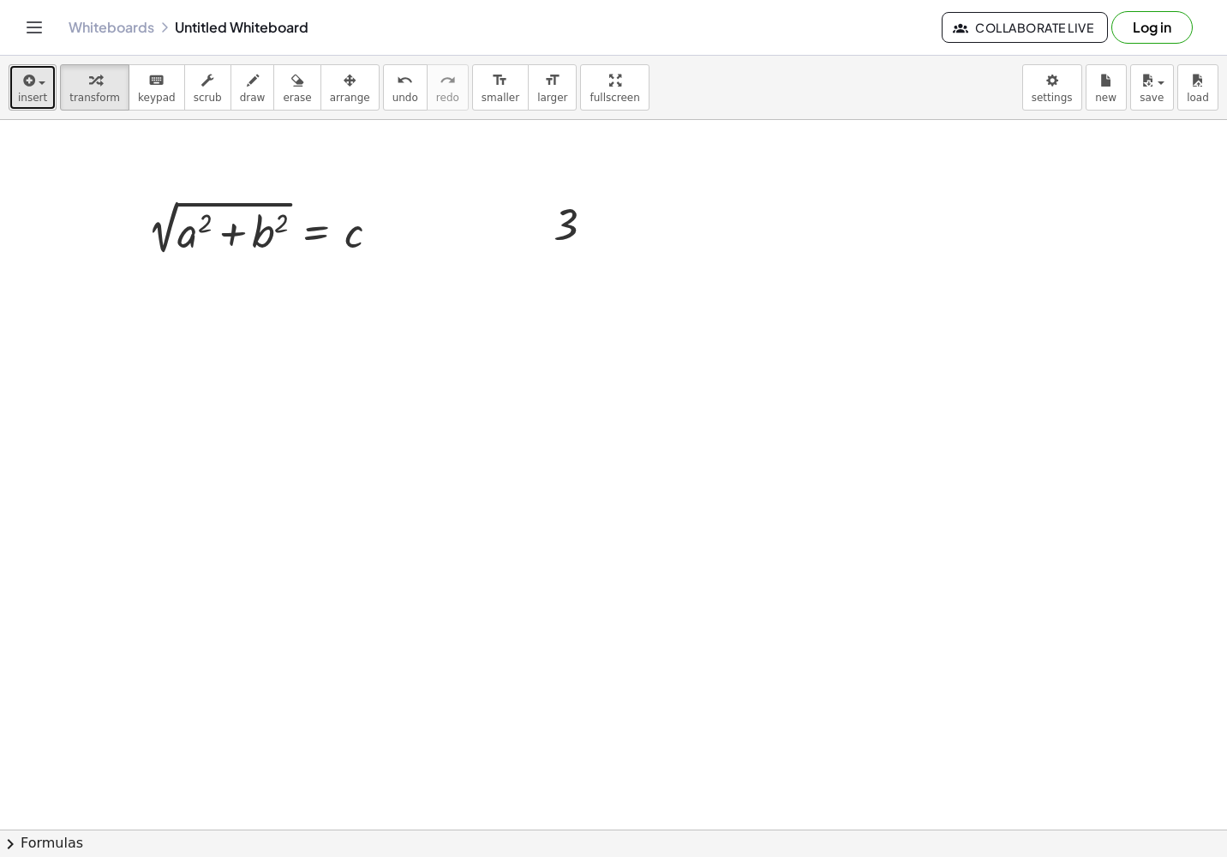
click at [32, 99] on span "insert" at bounding box center [32, 98] width 29 height 12
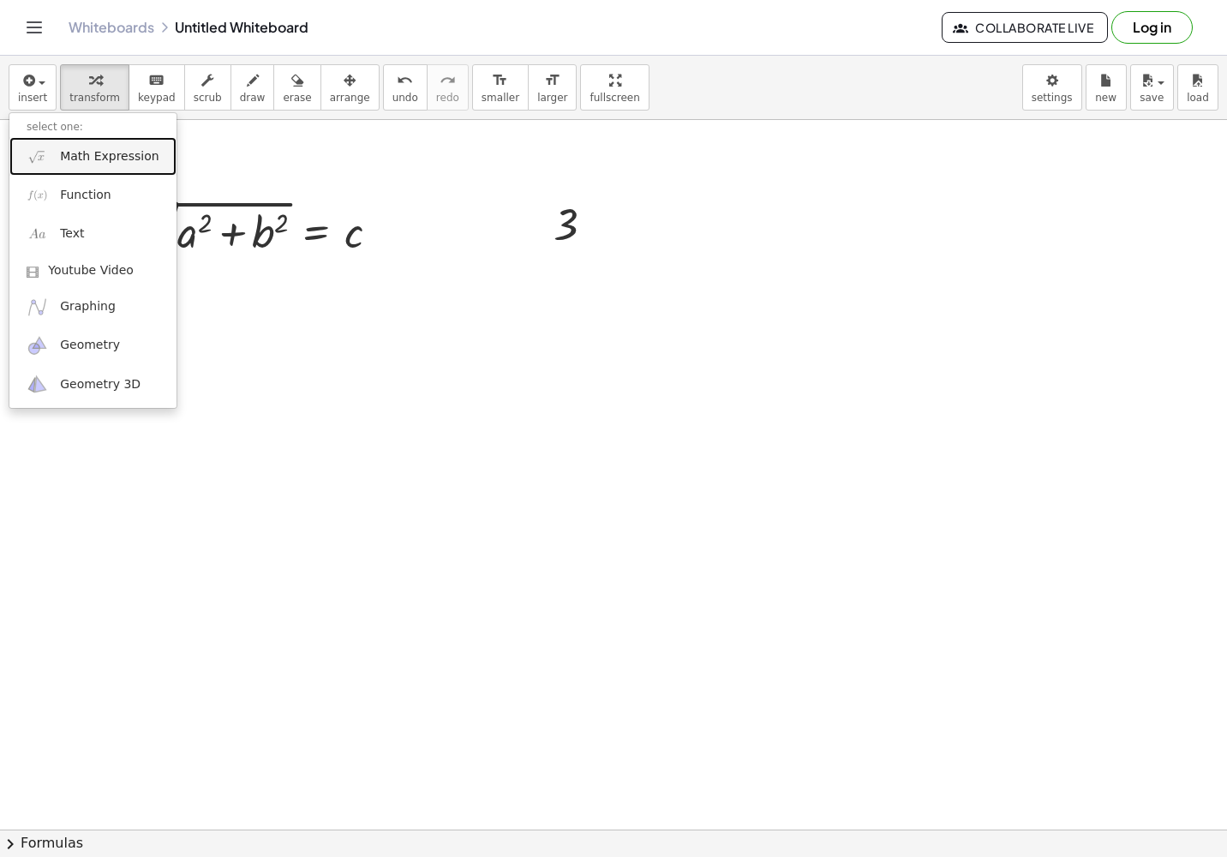
click at [98, 160] on span "Math Expression" at bounding box center [109, 156] width 99 height 17
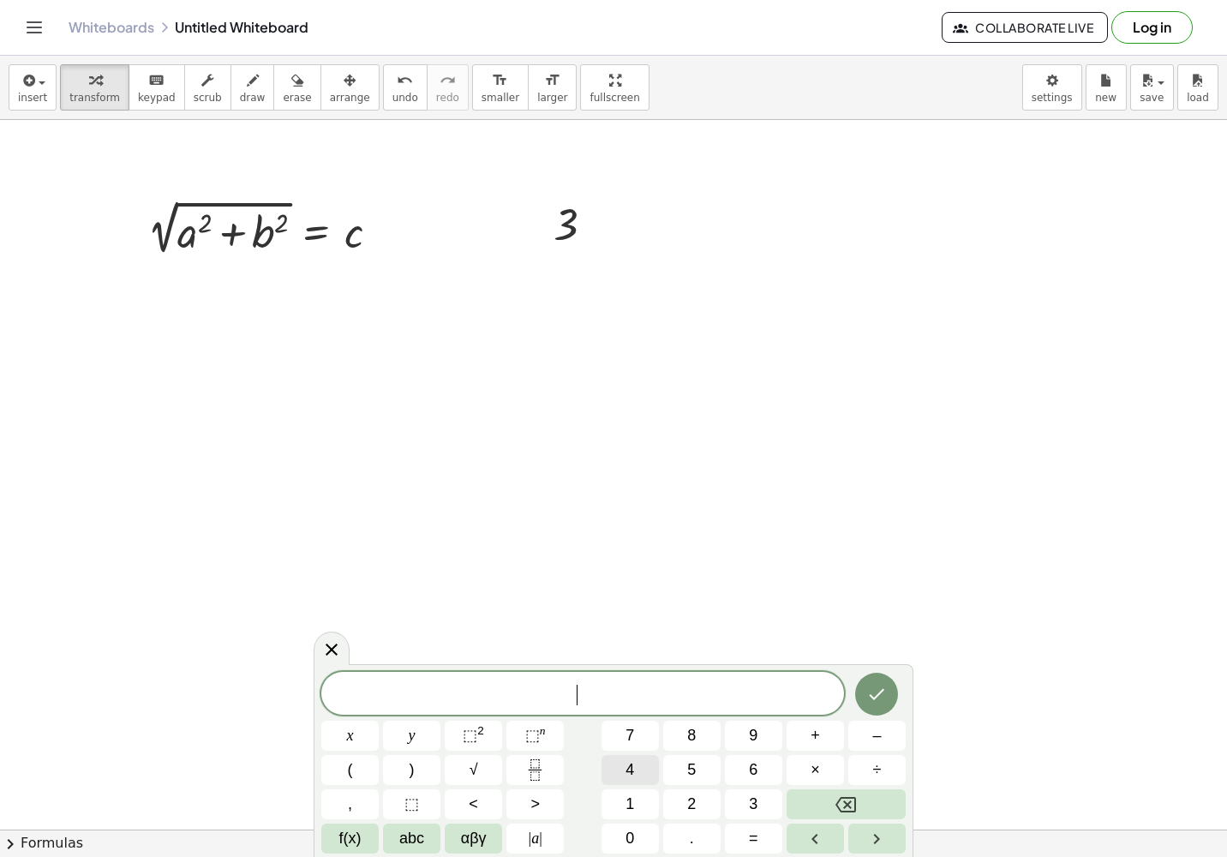
click at [634, 781] on button "4" at bounding box center [629, 770] width 57 height 30
click at [871, 693] on icon "Done" at bounding box center [876, 694] width 21 height 21
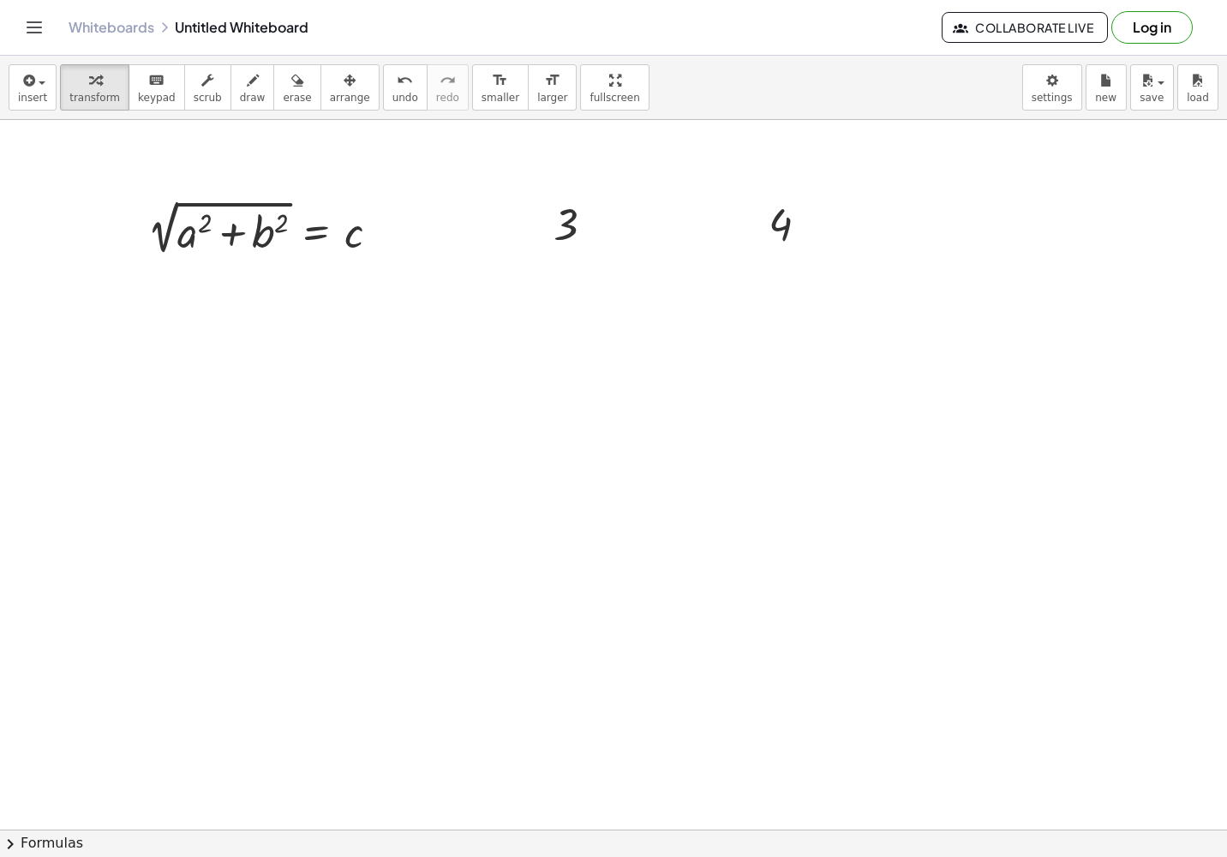
drag, startPoint x: 569, startPoint y: 224, endPoint x: 193, endPoint y: 240, distance: 376.5
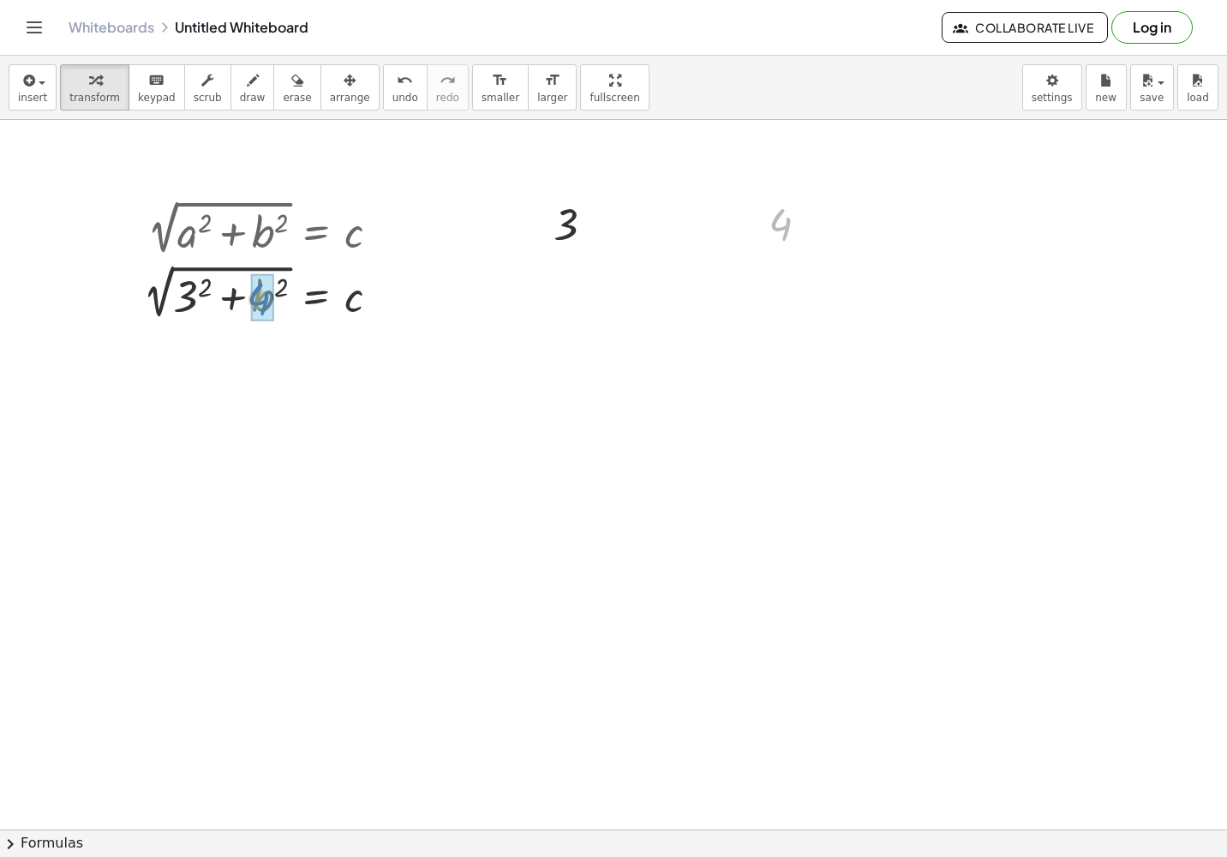
drag, startPoint x: 781, startPoint y: 218, endPoint x: 253, endPoint y: 289, distance: 532.6
click at [193, 292] on div at bounding box center [267, 292] width 268 height 64
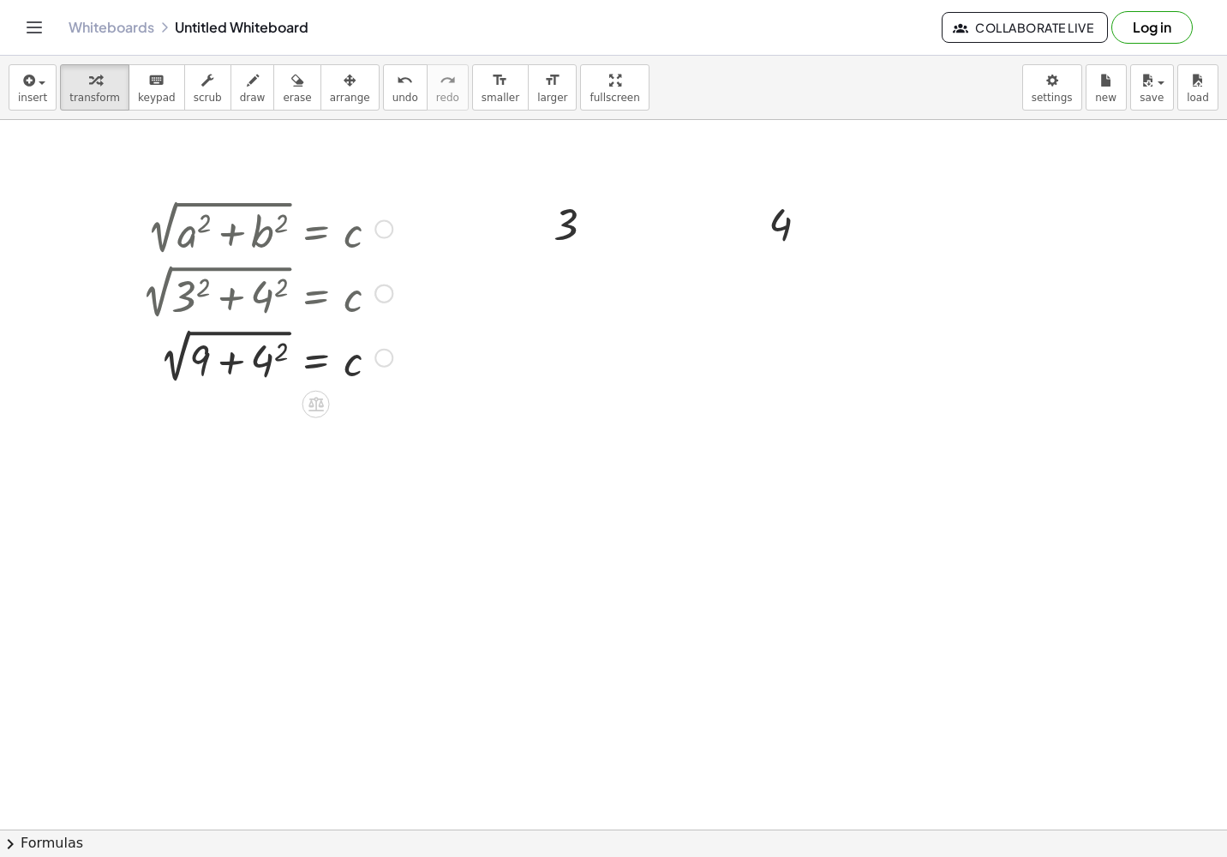
click at [273, 360] on div at bounding box center [267, 356] width 268 height 64
click at [231, 358] on div at bounding box center [267, 356] width 268 height 64
click at [265, 419] on div at bounding box center [267, 419] width 268 height 63
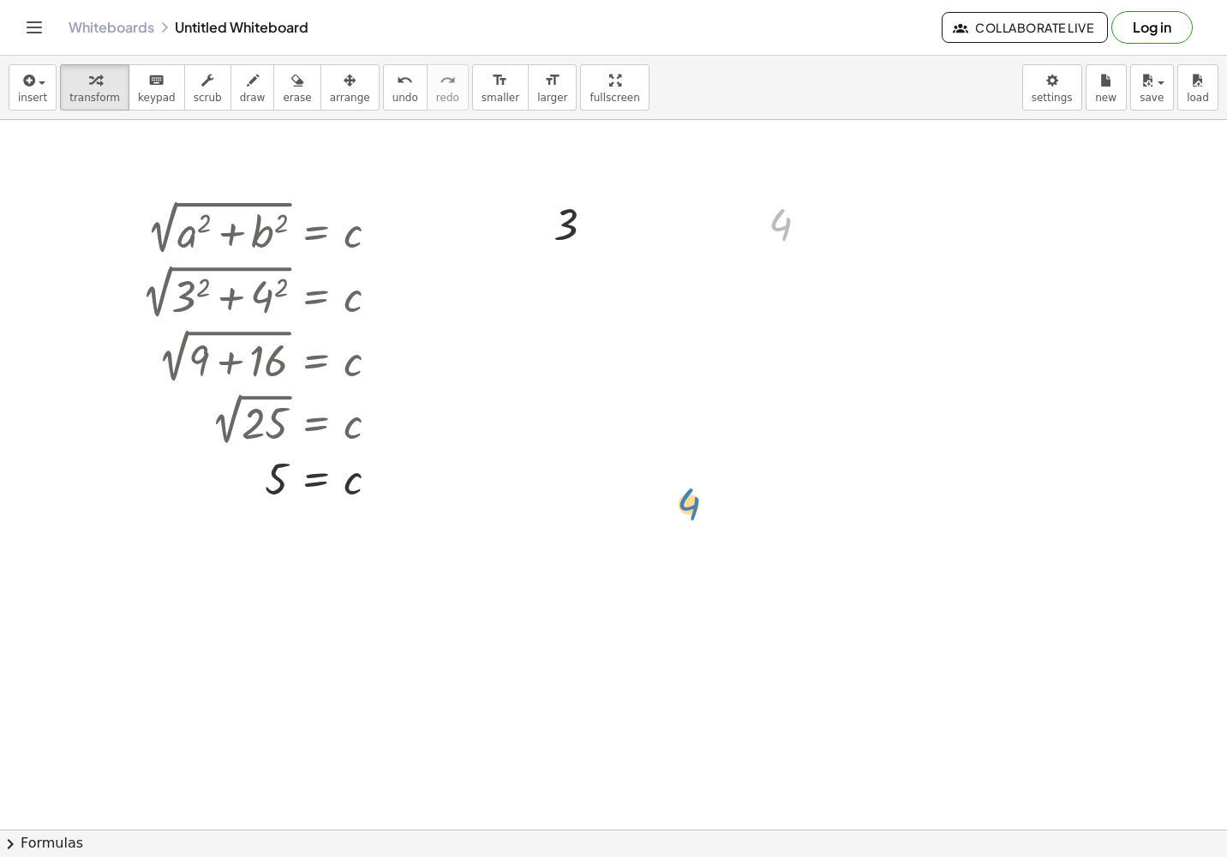
drag, startPoint x: 774, startPoint y: 216, endPoint x: 701, endPoint y: 448, distance: 243.4
